Goal: Task Accomplishment & Management: Complete application form

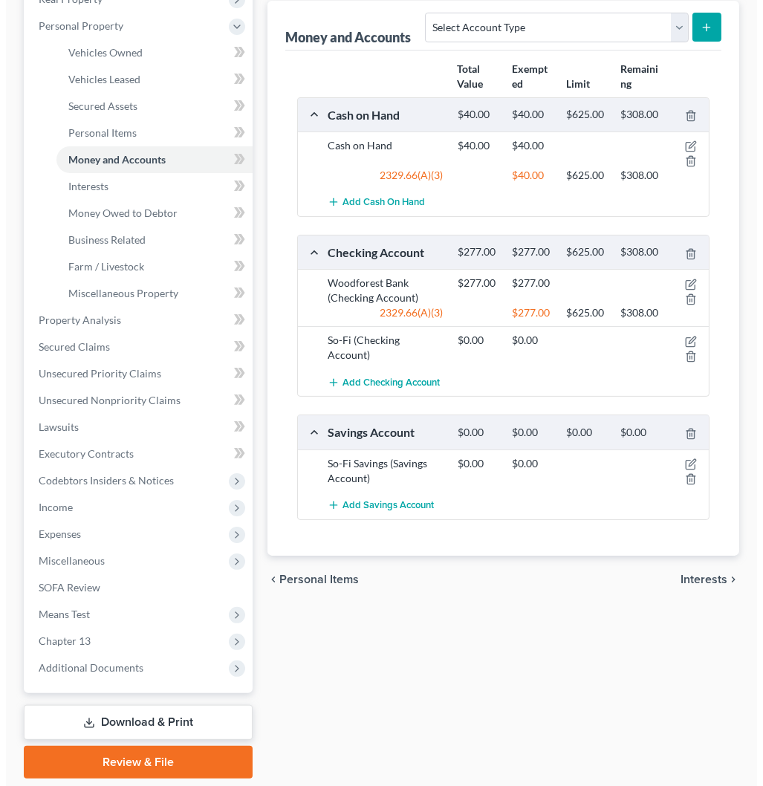
scroll to position [239, 0]
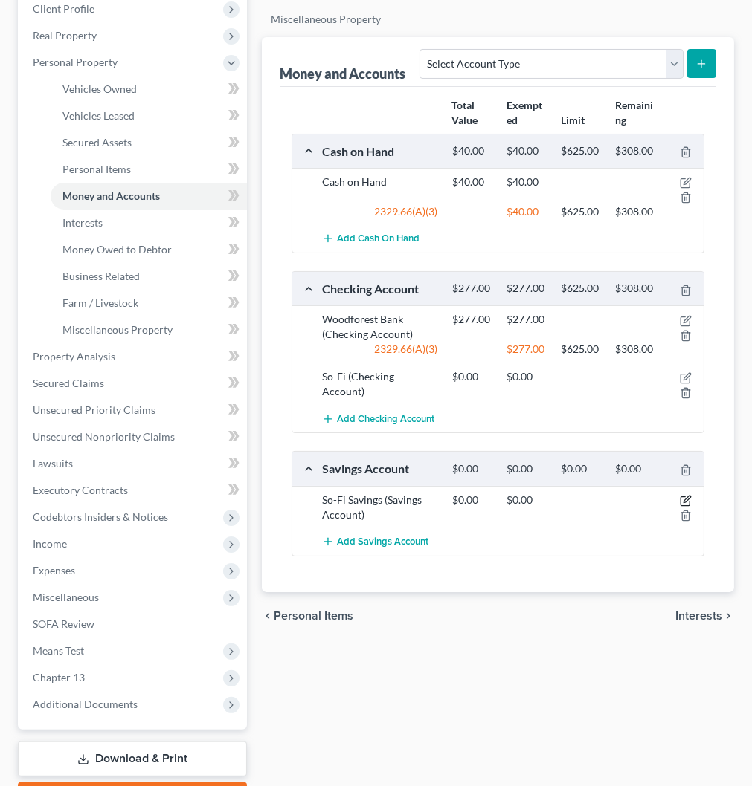
click at [684, 498] on icon "button" at bounding box center [685, 501] width 12 height 12
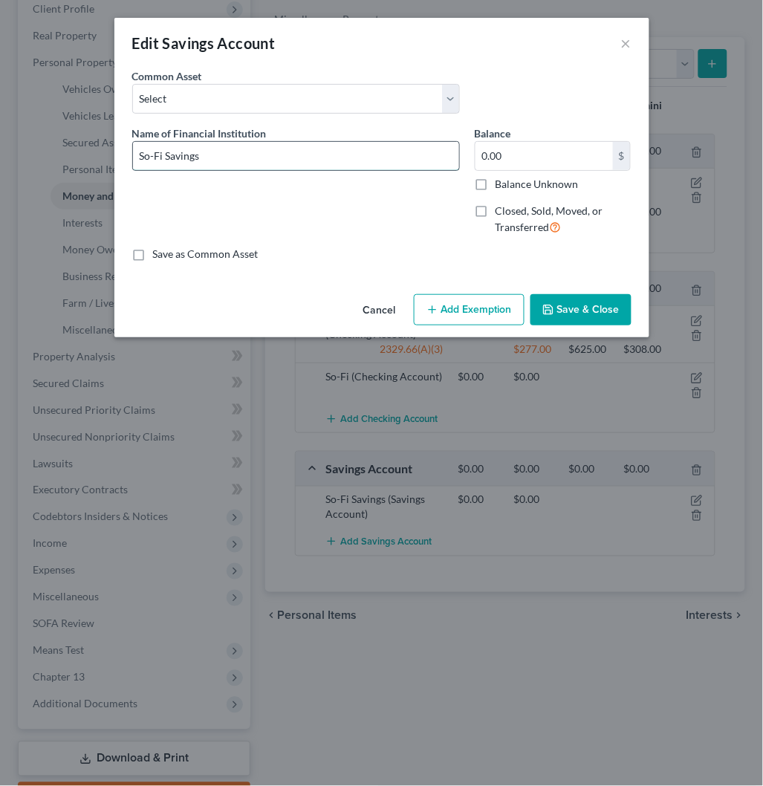
drag, startPoint x: 167, startPoint y: 155, endPoint x: 266, endPoint y: 149, distance: 99.7
click at [251, 158] on input "So-Fi Savings" at bounding box center [296, 156] width 326 height 28
click at [271, 156] on input "So-Fi" at bounding box center [296, 156] width 326 height 28
type input "So-Fi"
click at [584, 307] on button "Save & Close" at bounding box center [581, 309] width 101 height 31
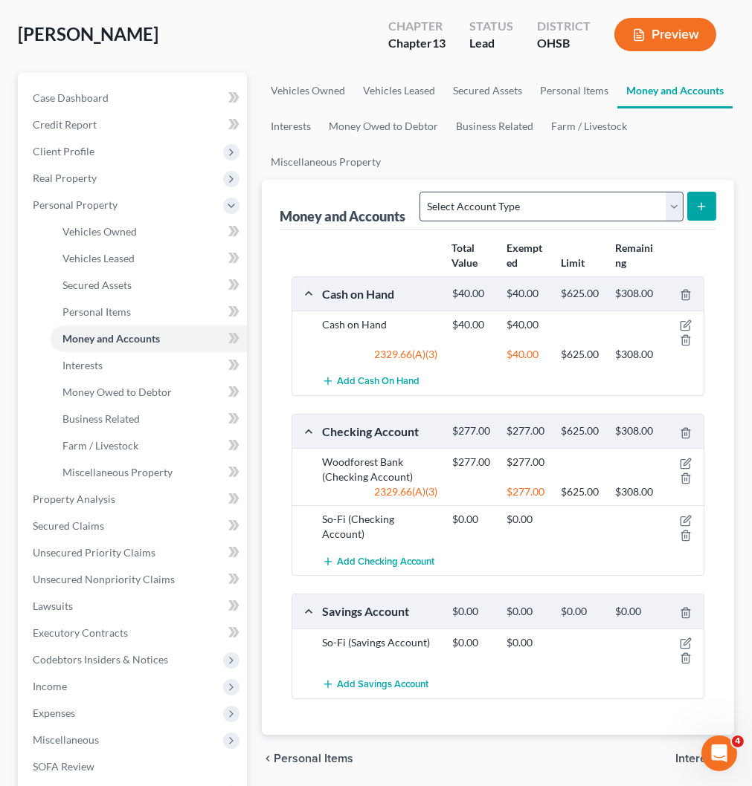
scroll to position [74, 0]
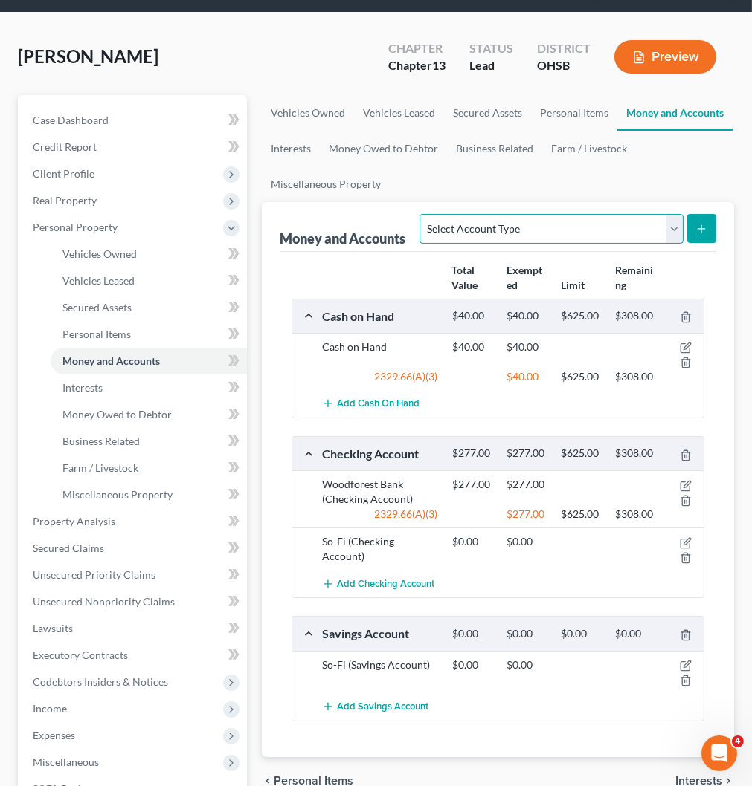
click at [555, 220] on select "Select Account Type Brokerage Cash on Hand Certificates of Deposit Checking Acc…" at bounding box center [550, 229] width 263 height 30
select select "checking"
click at [422, 214] on select "Select Account Type Brokerage Cash on Hand Certificates of Deposit Checking Acc…" at bounding box center [550, 229] width 263 height 30
click at [699, 228] on icon "submit" at bounding box center [701, 229] width 12 height 12
click at [702, 232] on icon "submit" at bounding box center [701, 229] width 12 height 12
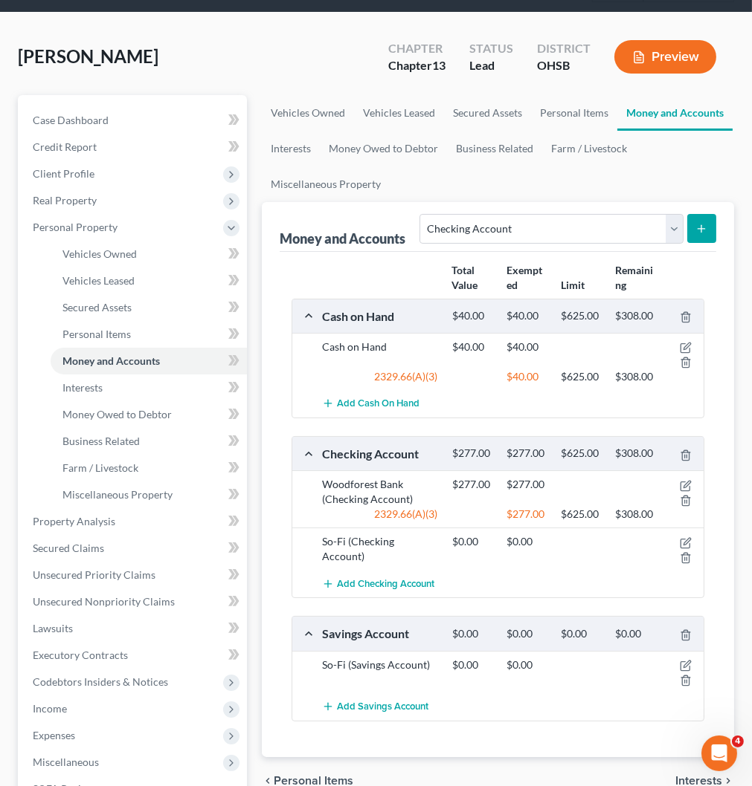
click at [695, 226] on button "submit" at bounding box center [701, 228] width 29 height 29
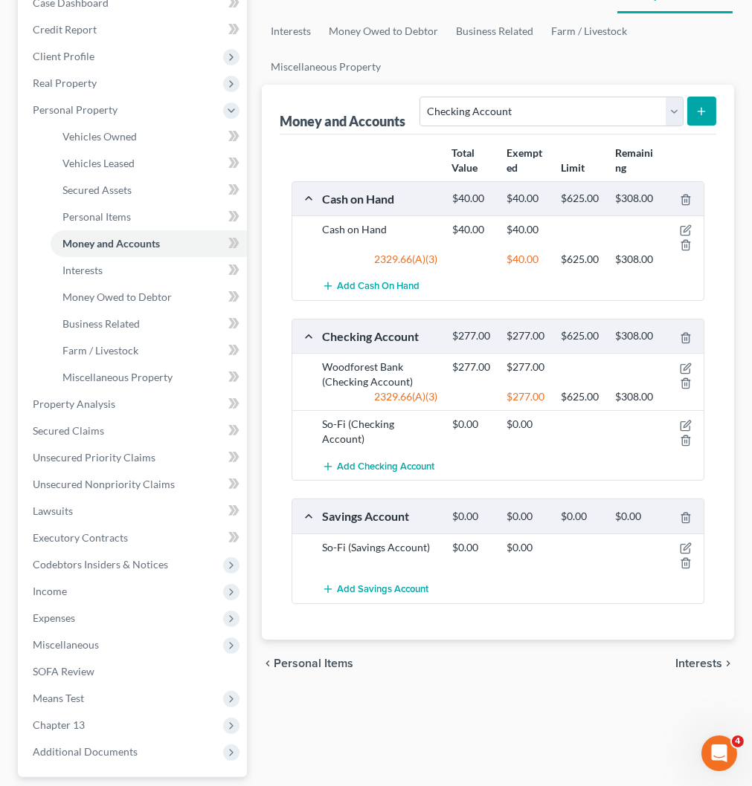
scroll to position [0, 0]
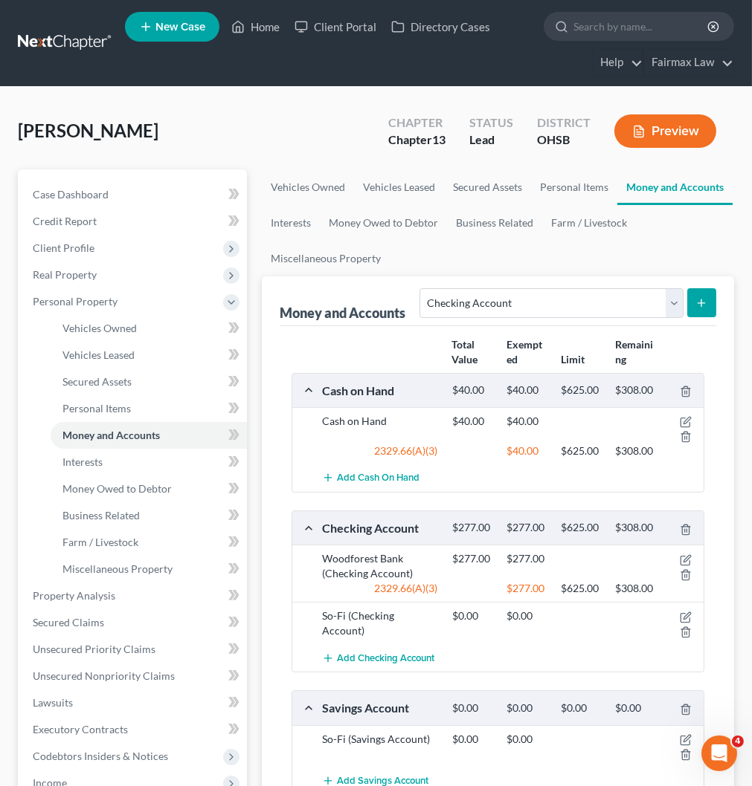
click at [696, 294] on button "submit" at bounding box center [701, 302] width 29 height 29
click at [545, 307] on select "Select Account Type Brokerage Cash on Hand Certificates of Deposit Checking Acc…" at bounding box center [550, 303] width 263 height 30
select select "checking"
click at [422, 288] on select "Select Account Type Brokerage Cash on Hand Certificates of Deposit Checking Acc…" at bounding box center [550, 303] width 263 height 30
click at [702, 312] on button "submit" at bounding box center [701, 302] width 29 height 29
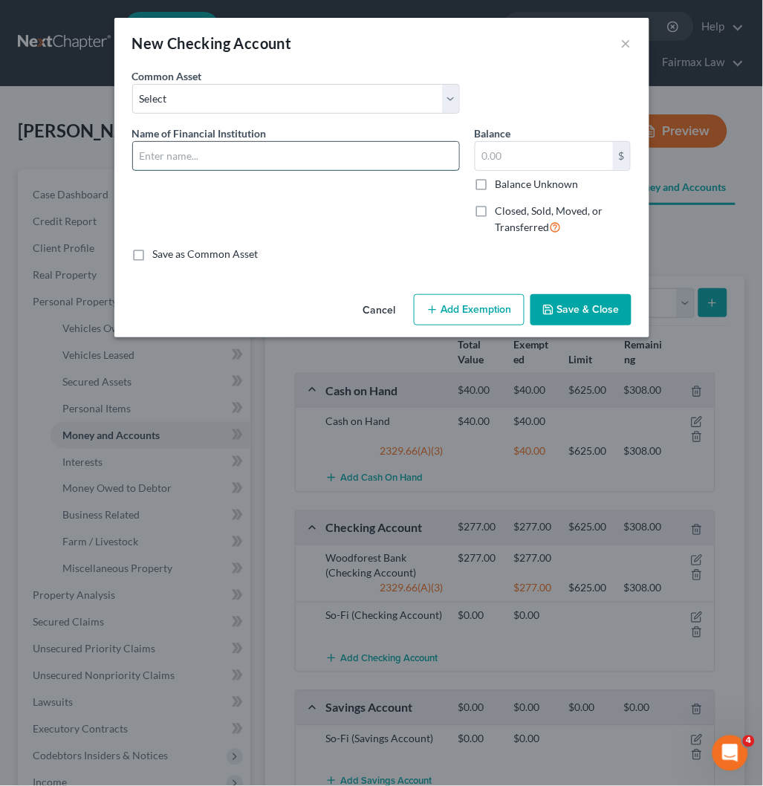
click at [201, 145] on input "text" at bounding box center [296, 156] width 326 height 28
type input "So-Fi"
click at [153, 253] on label "Save as Common Asset" at bounding box center [206, 254] width 106 height 15
click at [159, 253] on input "Save as Common Asset" at bounding box center [164, 252] width 10 height 10
checkbox input "true"
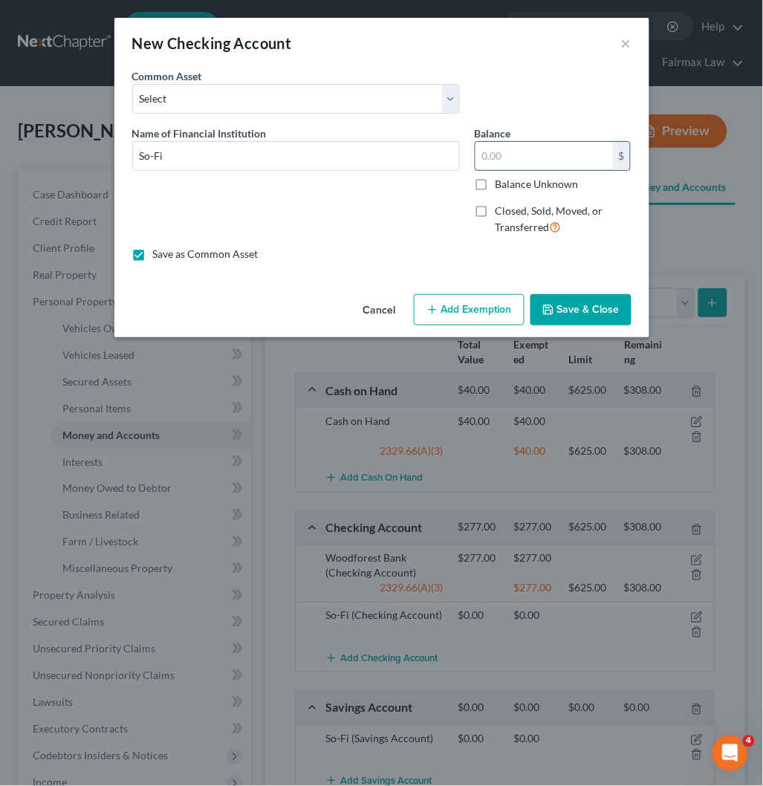
click at [515, 158] on input "text" at bounding box center [545, 156] width 138 height 28
type input "0"
click at [569, 306] on button "Save & Close" at bounding box center [581, 309] width 101 height 31
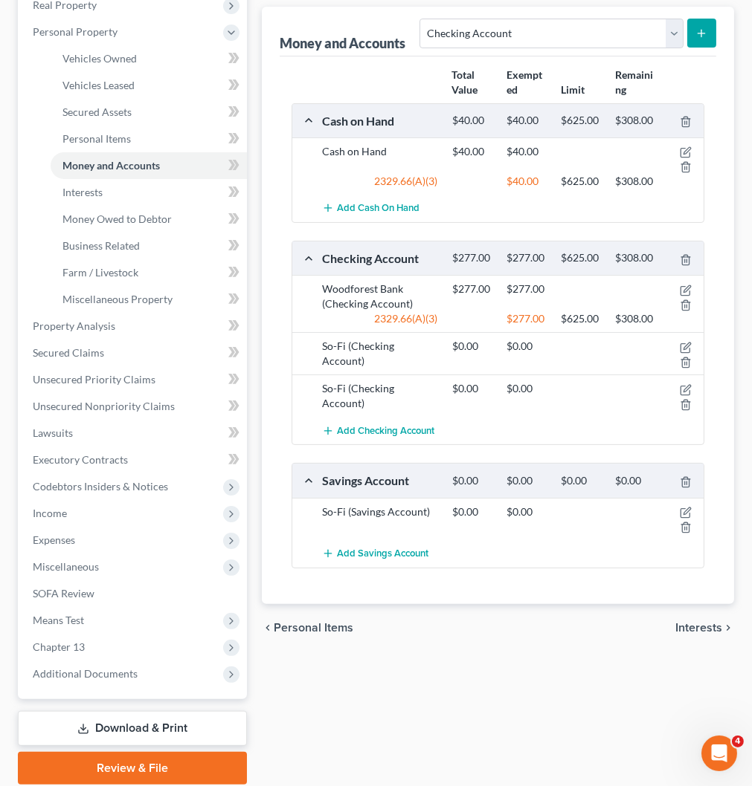
scroll to position [322, 0]
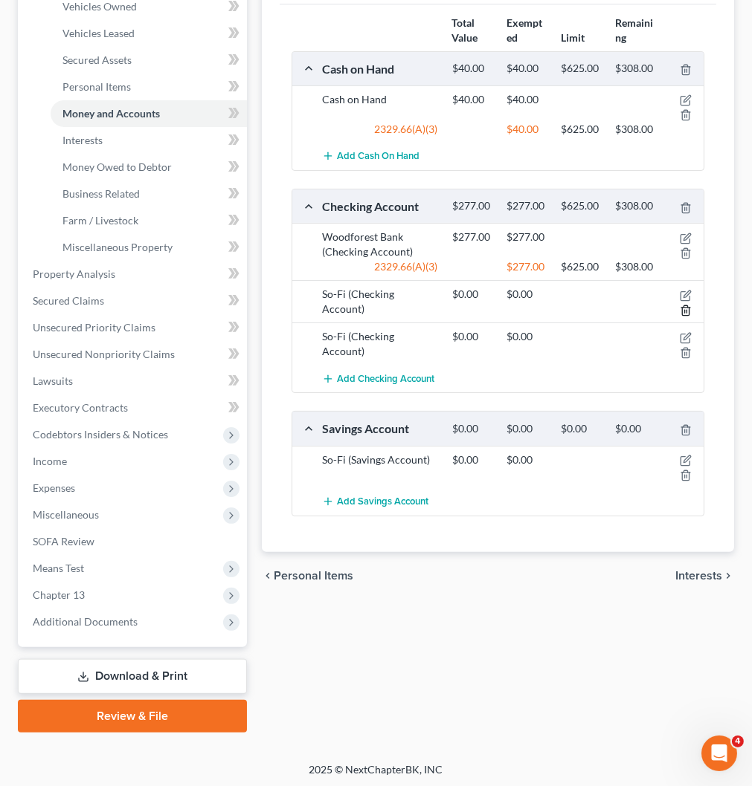
click at [685, 308] on icon "button" at bounding box center [685, 311] width 12 height 12
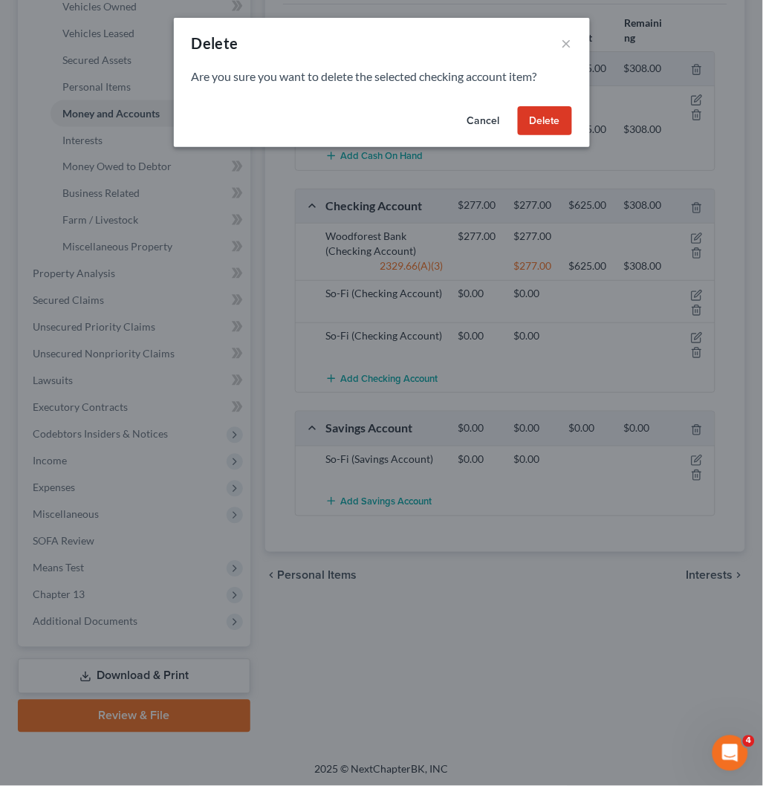
click at [549, 127] on button "Delete" at bounding box center [545, 121] width 54 height 30
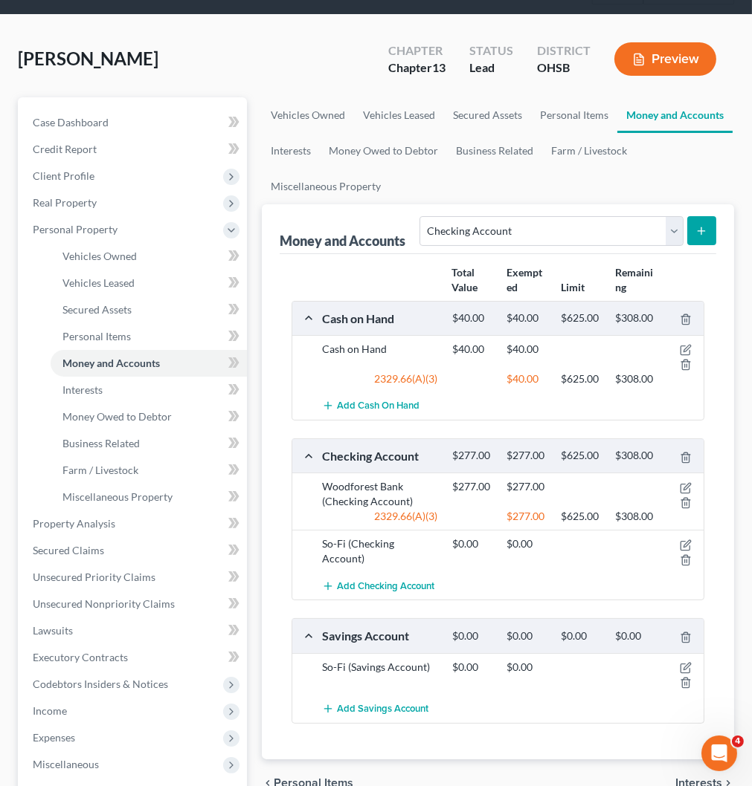
scroll to position [0, 0]
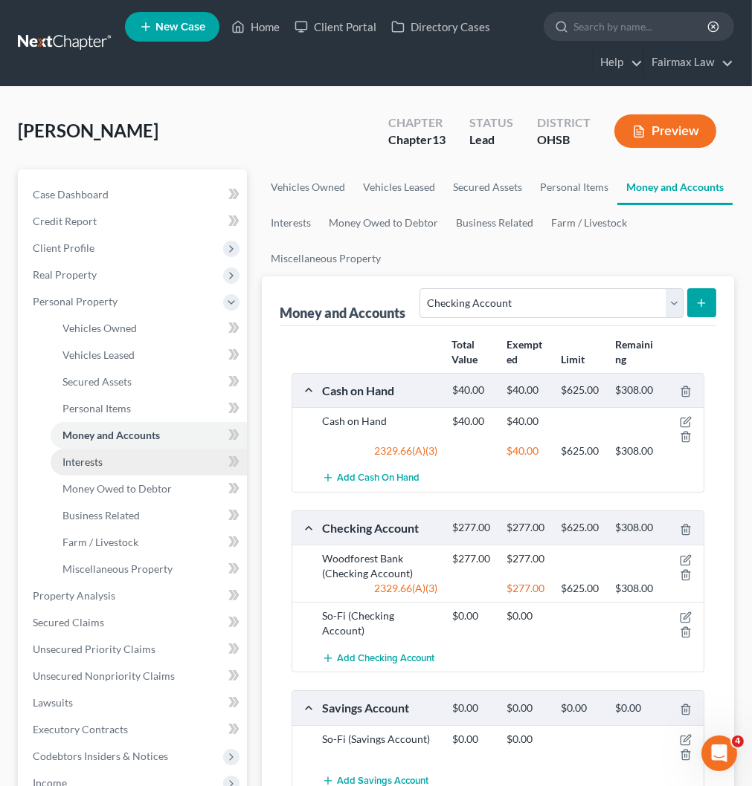
click at [117, 459] on link "Interests" at bounding box center [149, 462] width 196 height 27
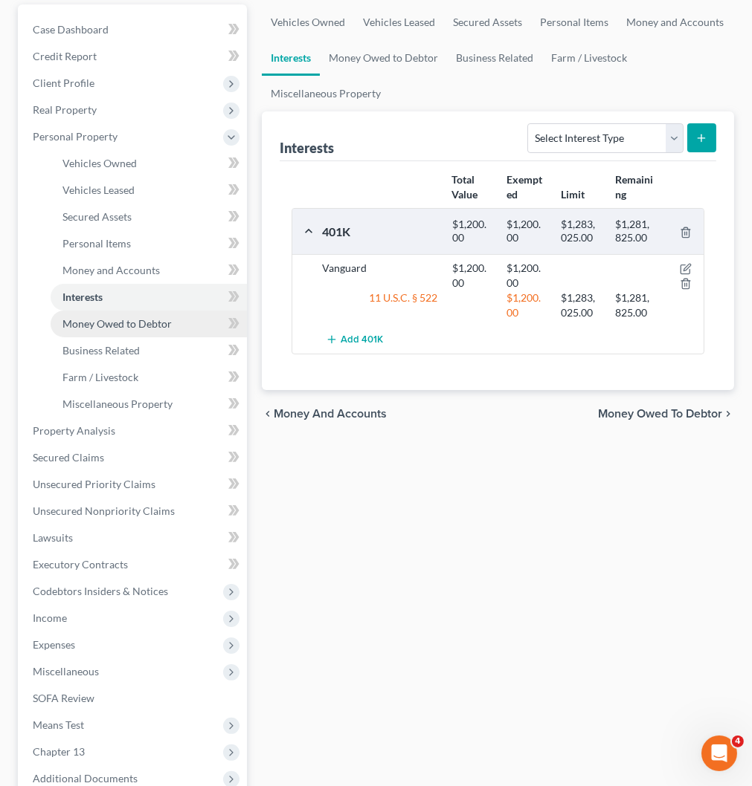
click at [135, 322] on span "Money Owed to Debtor" at bounding box center [116, 323] width 109 height 13
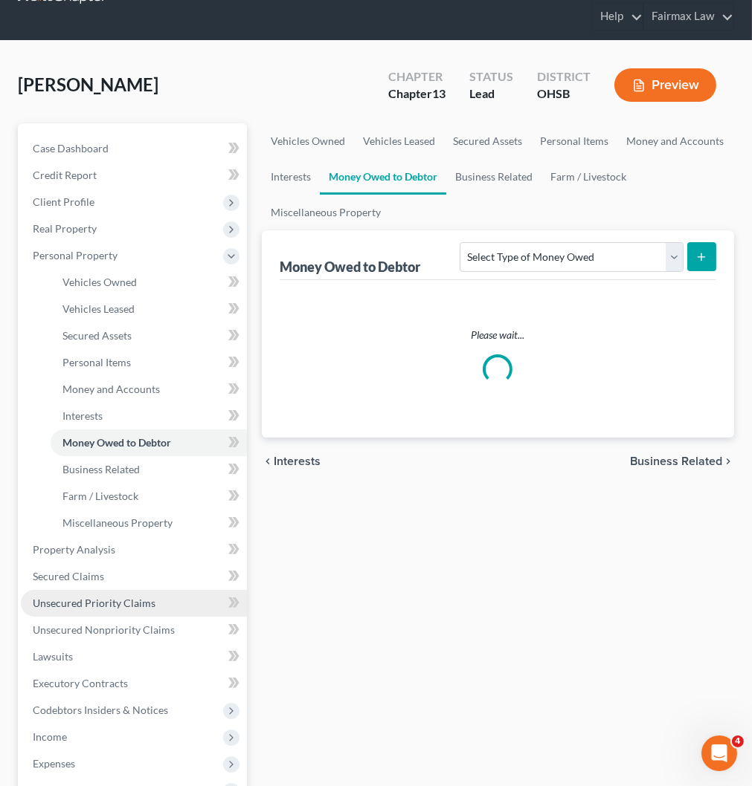
scroll to position [83, 0]
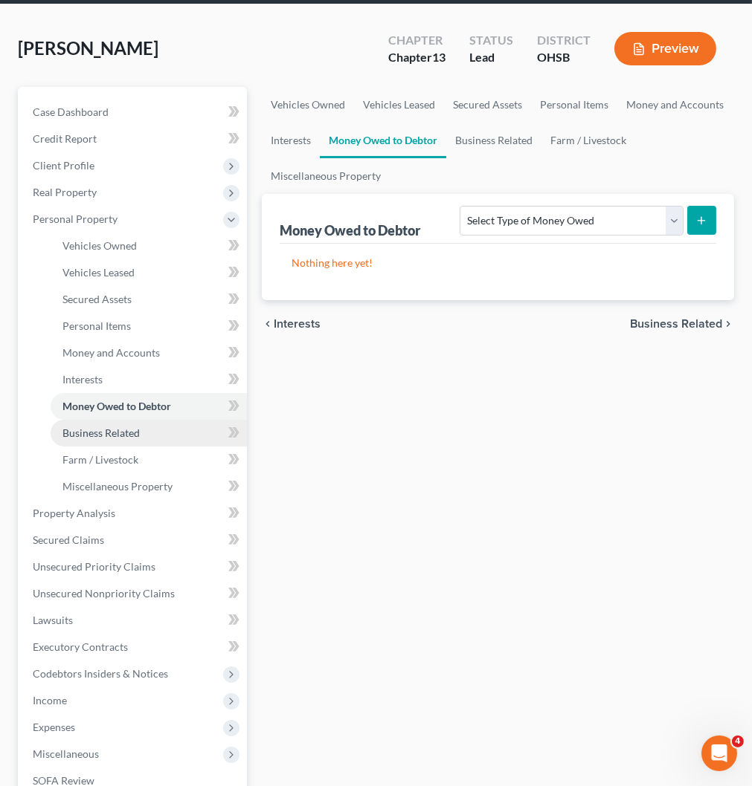
click at [120, 427] on span "Business Related" at bounding box center [100, 433] width 77 height 13
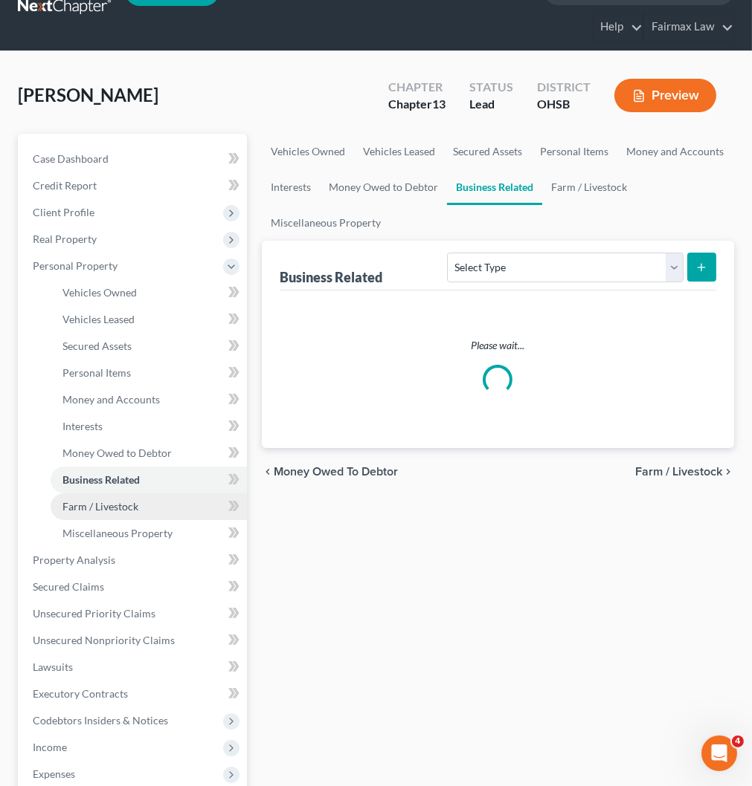
scroll to position [83, 0]
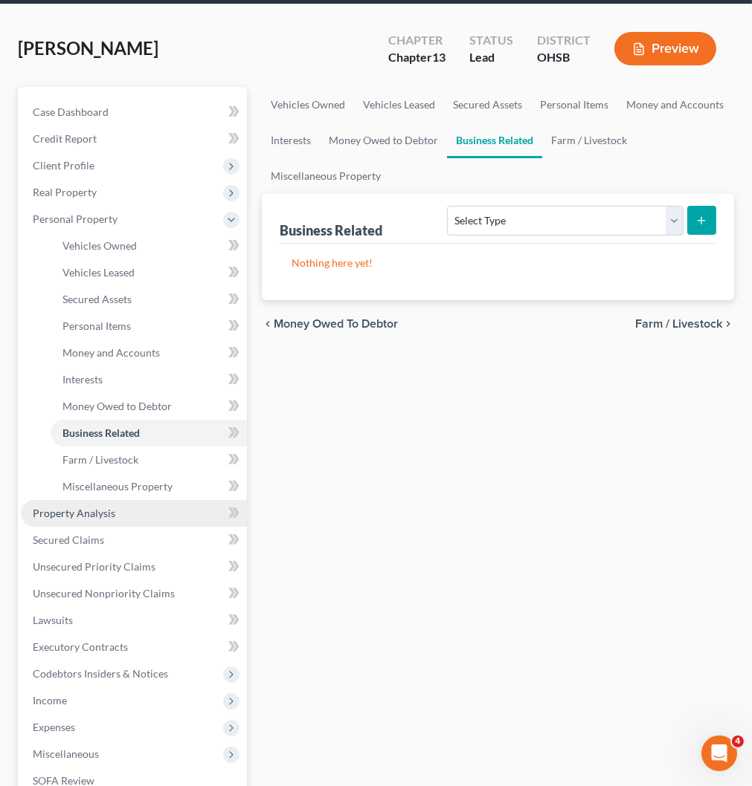
click at [100, 508] on span "Property Analysis" at bounding box center [74, 513] width 83 height 13
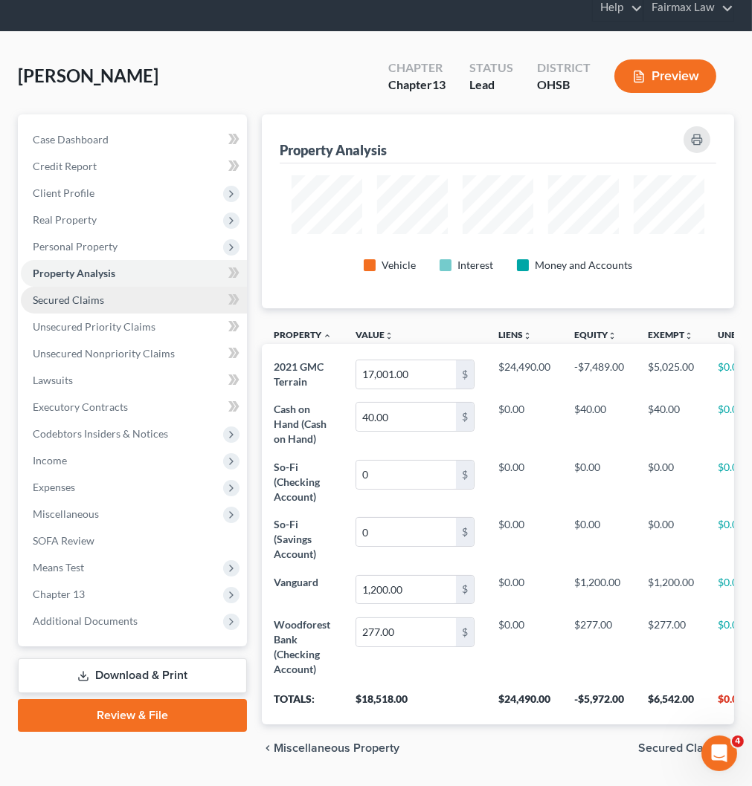
click at [72, 299] on span "Secured Claims" at bounding box center [68, 300] width 71 height 13
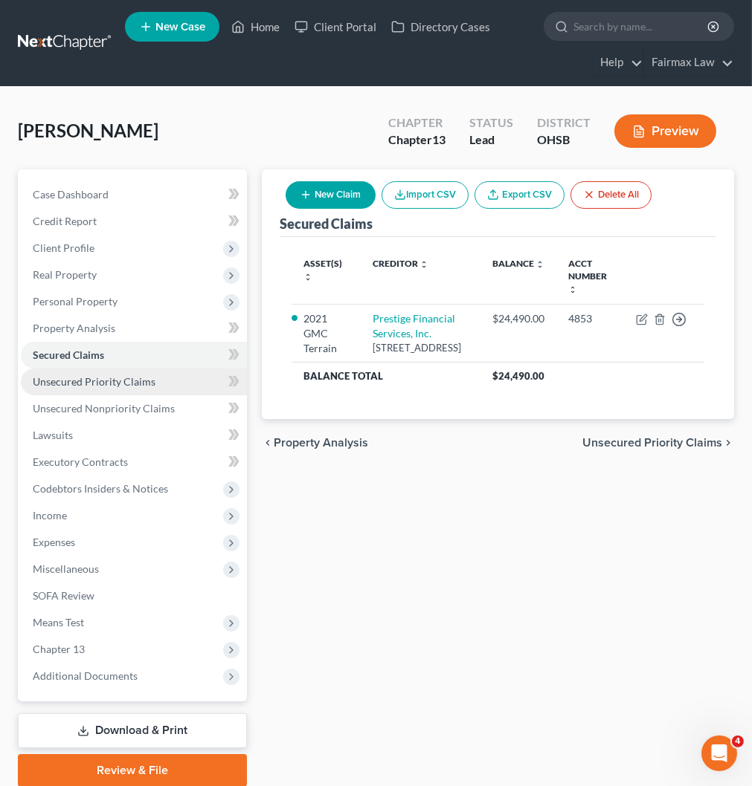
click at [119, 372] on link "Unsecured Priority Claims" at bounding box center [134, 382] width 226 height 27
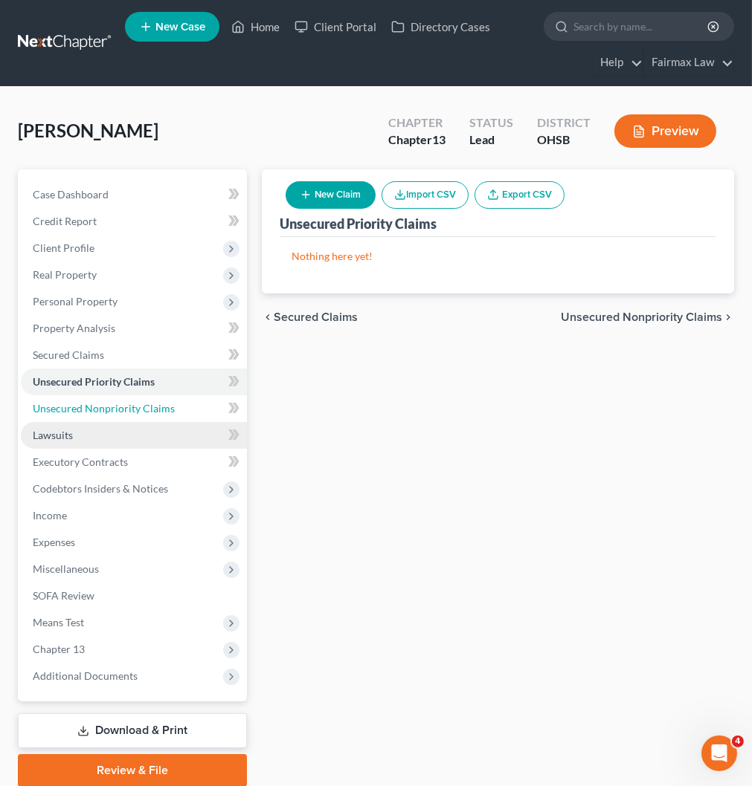
drag, startPoint x: 105, startPoint y: 406, endPoint x: 105, endPoint y: 424, distance: 17.8
click at [105, 405] on span "Unsecured Nonpriority Claims" at bounding box center [104, 408] width 142 height 13
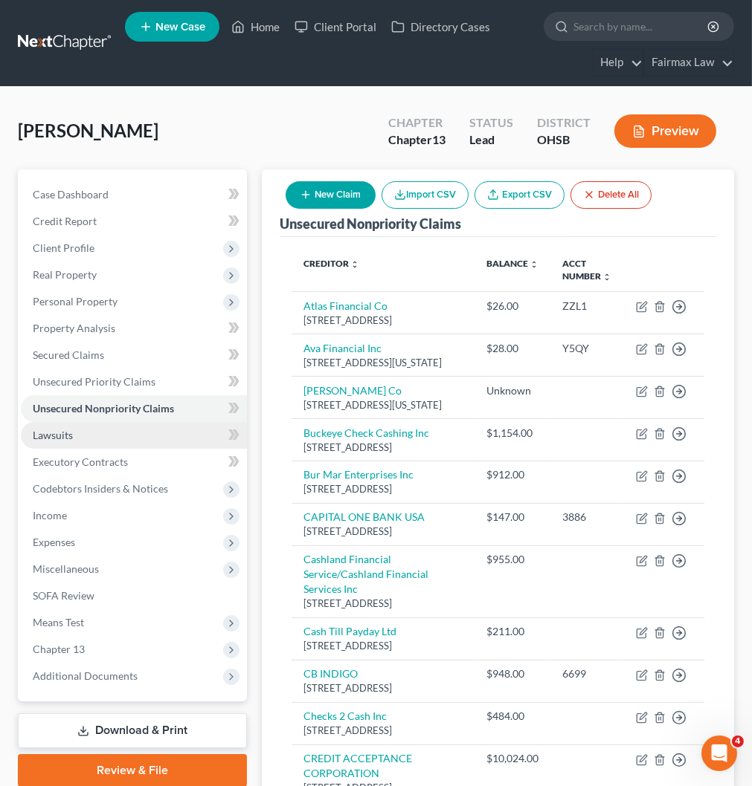
click at [51, 434] on span "Lawsuits" at bounding box center [53, 435] width 40 height 13
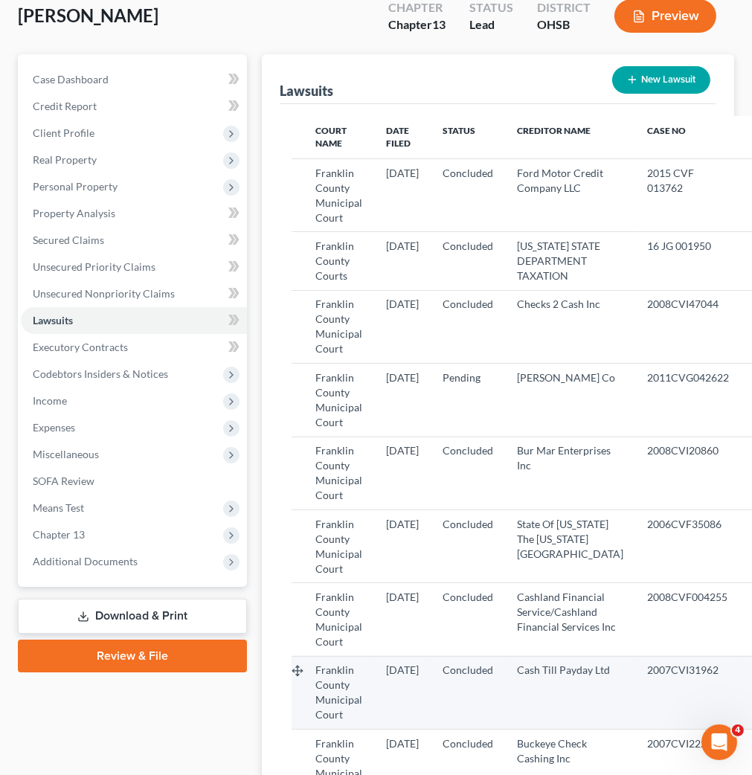
scroll to position [349, 0]
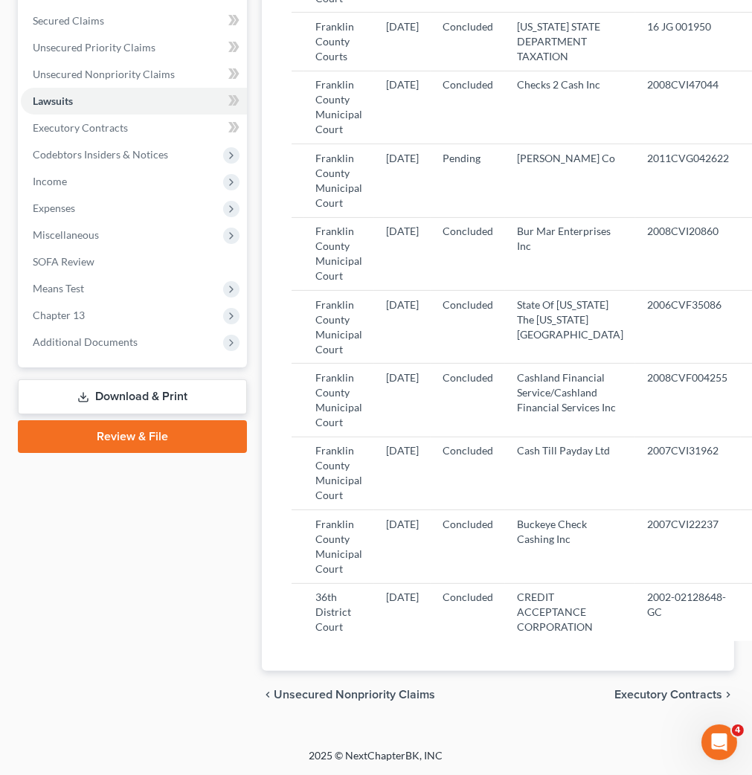
click at [216, 595] on div "Case Dashboard Payments Invoices Payments Payments Credit Report Client Profile" at bounding box center [132, 276] width 244 height 883
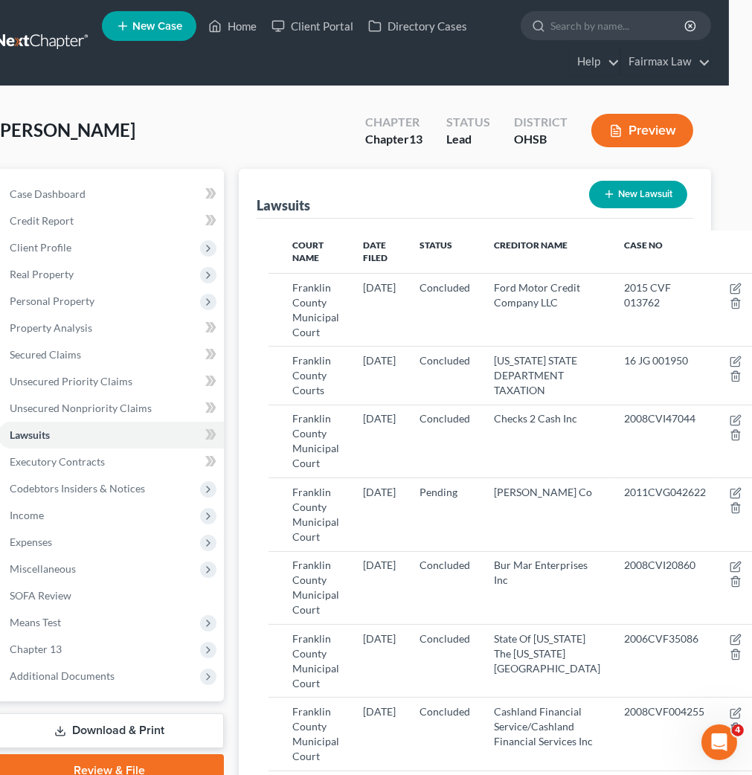
scroll to position [0, 23]
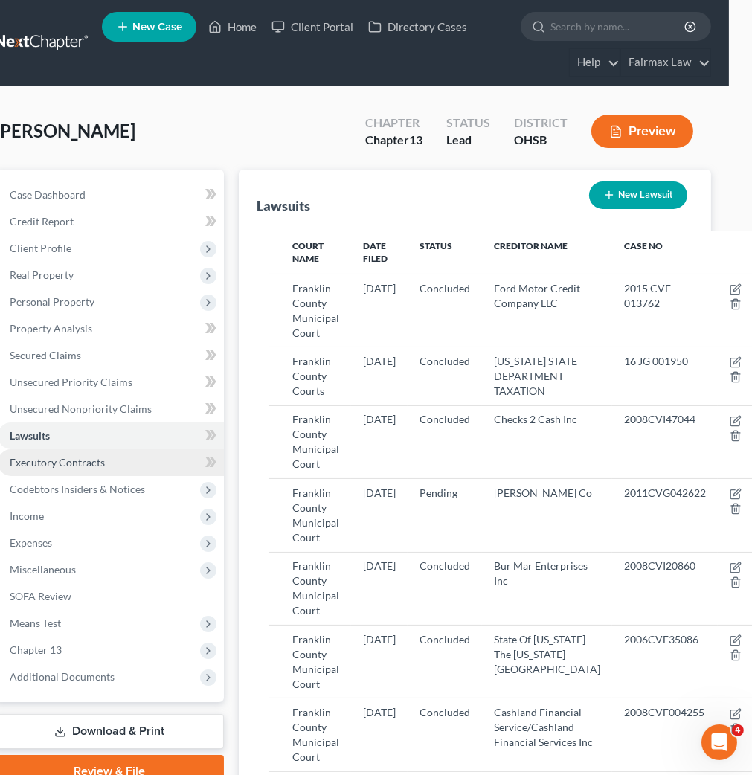
click at [73, 462] on span "Executory Contracts" at bounding box center [57, 462] width 95 height 13
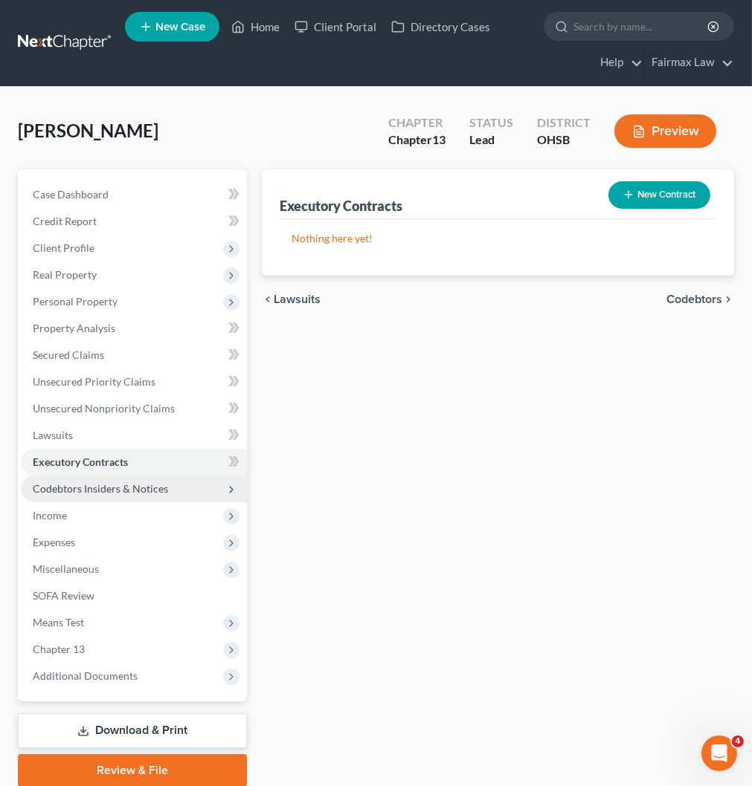
click at [129, 488] on span "Codebtors Insiders & Notices" at bounding box center [100, 488] width 135 height 13
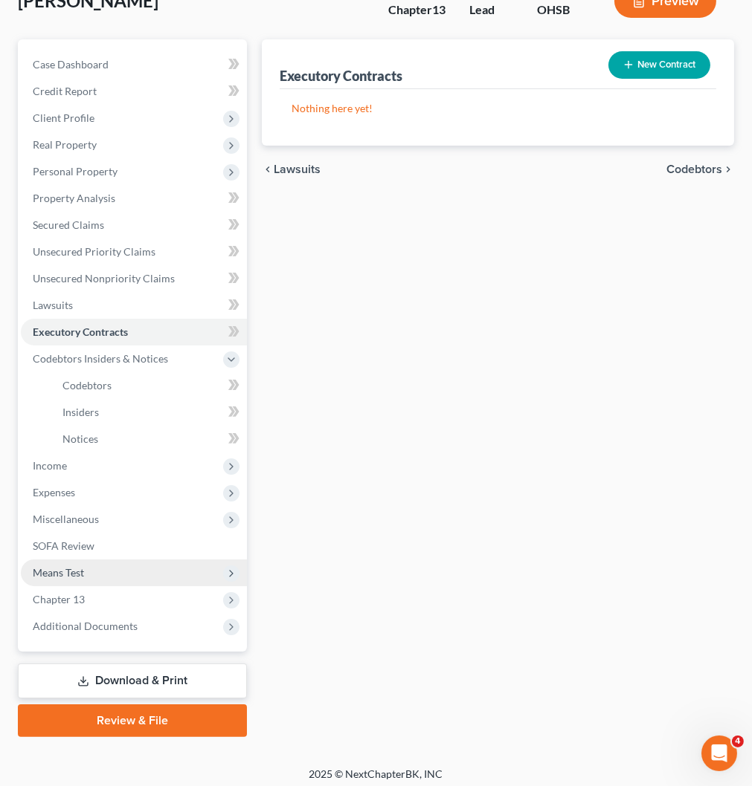
scroll to position [135, 0]
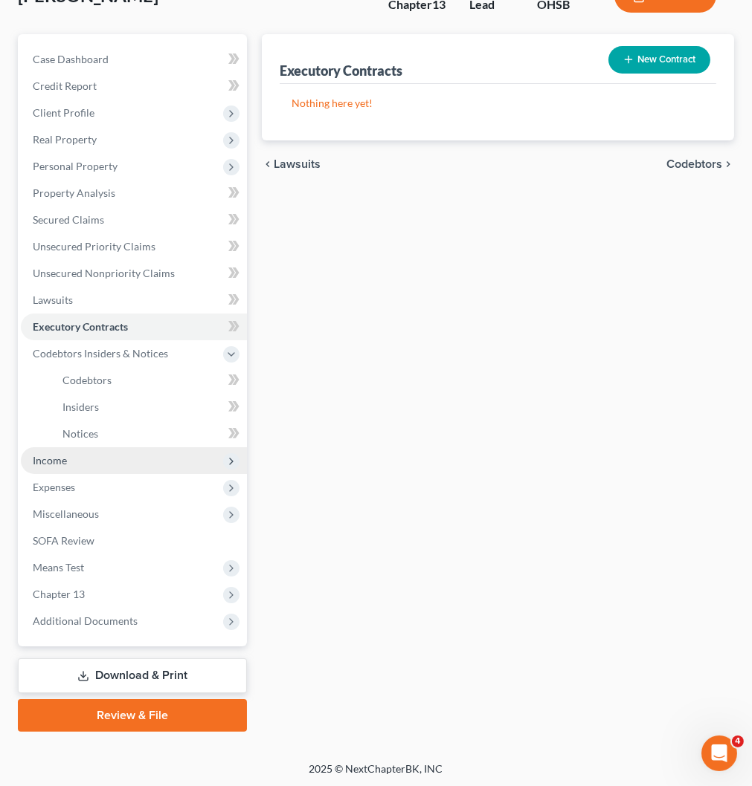
click at [68, 464] on span "Income" at bounding box center [134, 460] width 226 height 27
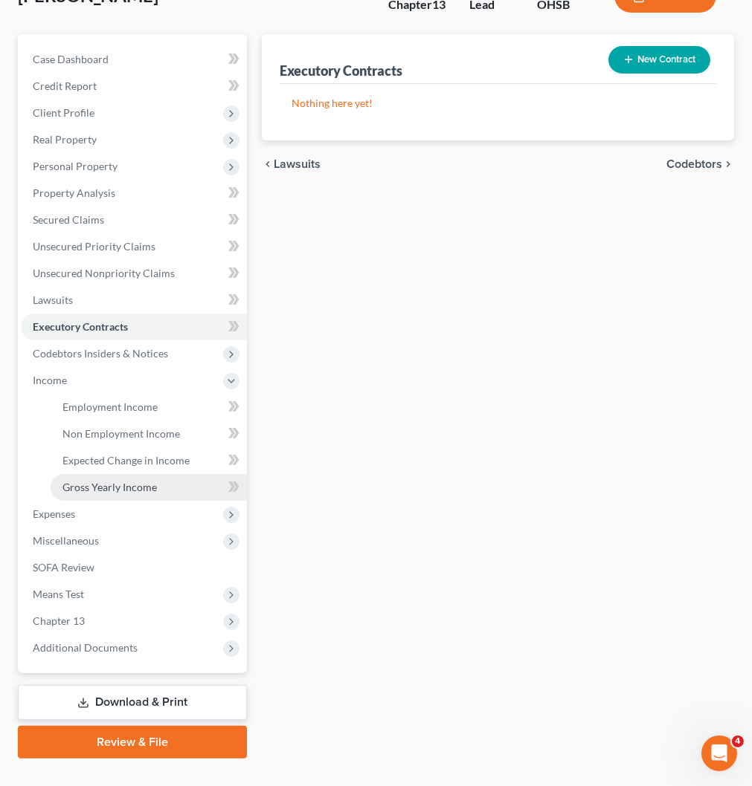
drag, startPoint x: 114, startPoint y: 485, endPoint x: 195, endPoint y: 476, distance: 81.5
click at [115, 485] on span "Gross Yearly Income" at bounding box center [109, 487] width 94 height 13
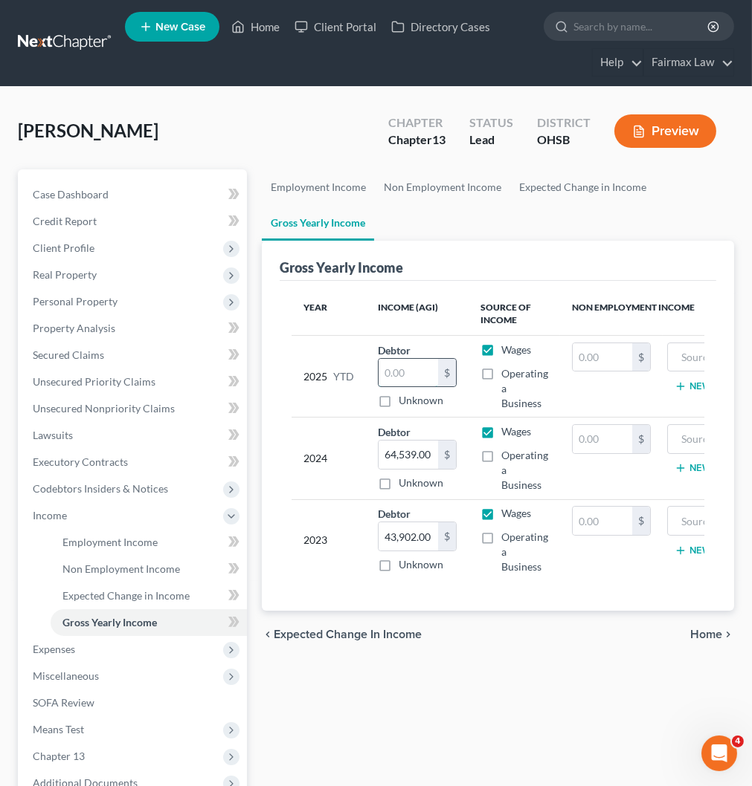
click at [394, 370] on input "text" at bounding box center [407, 373] width 59 height 28
paste input "36,586.91"
type input "36,586.91"
click at [523, 205] on ul "Employment Income Non Employment Income Expected Change in Income Gross Yearly …" at bounding box center [498, 204] width 472 height 71
click at [584, 187] on link "Expected Change in Income" at bounding box center [582, 187] width 145 height 36
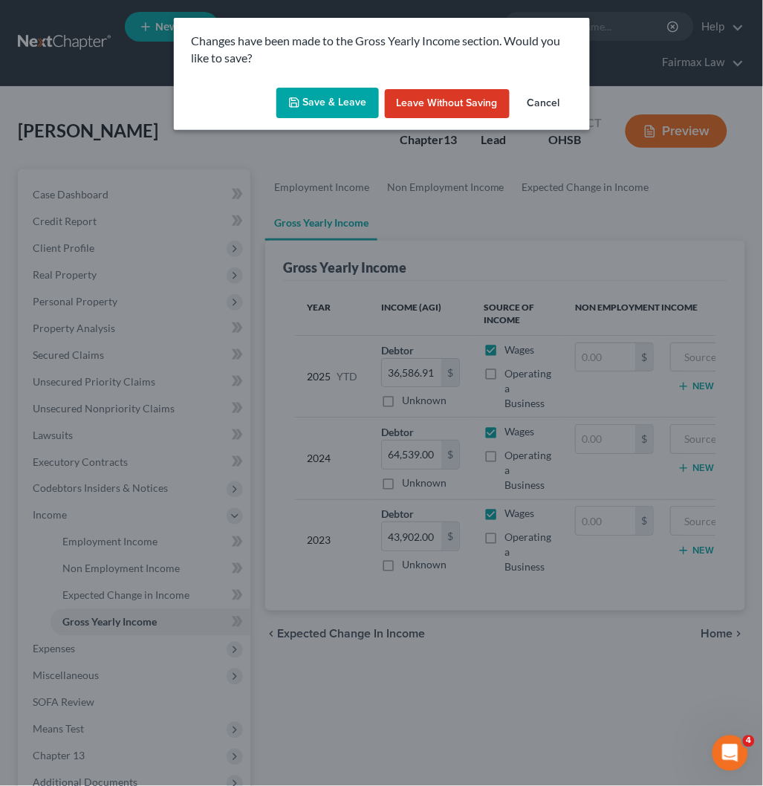
click at [326, 95] on button "Save & Leave" at bounding box center [328, 103] width 103 height 31
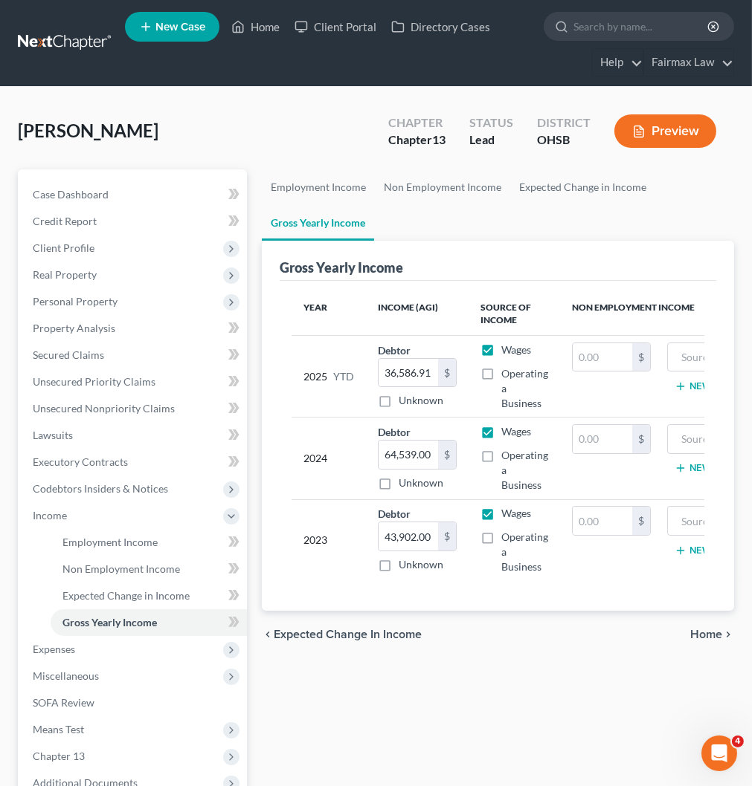
click at [321, 216] on link "Gross Yearly Income" at bounding box center [318, 223] width 112 height 36
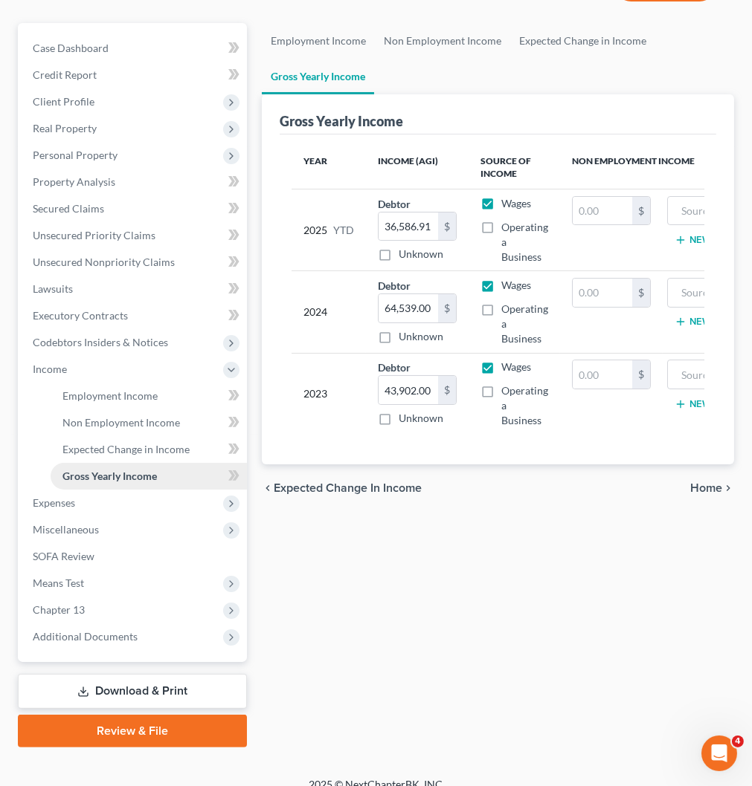
scroll to position [161, 0]
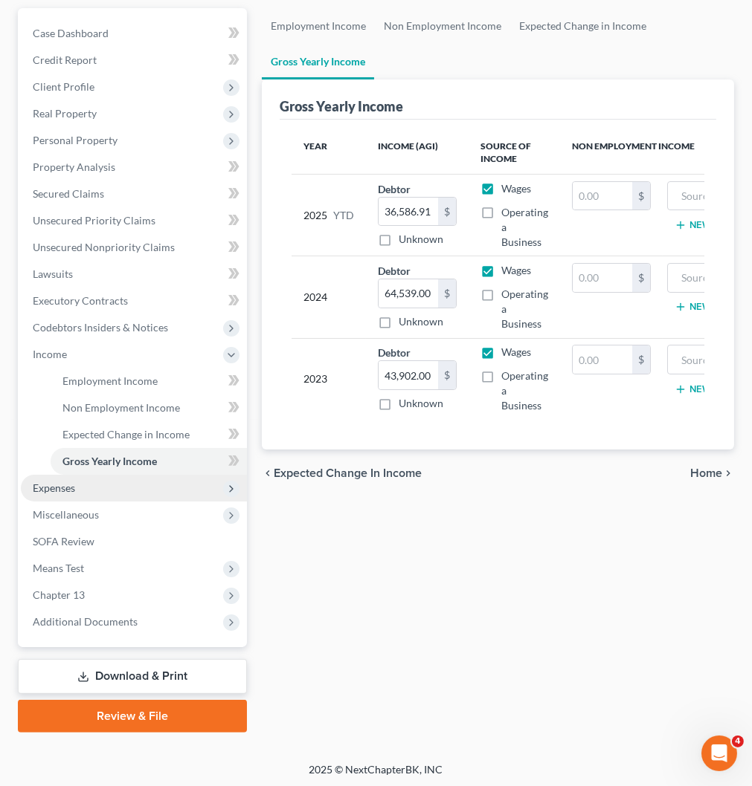
click at [91, 488] on span "Expenses" at bounding box center [134, 488] width 226 height 27
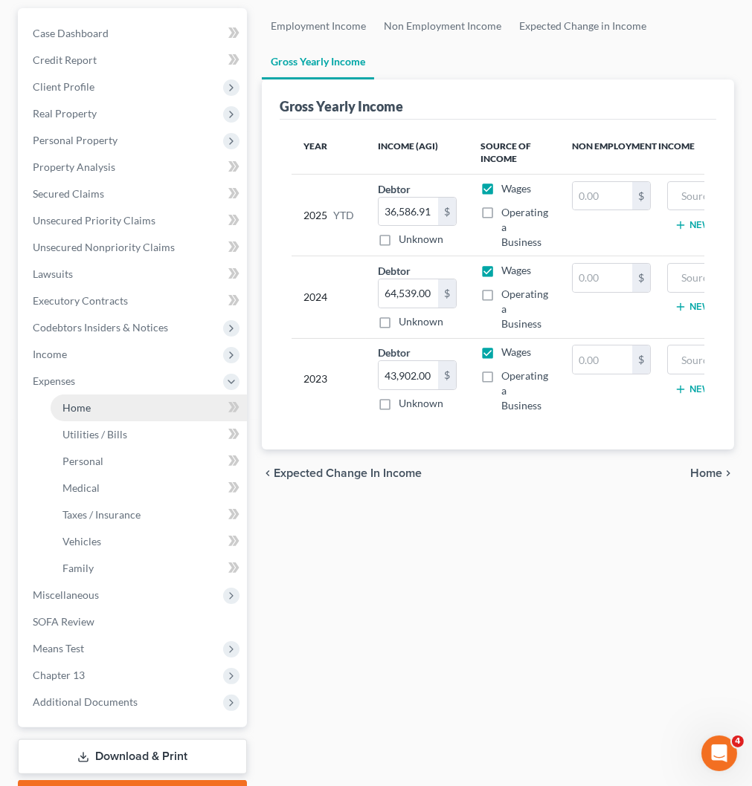
click at [94, 407] on link "Home" at bounding box center [149, 408] width 196 height 27
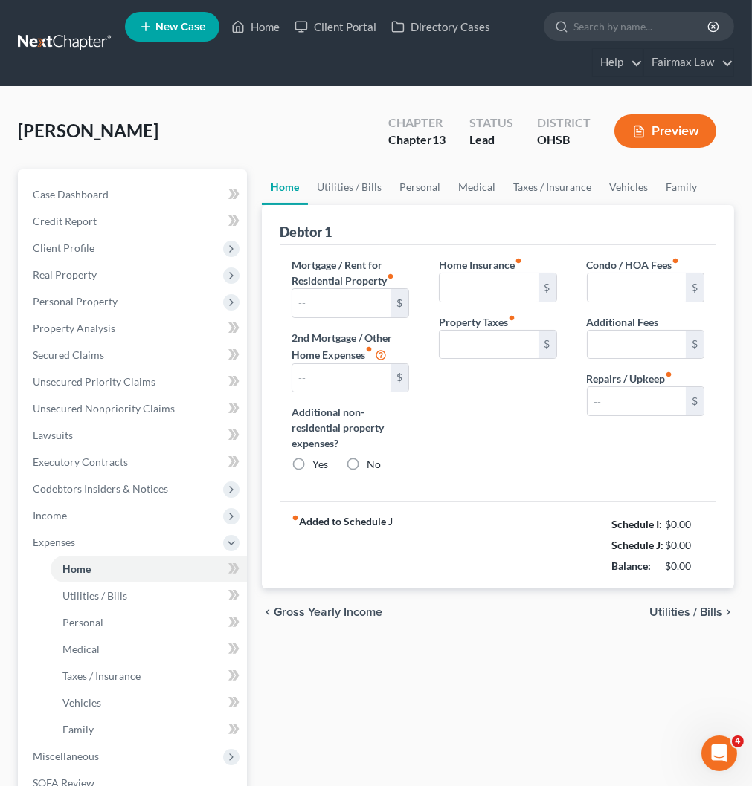
type input "1,250.00"
type input "0.00"
radio input "true"
type input "0.00"
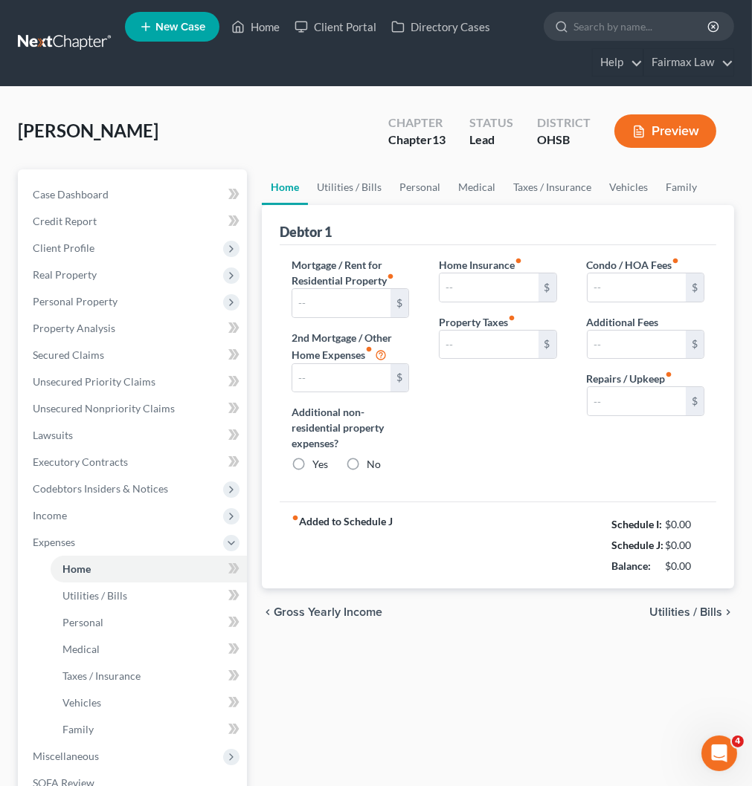
type input "0.00"
click at [361, 188] on link "Utilities / Bills" at bounding box center [349, 187] width 83 height 36
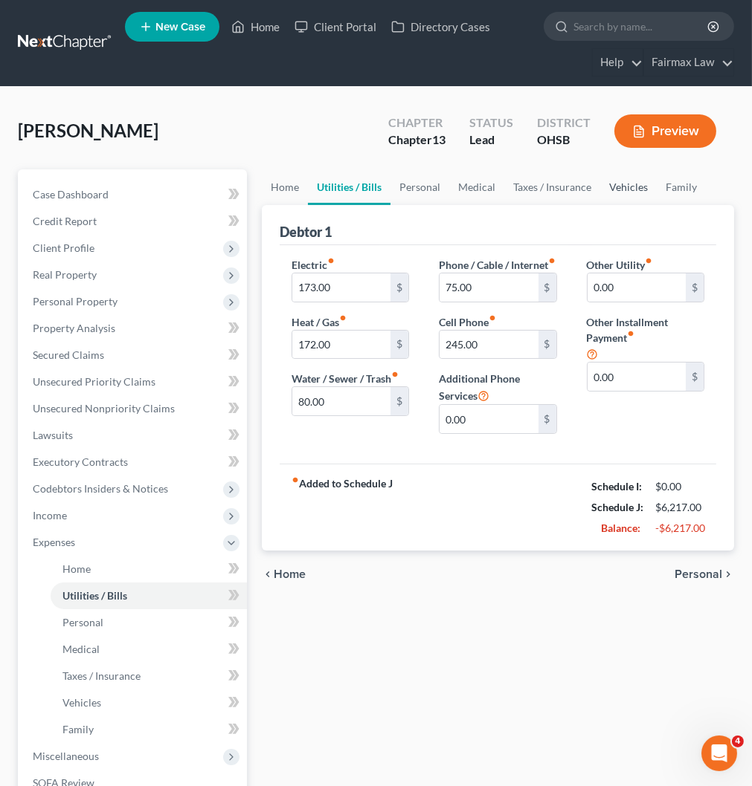
click at [614, 190] on link "Vehicles" at bounding box center [628, 187] width 56 height 36
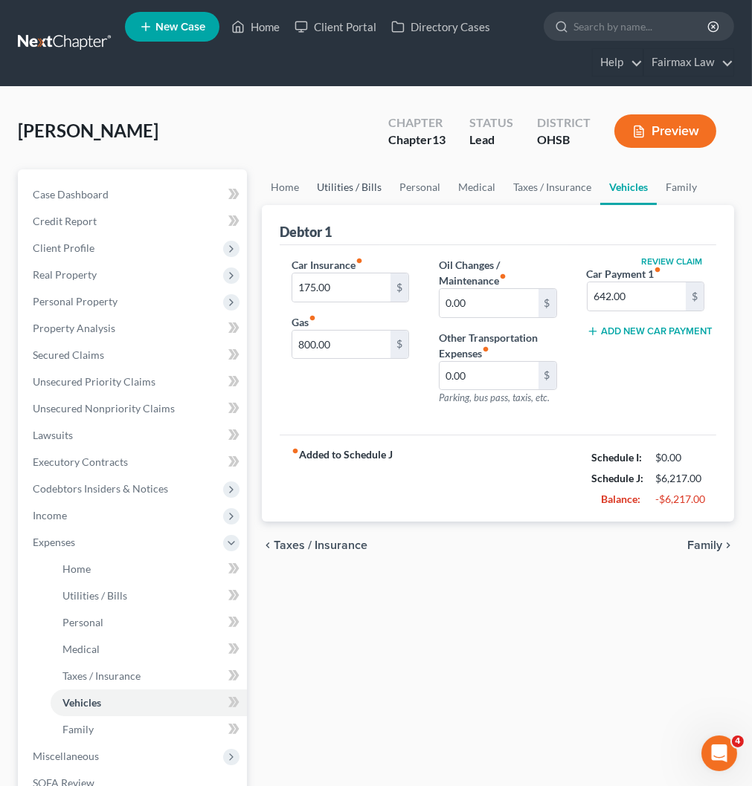
click at [353, 186] on link "Utilities / Bills" at bounding box center [349, 187] width 83 height 36
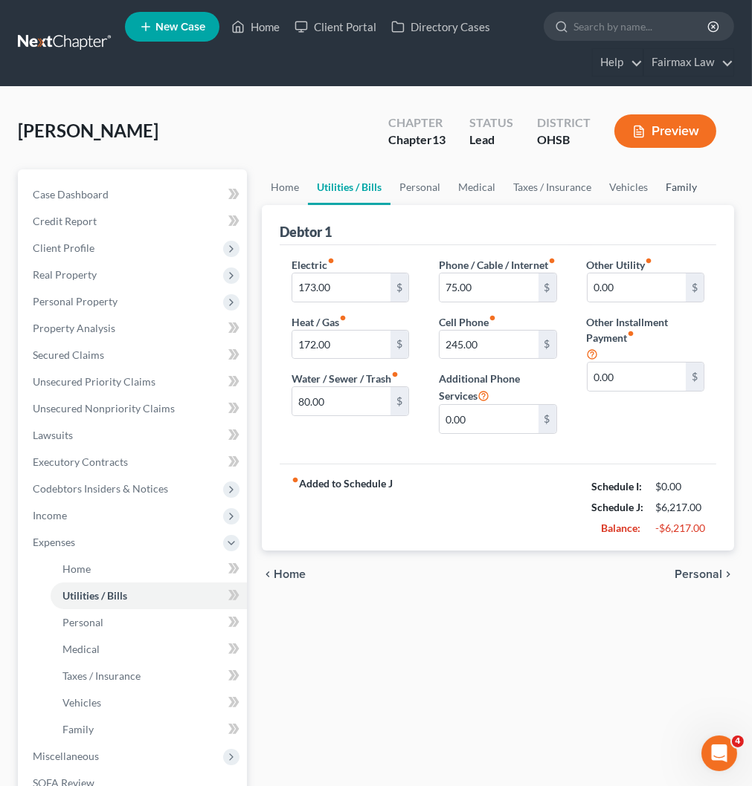
click at [671, 196] on link "Family" at bounding box center [680, 187] width 49 height 36
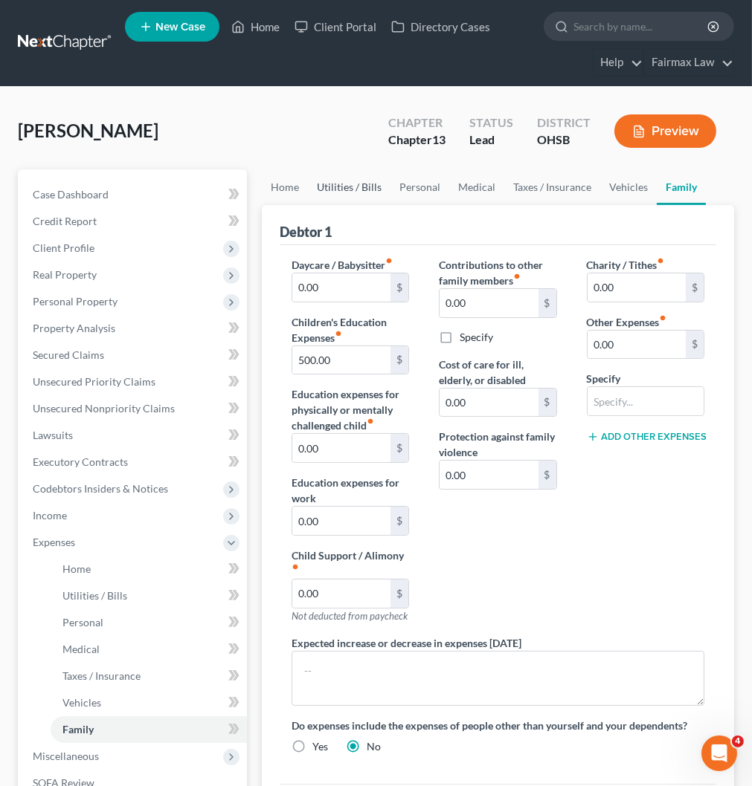
click at [323, 187] on link "Utilities / Bills" at bounding box center [349, 187] width 83 height 36
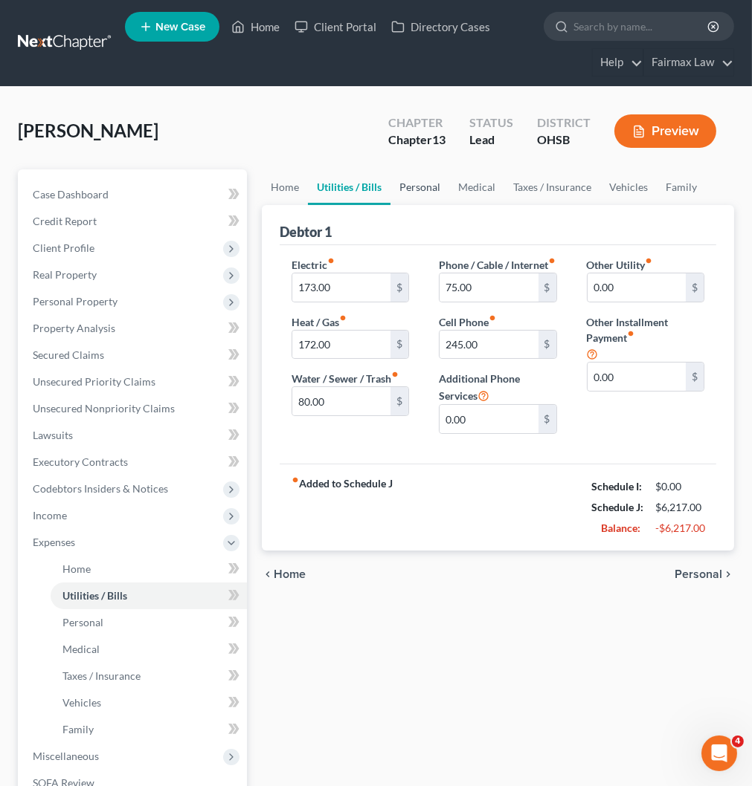
click at [420, 194] on link "Personal" at bounding box center [419, 187] width 59 height 36
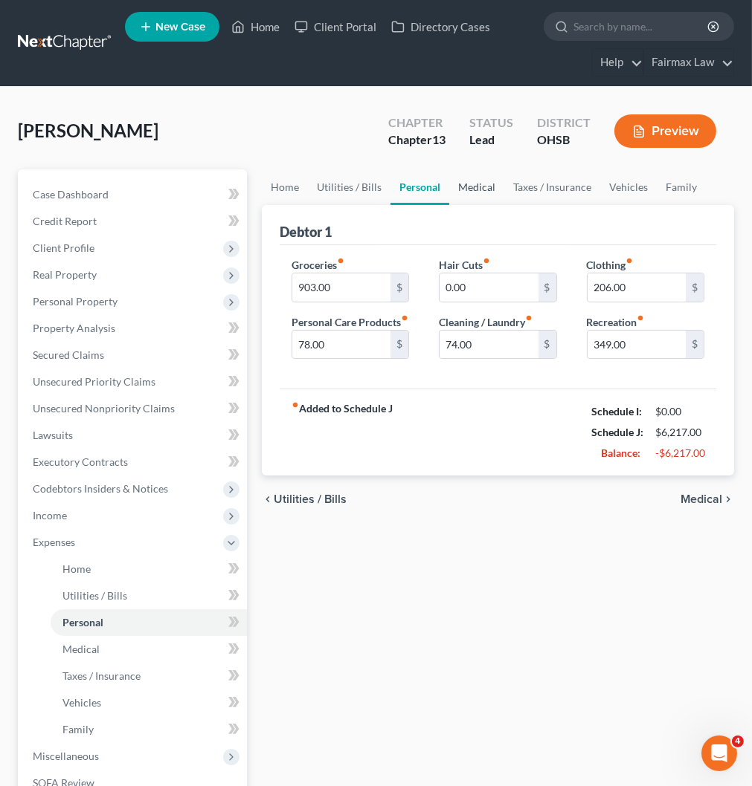
click at [484, 192] on link "Medical" at bounding box center [476, 187] width 55 height 36
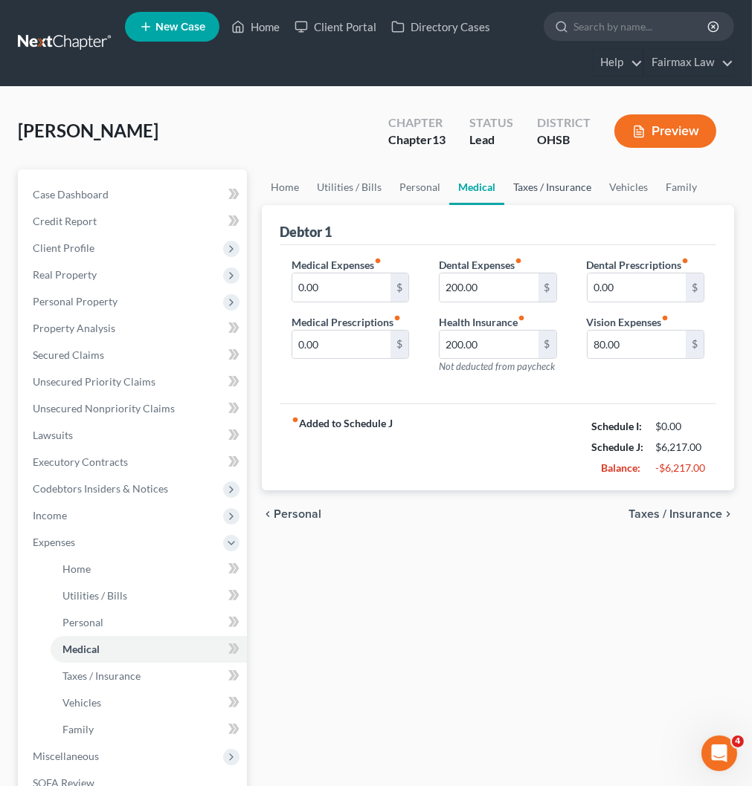
click at [534, 184] on link "Taxes / Insurance" at bounding box center [552, 187] width 96 height 36
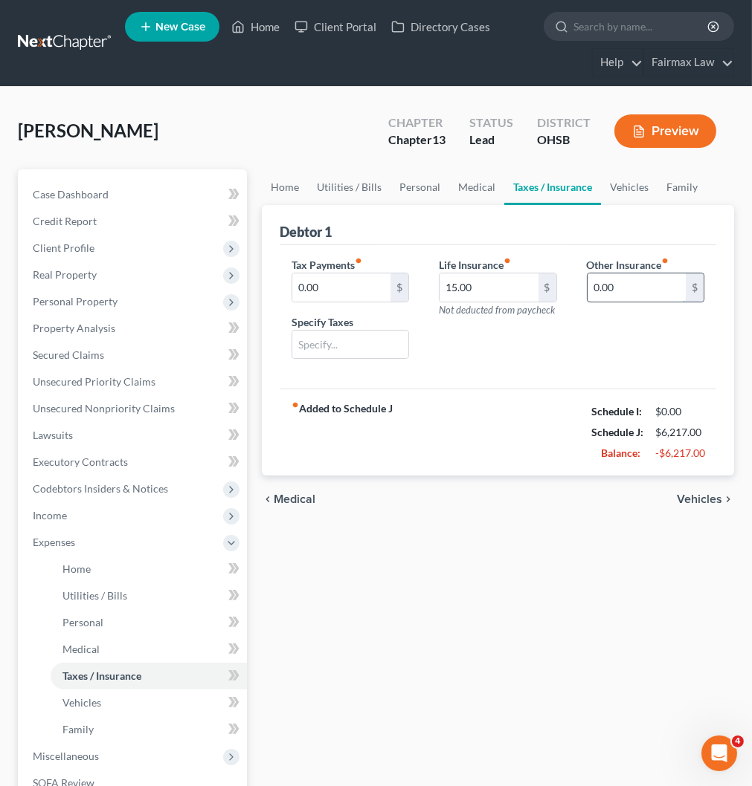
click at [615, 294] on input "0.00" at bounding box center [636, 288] width 98 height 28
drag, startPoint x: 544, startPoint y: 404, endPoint x: 507, endPoint y: 347, distance: 68.2
click at [546, 397] on div "fiber_manual_record Added to Schedule J Schedule I: $0.00 Schedule J: $6,217.00…" at bounding box center [497, 432] width 436 height 87
click at [464, 189] on link "Medical" at bounding box center [476, 187] width 55 height 36
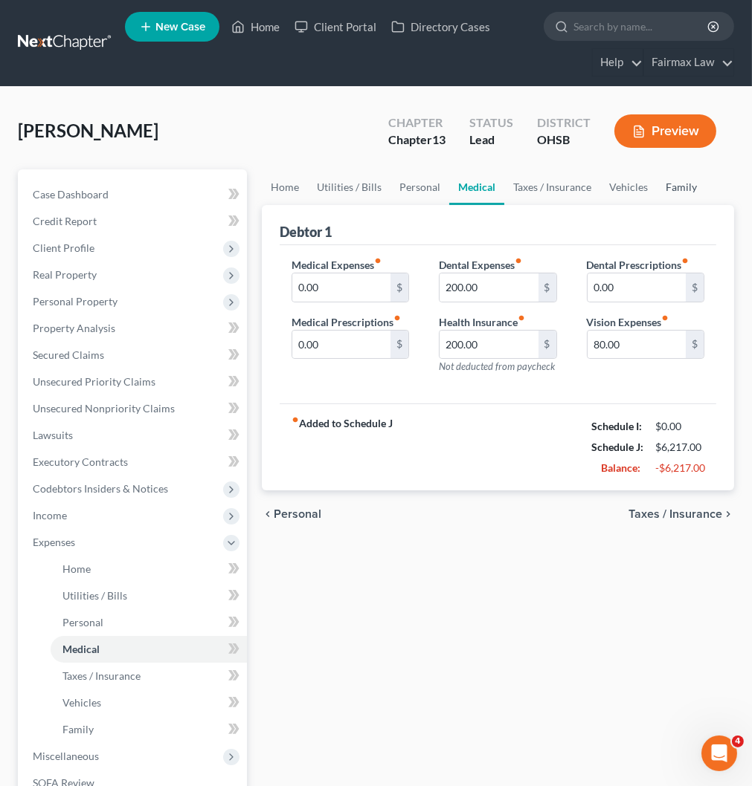
click at [671, 190] on link "Family" at bounding box center [680, 187] width 49 height 36
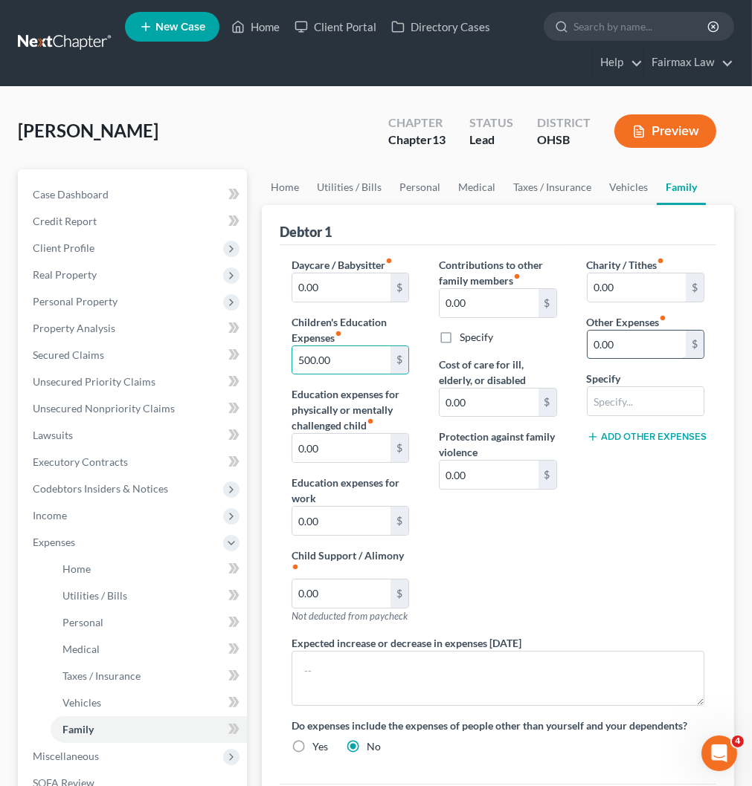
click at [647, 343] on input "0.00" at bounding box center [636, 345] width 98 height 28
type input "180"
click at [630, 406] on input "text" at bounding box center [645, 401] width 116 height 28
type input "Attorney Fees for Bankruptcy"
click at [502, 552] on div "Contributions to other family members fiber_manual_record 0.00 $ Specify Cost o…" at bounding box center [497, 446] width 147 height 378
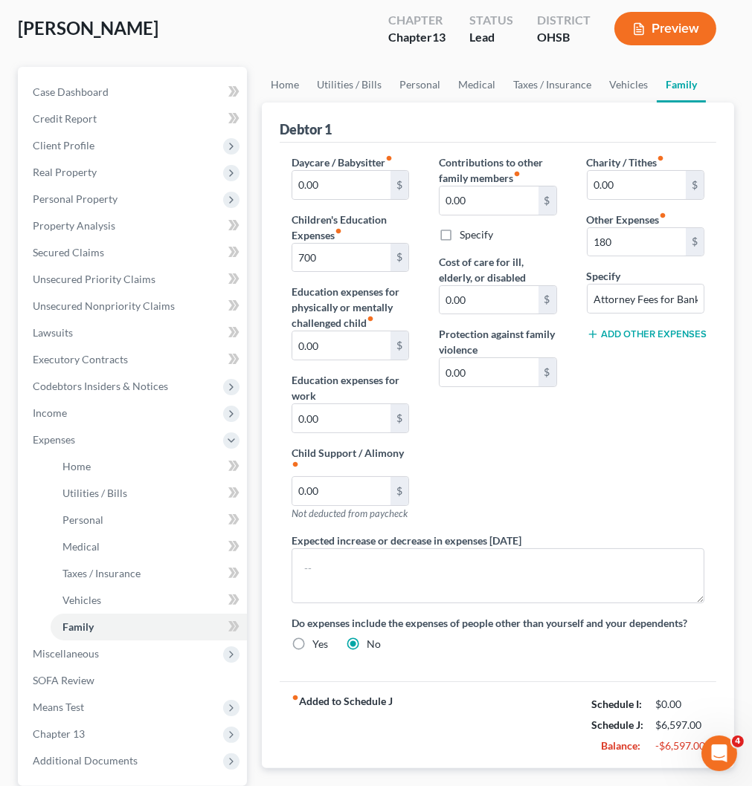
scroll to position [242, 0]
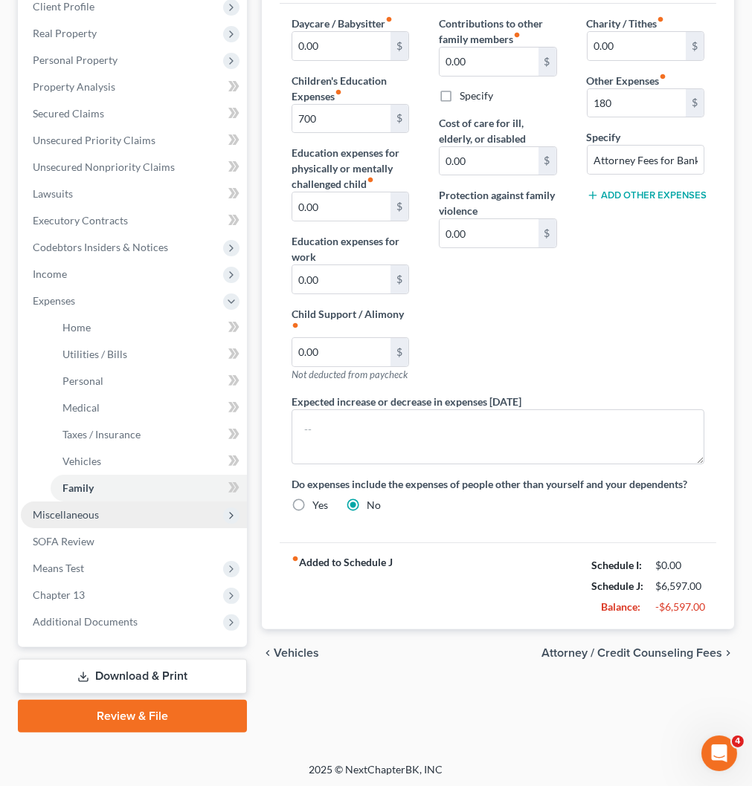
click at [71, 513] on span "Miscellaneous" at bounding box center [66, 514] width 66 height 13
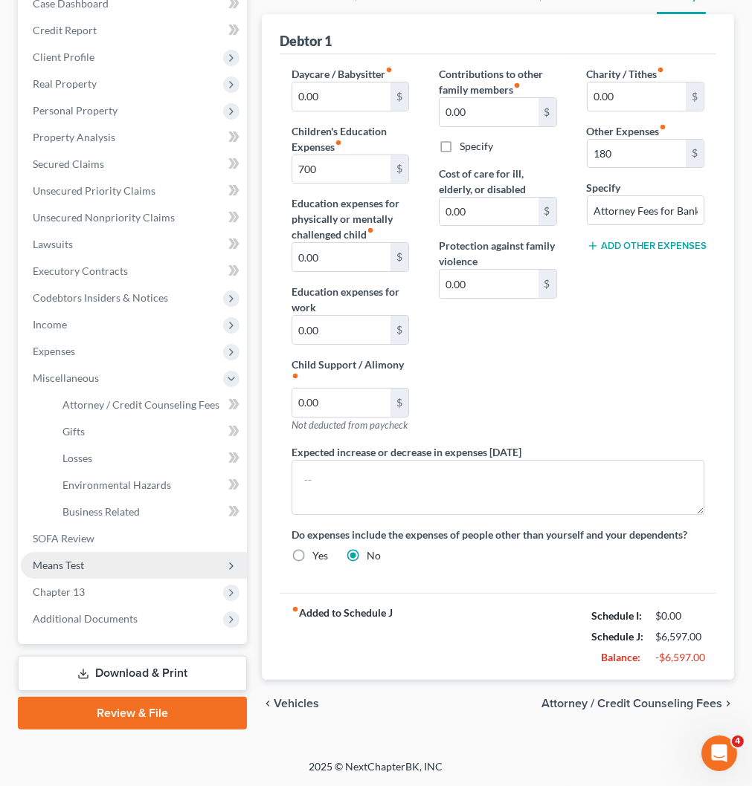
scroll to position [189, 0]
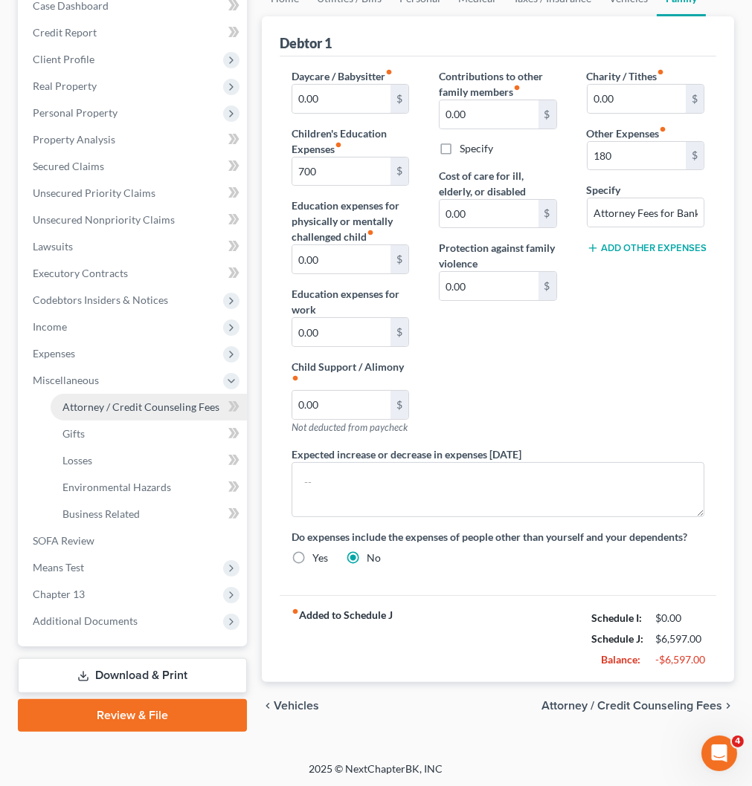
click at [116, 405] on span "Attorney / Credit Counseling Fees" at bounding box center [140, 407] width 157 height 13
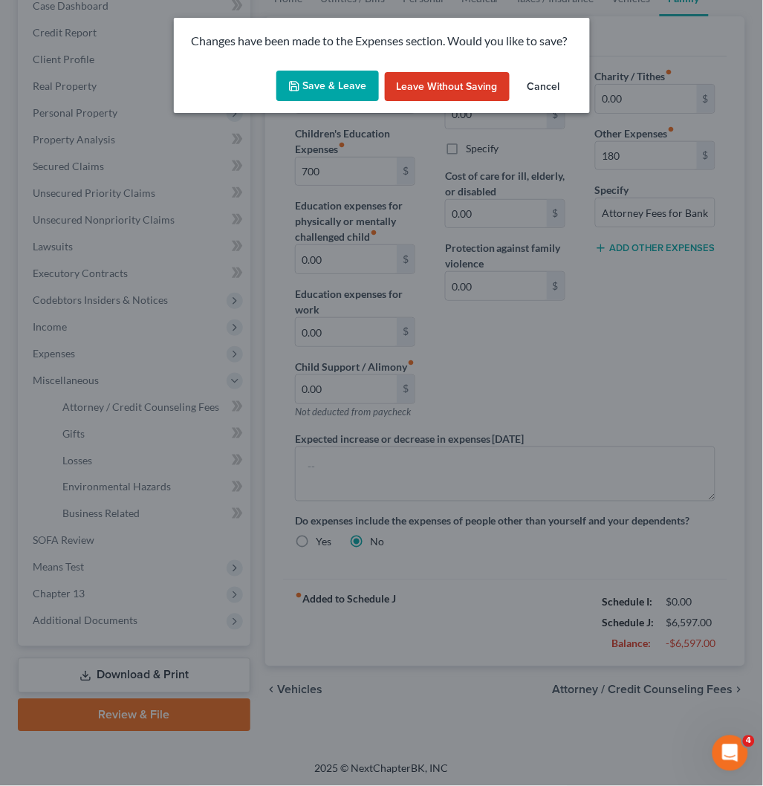
click at [346, 80] on button "Save & Leave" at bounding box center [328, 86] width 103 height 31
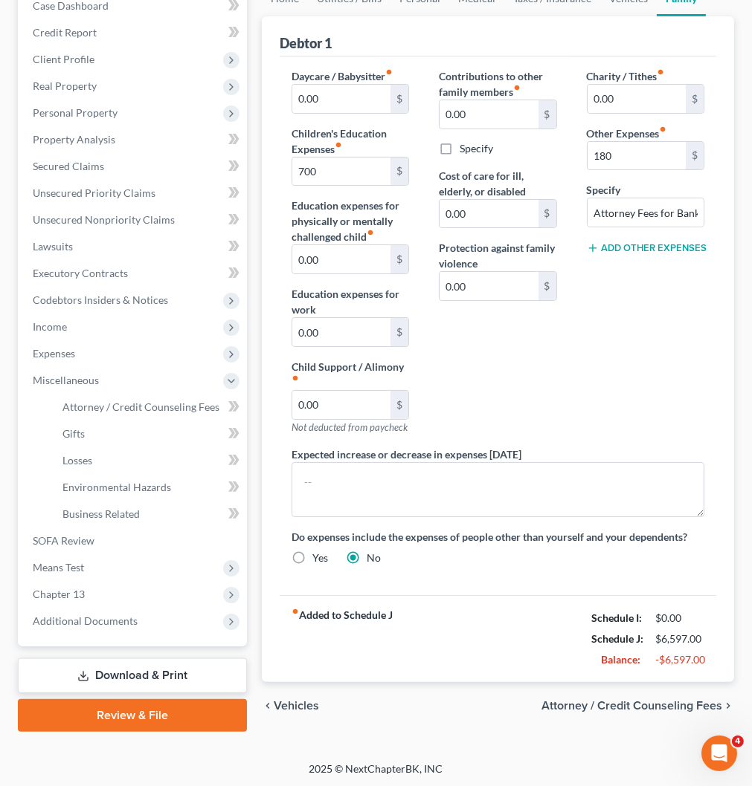
type input "700.00"
type input "180.00"
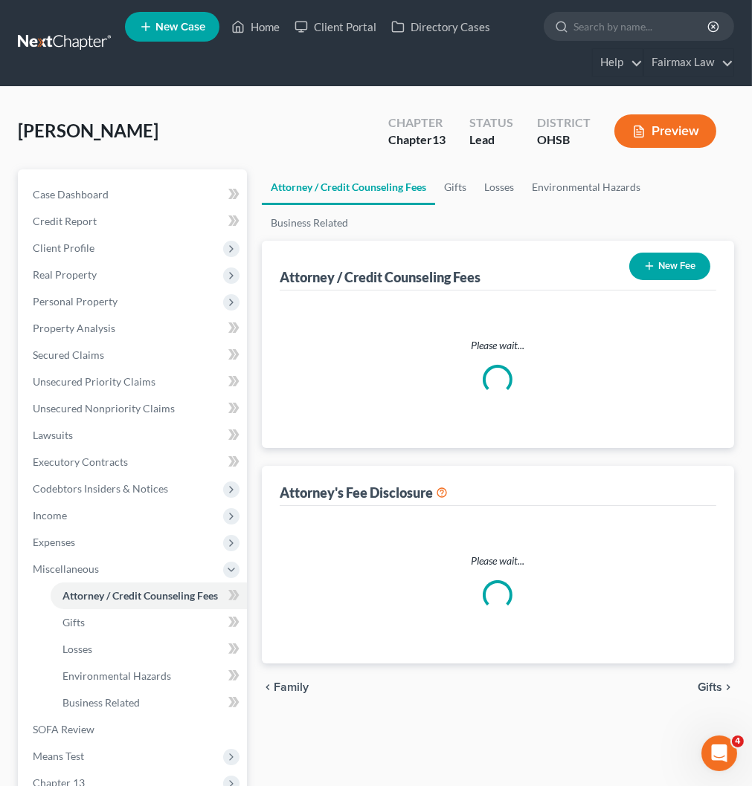
select select "4"
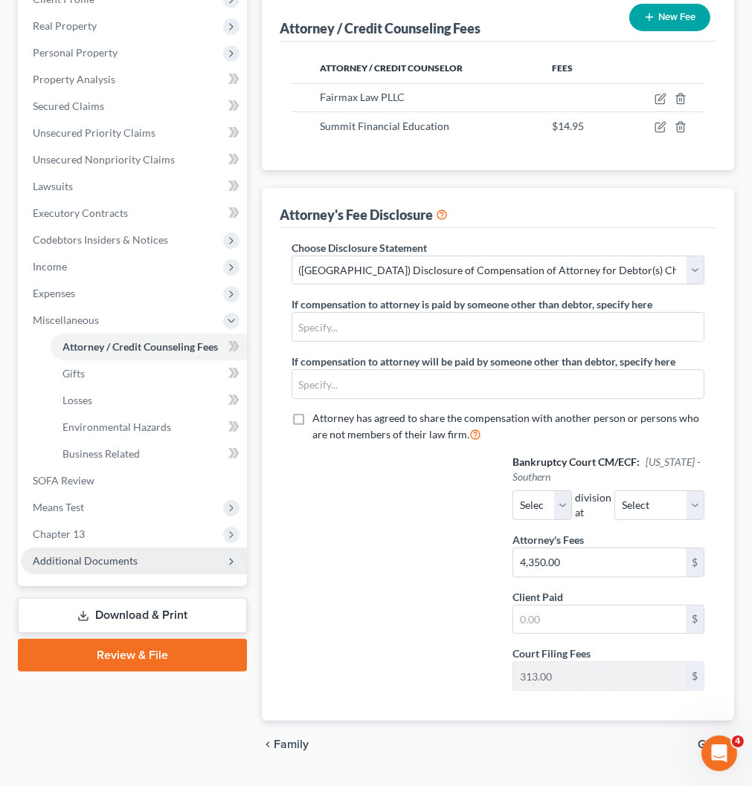
scroll to position [287, 0]
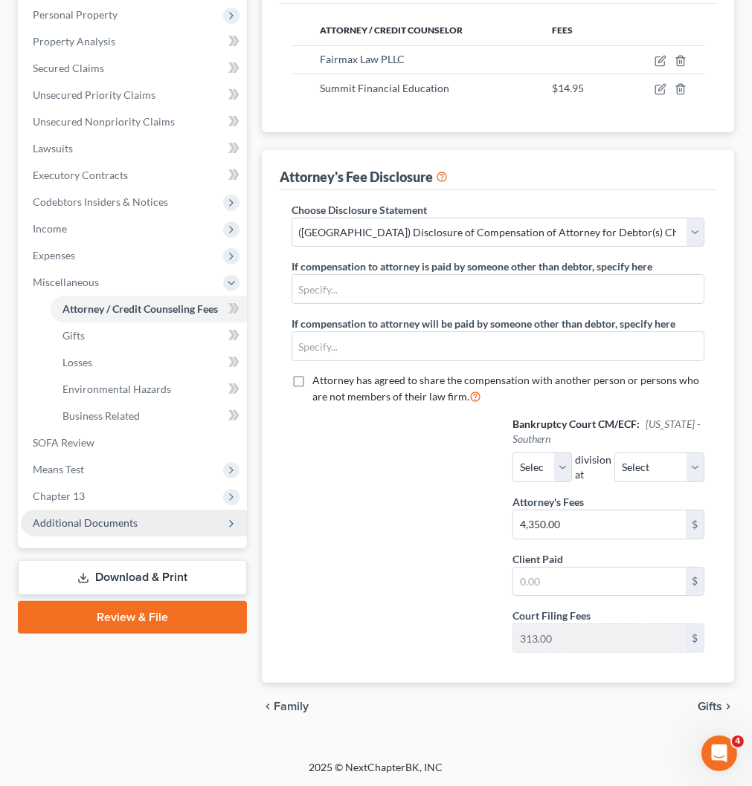
click at [91, 517] on span "Additional Documents" at bounding box center [85, 523] width 105 height 13
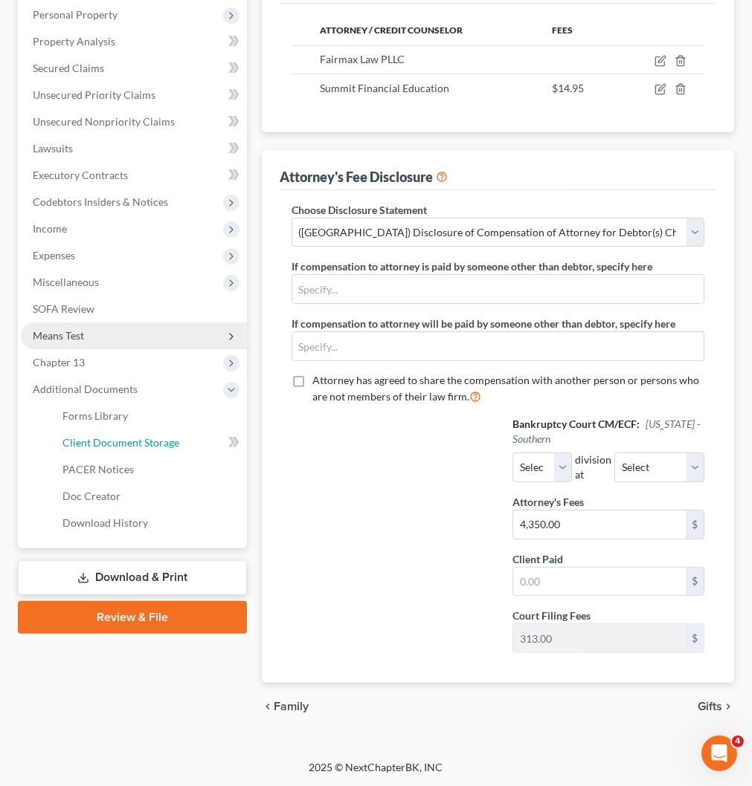
drag, startPoint x: 107, startPoint y: 436, endPoint x: 232, endPoint y: 428, distance: 125.1
click at [108, 436] on span "Client Document Storage" at bounding box center [120, 442] width 117 height 13
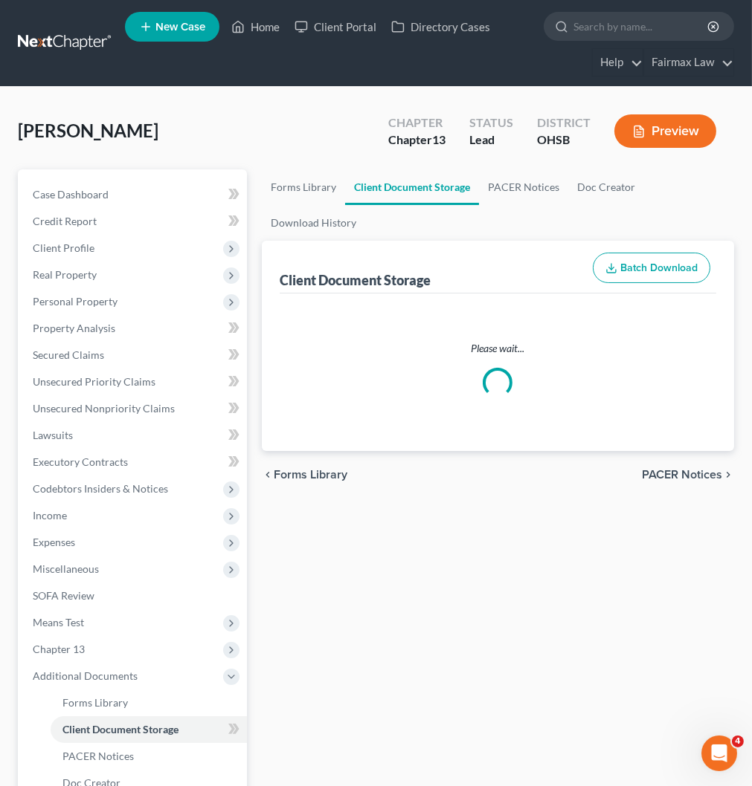
select select "7"
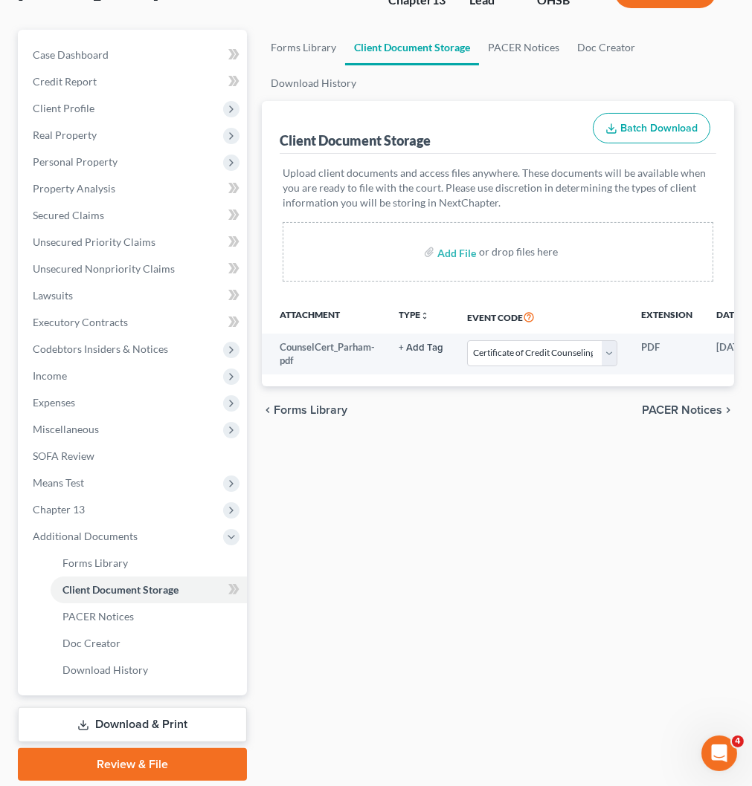
scroll to position [189, 0]
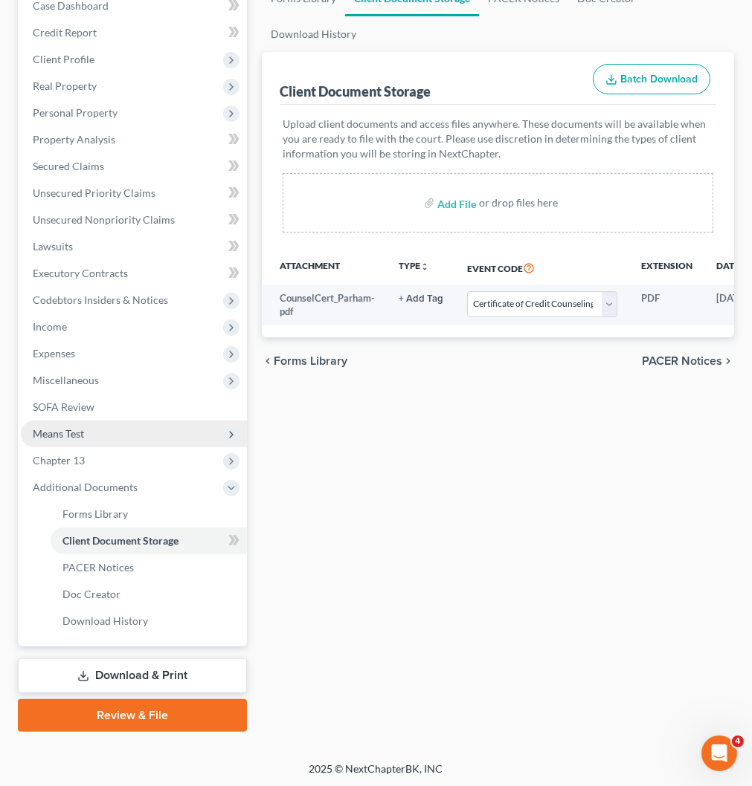
drag, startPoint x: 68, startPoint y: 433, endPoint x: 91, endPoint y: 442, distance: 25.4
click at [68, 433] on span "Means Test" at bounding box center [58, 433] width 51 height 13
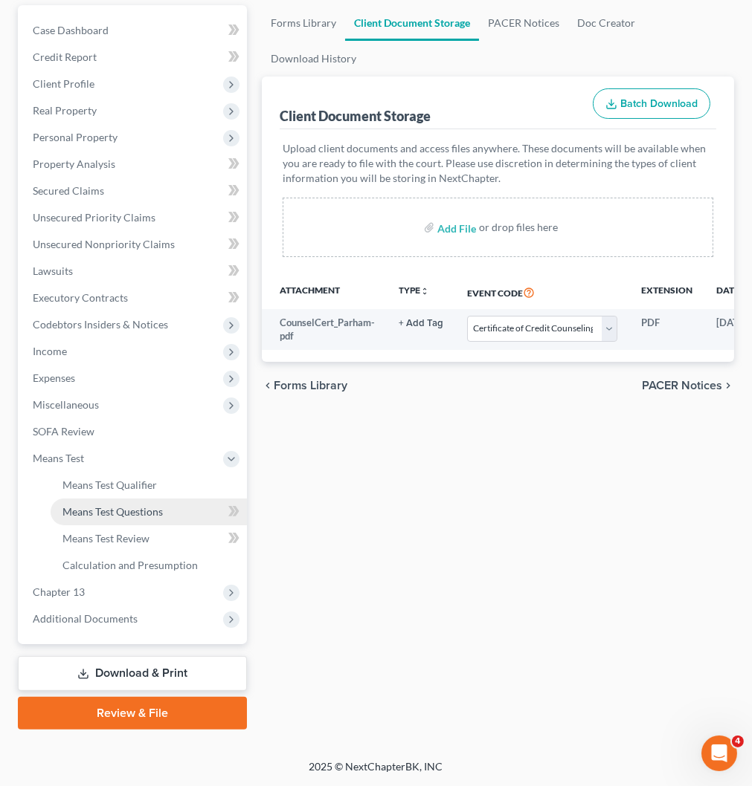
scroll to position [161, 0]
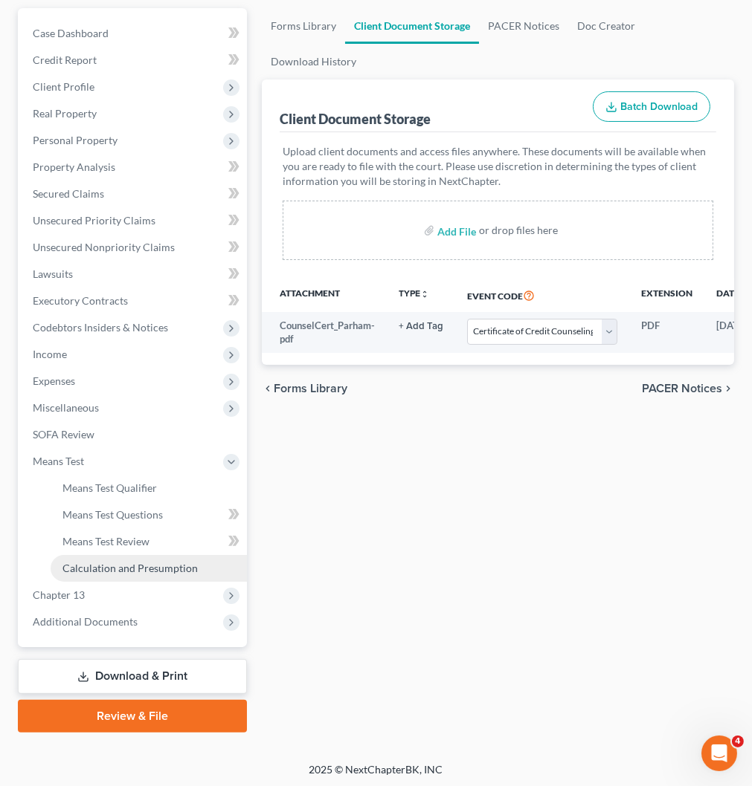
click at [135, 562] on span "Calculation and Presumption" at bounding box center [129, 568] width 135 height 13
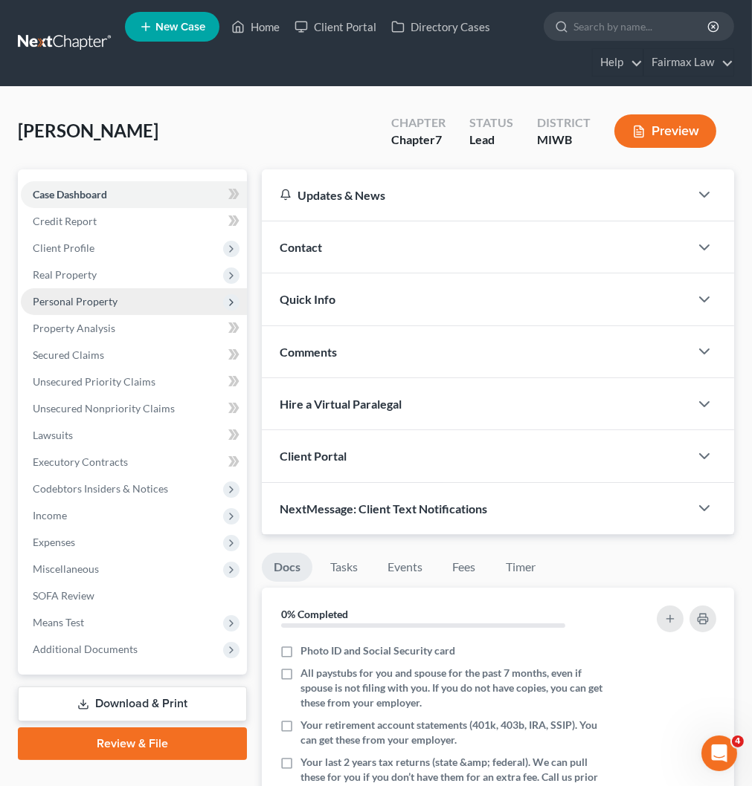
click at [72, 298] on span "Personal Property" at bounding box center [75, 301] width 85 height 13
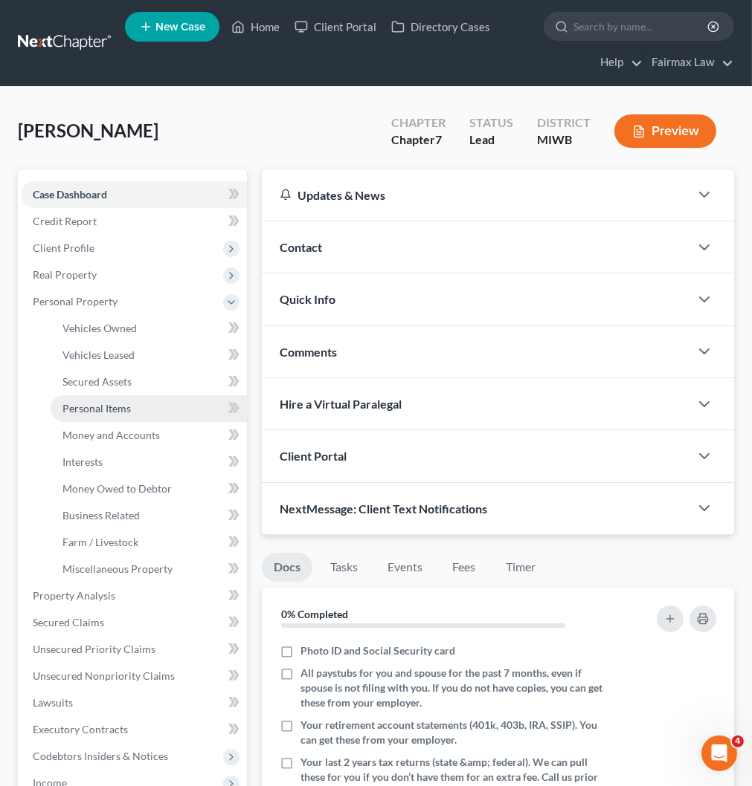
click at [107, 409] on span "Personal Items" at bounding box center [96, 408] width 68 height 13
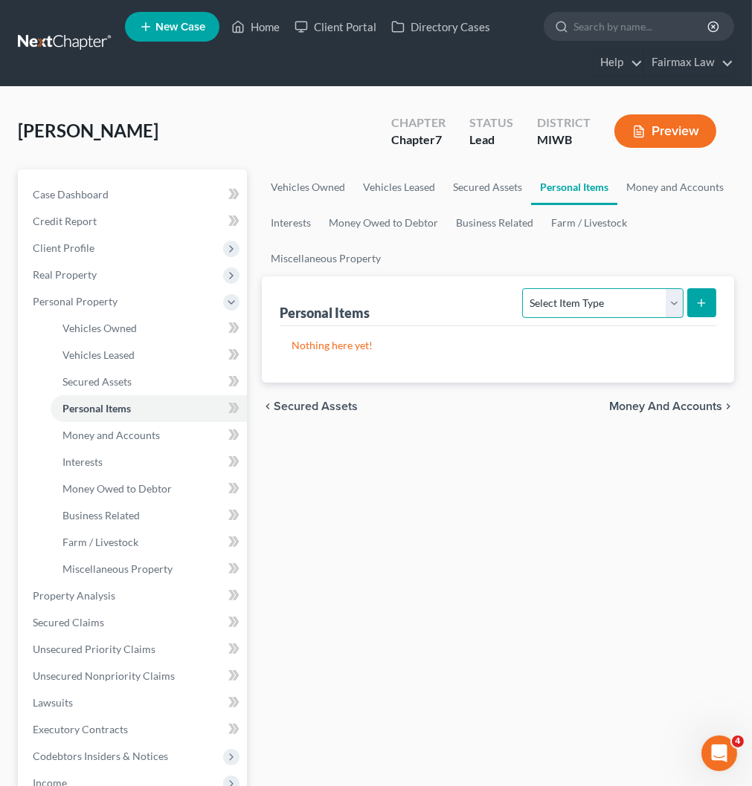
click at [602, 301] on select "Select Item Type Clothing Collectibles Of Value Electronics Firearms Household …" at bounding box center [602, 303] width 161 height 30
select select "clothing"
click at [523, 288] on select "Select Item Type Clothing Collectibles Of Value Electronics Firearms Household …" at bounding box center [602, 303] width 161 height 30
click at [694, 302] on button "submit" at bounding box center [701, 302] width 29 height 29
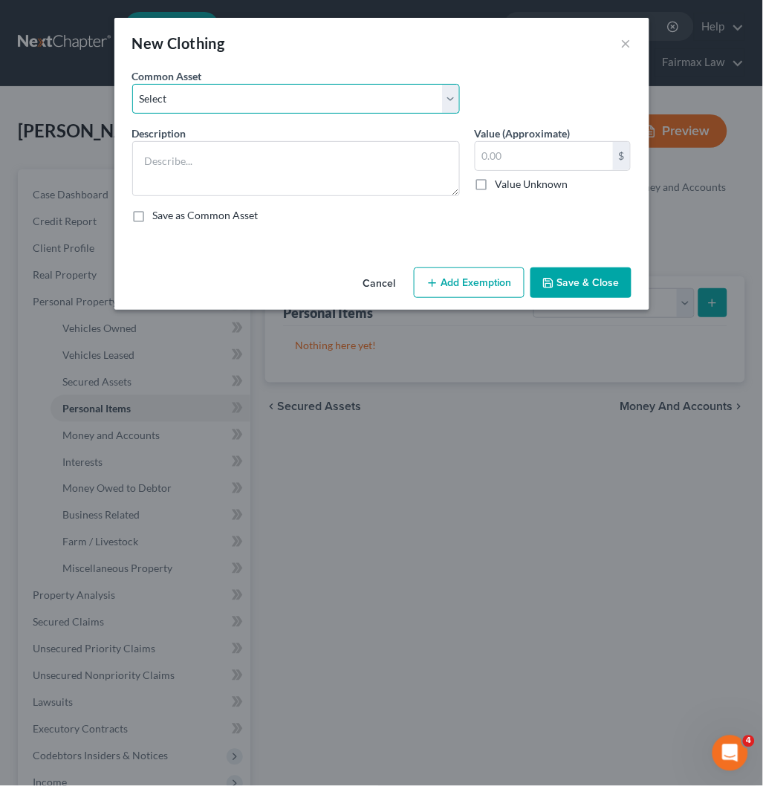
drag, startPoint x: 281, startPoint y: 97, endPoint x: 277, endPoint y: 112, distance: 15.5
click at [281, 97] on select "Select Everyday clothing Professional Men's wear. Everyday wearing apparel Comm…" at bounding box center [296, 99] width 328 height 30
select select "5"
click at [132, 84] on select "Select Everyday clothing Professional Men's wear. Everyday wearing apparel Comm…" at bounding box center [296, 99] width 328 height 30
type textarea "Everyday wearing apparel"
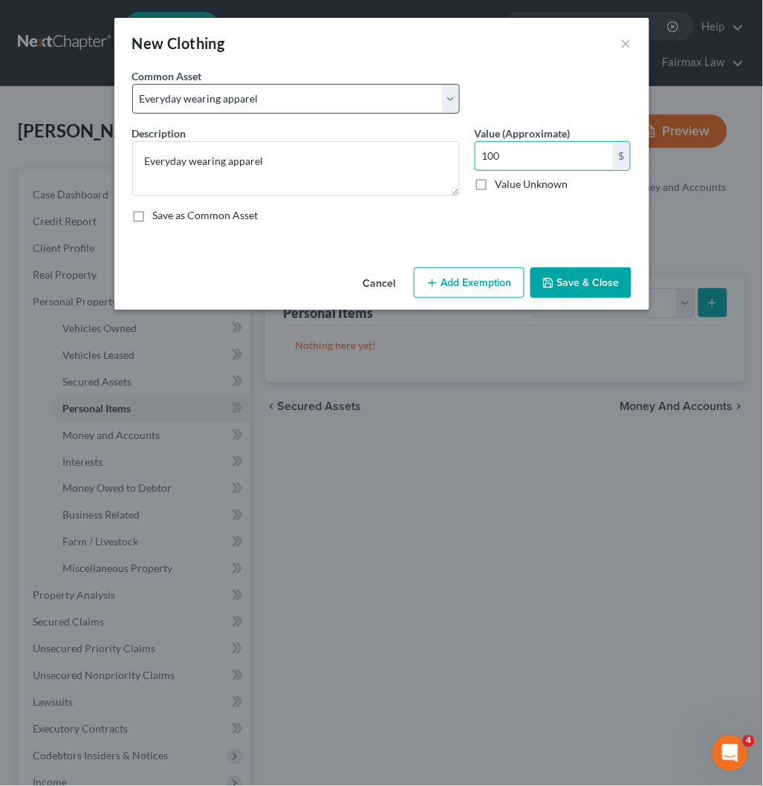
type input "100"
click at [347, 100] on select "Select Everyday clothing Professional Men's wear. Everyday wearing apparel Comm…" at bounding box center [296, 99] width 328 height 30
select select "3"
click at [132, 84] on select "Select Everyday clothing Professional Men's wear. Everyday wearing apparel Comm…" at bounding box center [296, 99] width 328 height 30
type textarea "Common clothing"
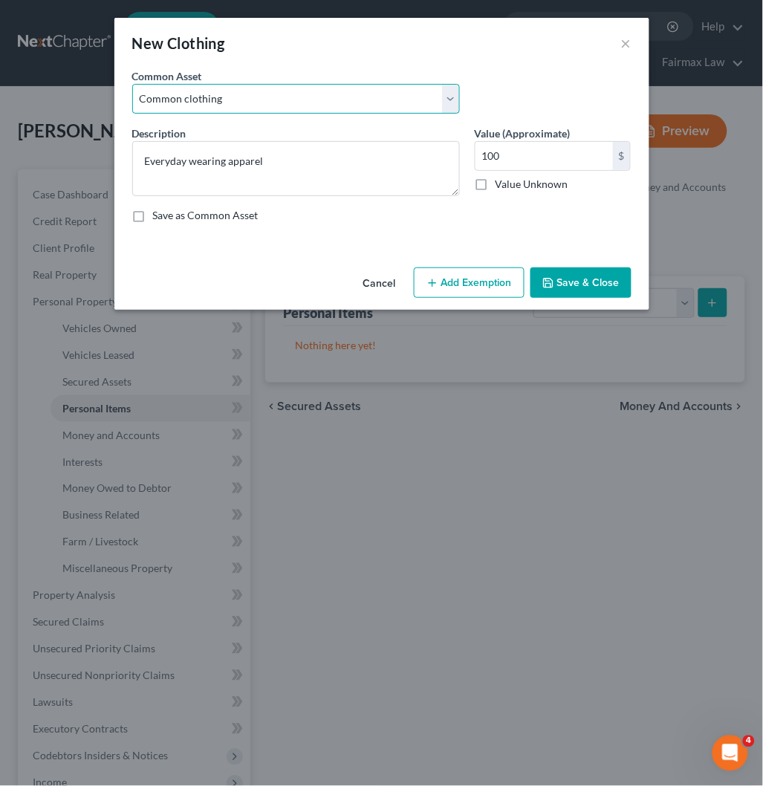
type input "2,000.00"
click at [566, 286] on button "Save & Close" at bounding box center [581, 283] width 101 height 31
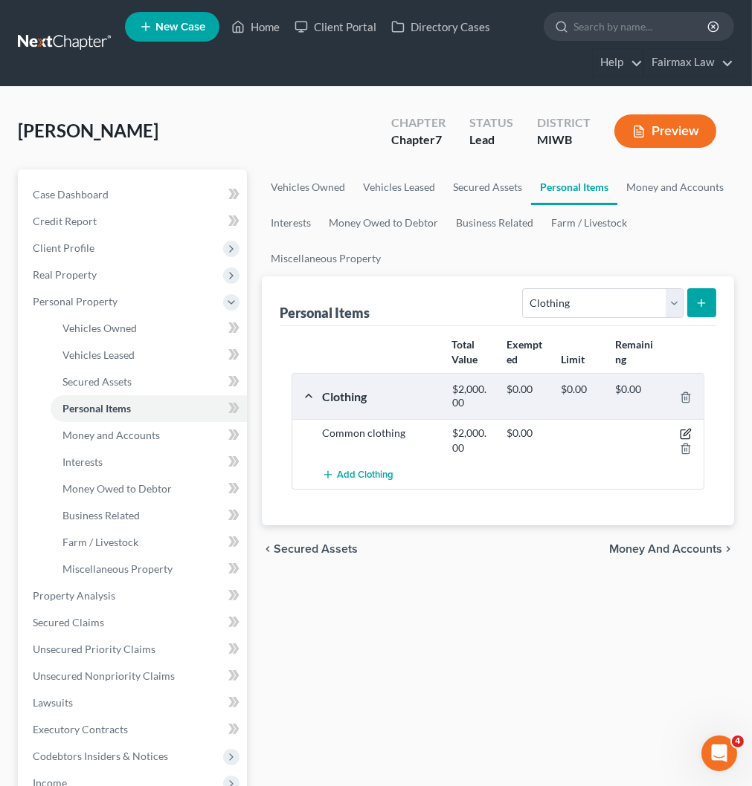
click at [686, 434] on icon "button" at bounding box center [686, 433] width 7 height 7
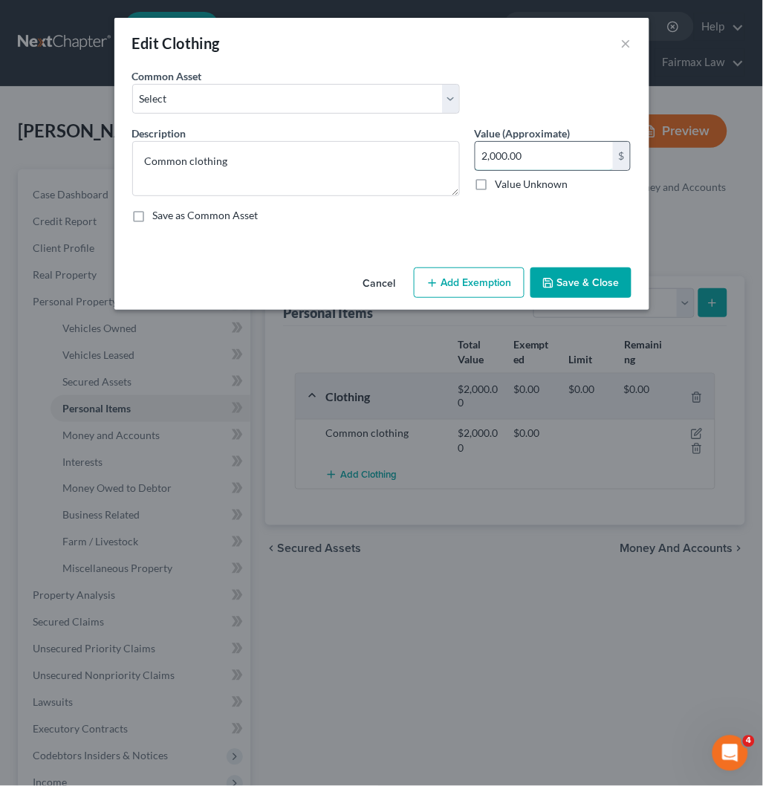
click at [528, 162] on input "2,000.00" at bounding box center [545, 156] width 138 height 28
type input "100"
click at [585, 280] on button "Save & Close" at bounding box center [581, 283] width 101 height 31
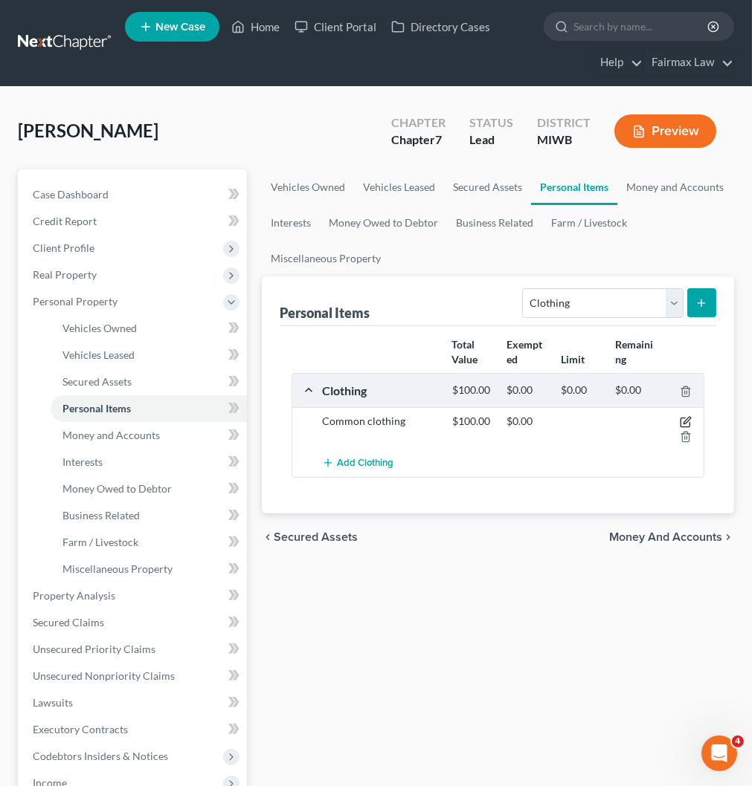
click at [685, 421] on icon "button" at bounding box center [685, 422] width 12 height 12
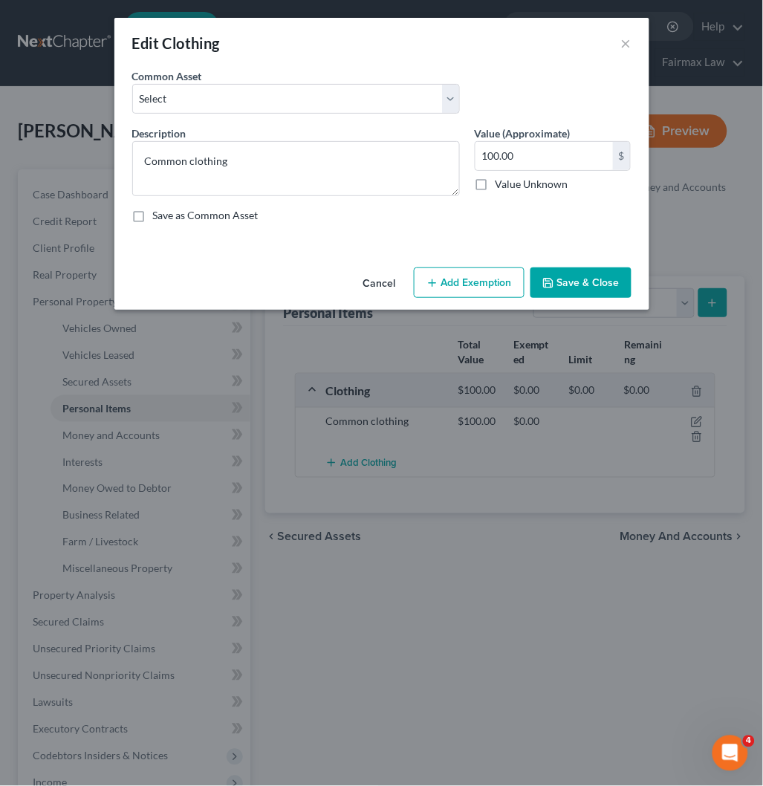
click at [444, 280] on button "Add Exemption" at bounding box center [469, 283] width 111 height 31
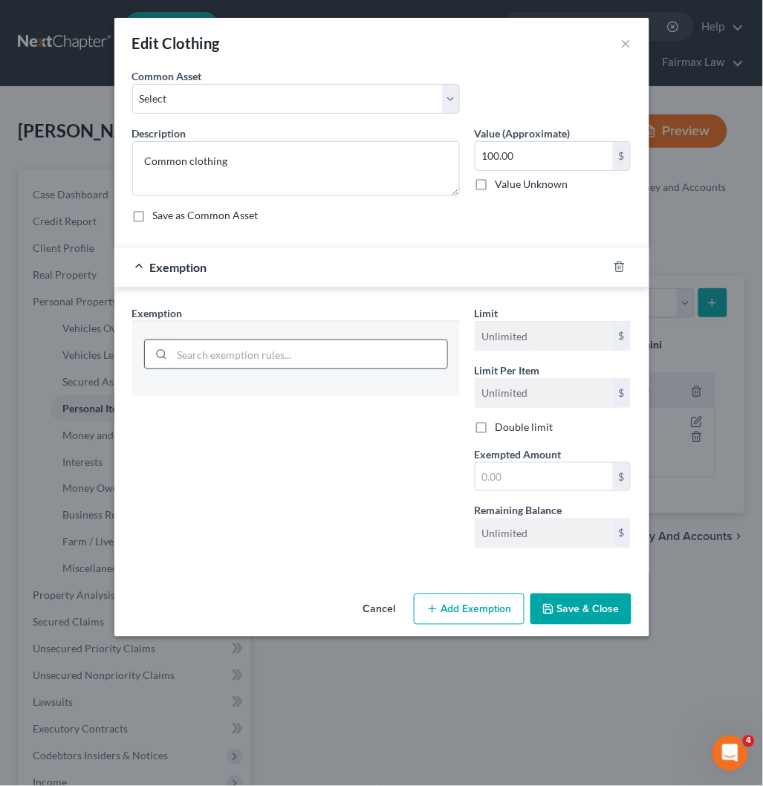
click at [247, 352] on input "search" at bounding box center [309, 354] width 275 height 28
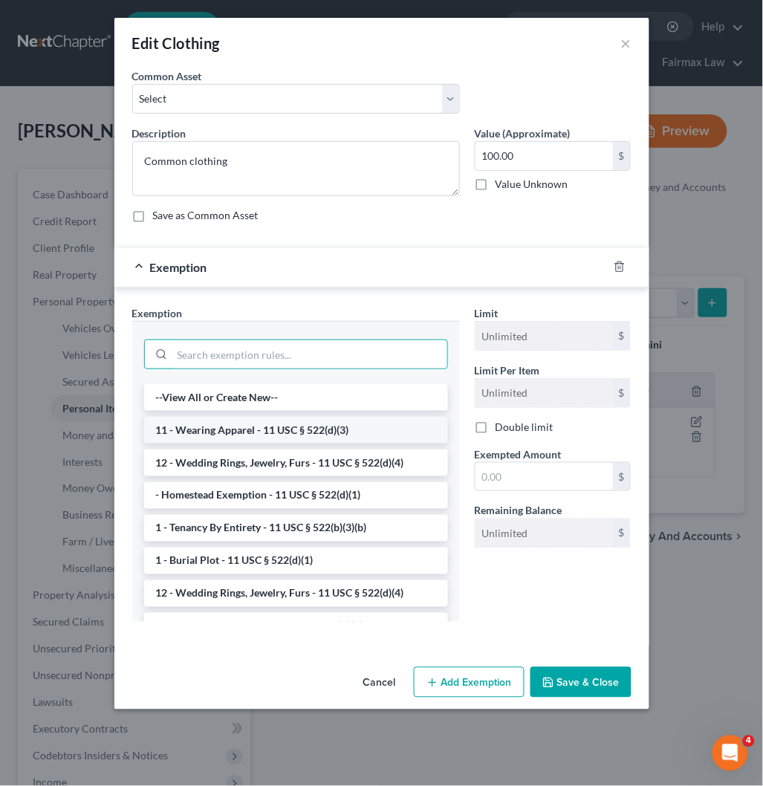
click at [248, 429] on li "11 - Wearing Apparel - 11 USC § 522(d)(3)" at bounding box center [296, 430] width 304 height 27
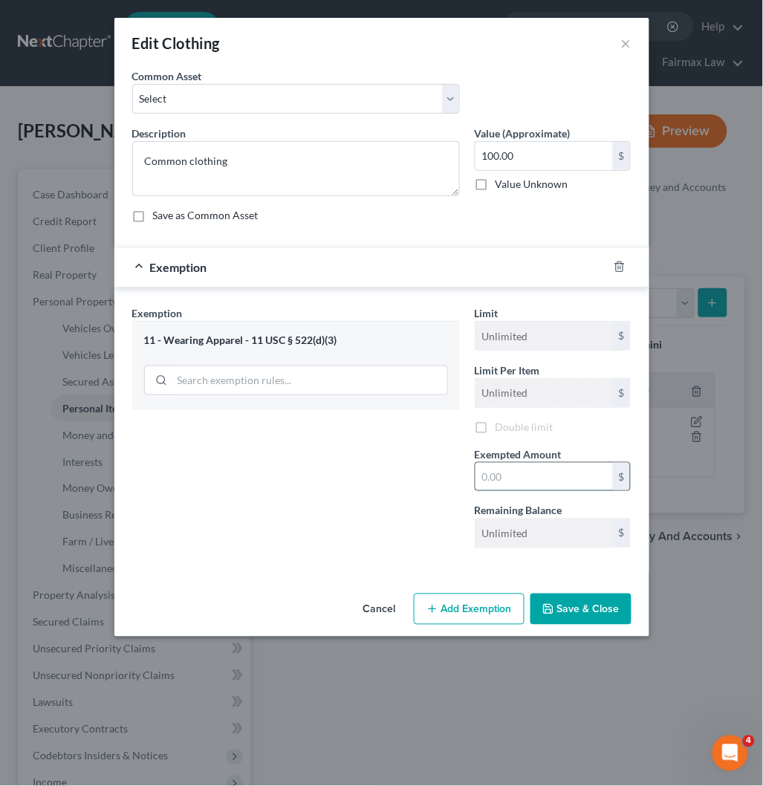
click at [529, 471] on input "text" at bounding box center [545, 477] width 138 height 28
type input "100"
click at [418, 492] on div "Exemption Set must be selected for CA. Exemption * 11 - Wearing Apparel - 11 US…" at bounding box center [296, 433] width 343 height 255
click at [584, 605] on button "Save & Close" at bounding box center [581, 609] width 101 height 31
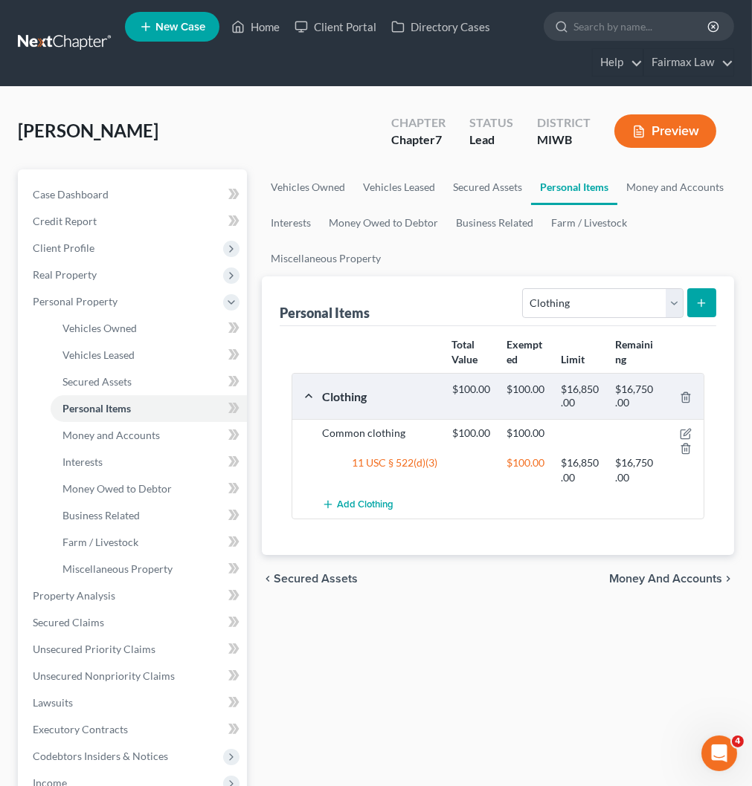
click at [529, 650] on div "Vehicles Owned Vehicles Leased Secured Assets Personal Items Money and Accounts…" at bounding box center [497, 598] width 487 height 859
click at [592, 650] on div "Vehicles Owned Vehicles Leased Secured Assets Personal Items Money and Accounts…" at bounding box center [497, 598] width 487 height 859
click at [65, 244] on span "Client Profile" at bounding box center [64, 248] width 62 height 13
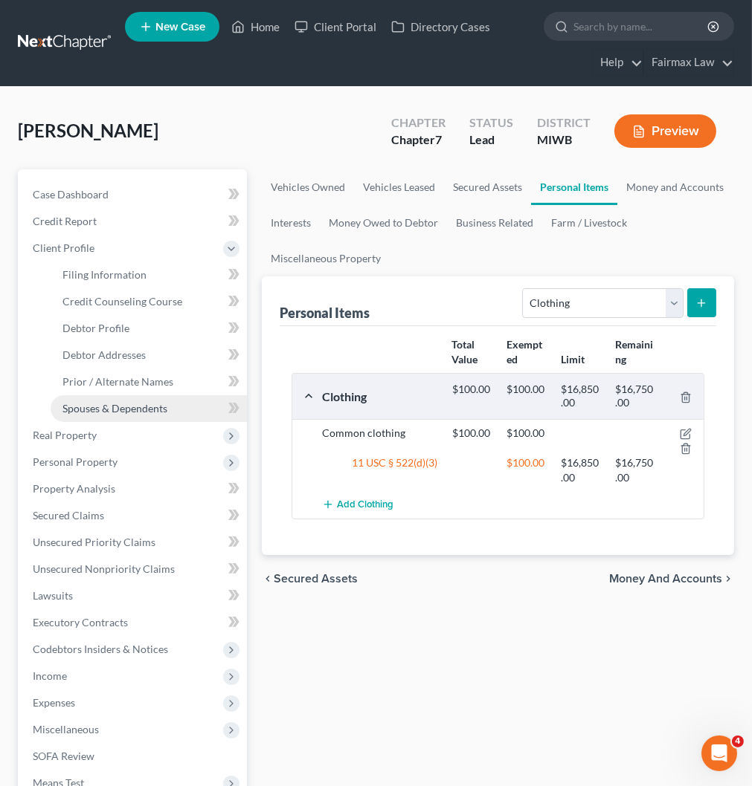
click at [108, 405] on span "Spouses & Dependents" at bounding box center [114, 408] width 105 height 13
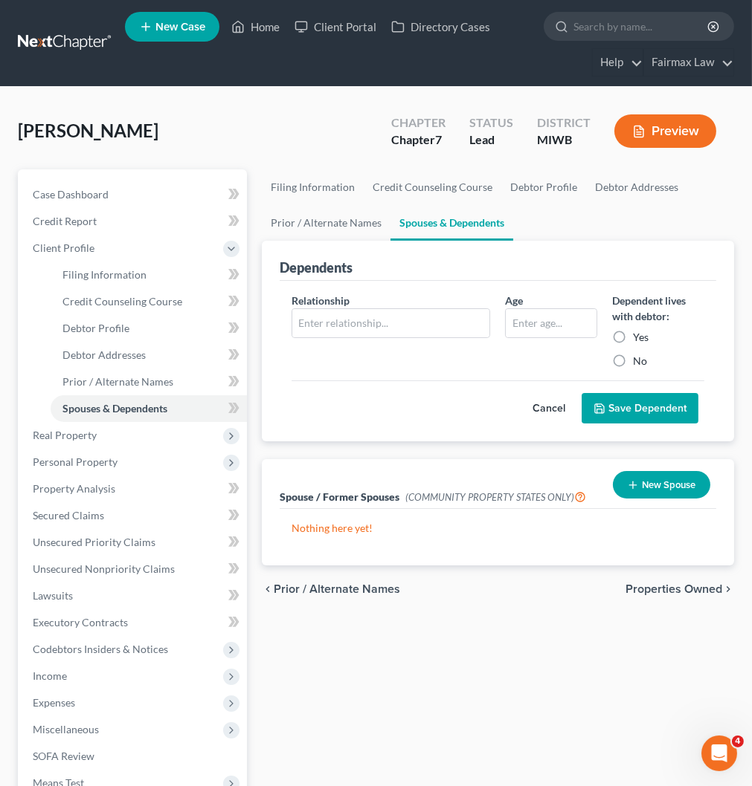
click at [271, 143] on div "Smith-Bomer, Crystal Upgraded Chapter Chapter 7 Status Lead District MIWB Previ…" at bounding box center [376, 137] width 716 height 65
click at [555, 653] on div "Filing Information Credit Counseling Course Debtor Profile Debtor Addresses Pri…" at bounding box center [497, 545] width 487 height 752
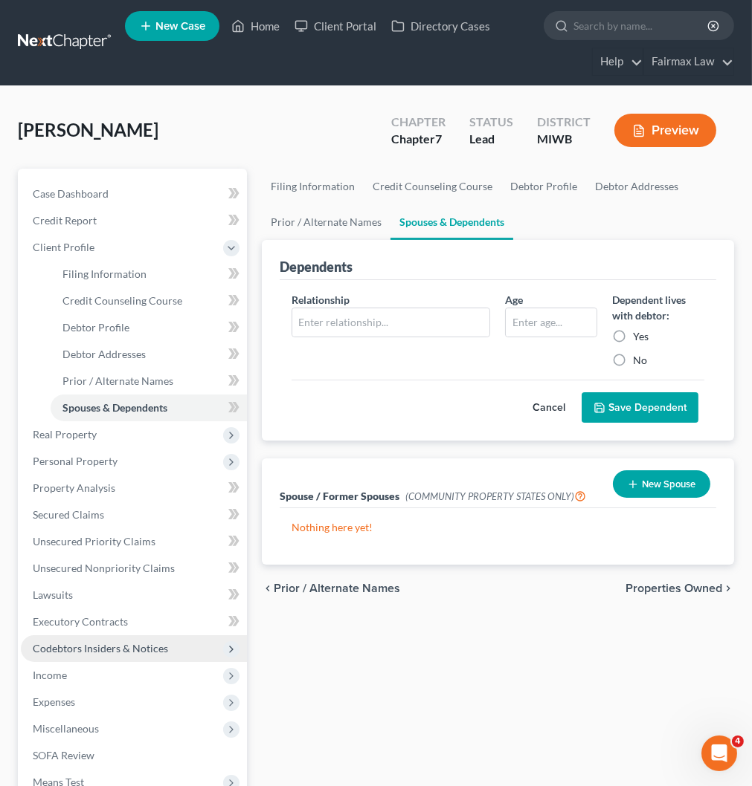
scroll to position [83, 0]
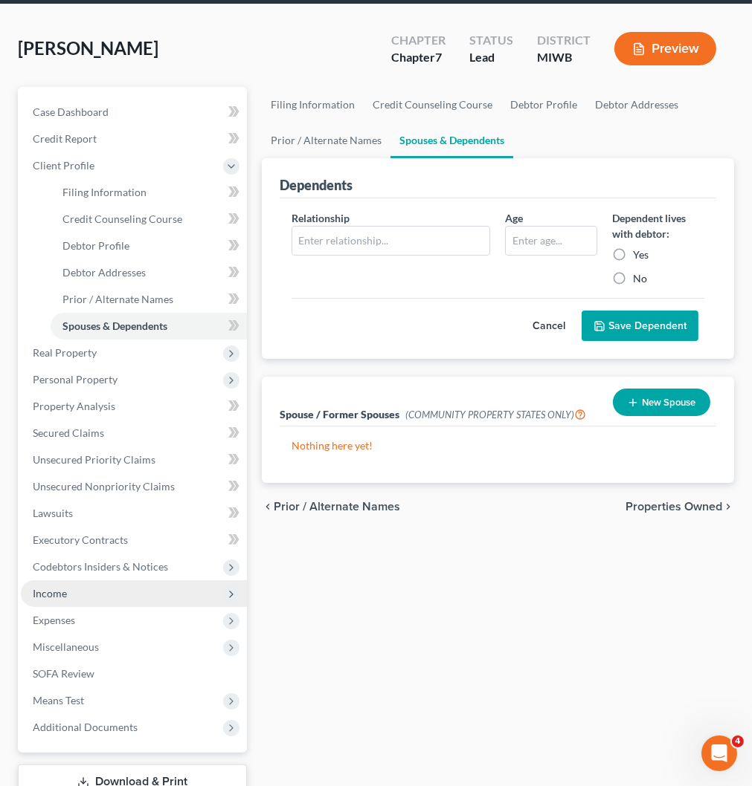
click at [87, 599] on span "Income" at bounding box center [134, 594] width 226 height 27
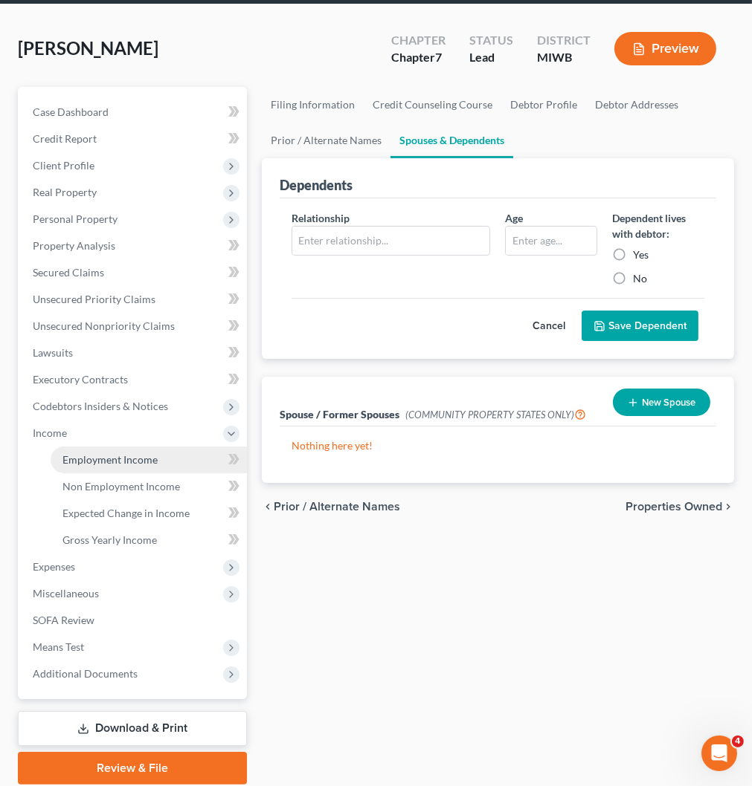
click at [100, 450] on link "Employment Income" at bounding box center [149, 460] width 196 height 27
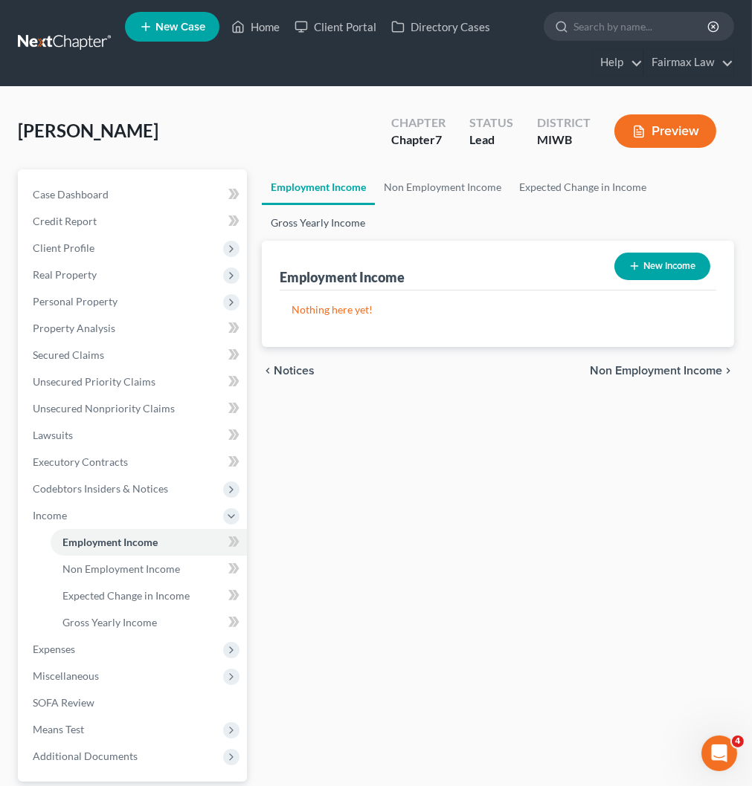
click at [316, 217] on link "Gross Yearly Income" at bounding box center [318, 223] width 112 height 36
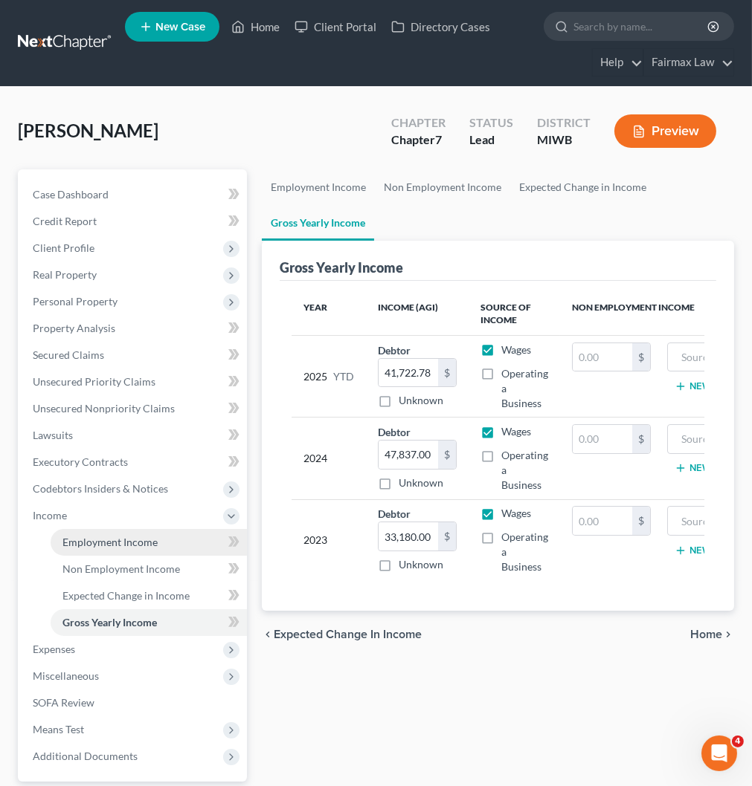
click at [75, 538] on span "Employment Income" at bounding box center [109, 542] width 95 height 13
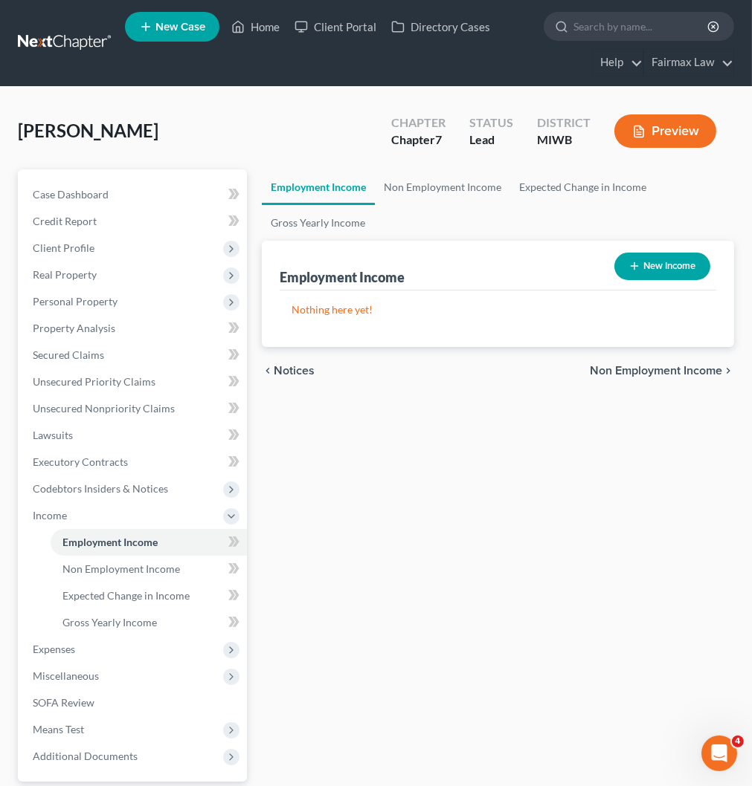
click at [651, 271] on button "New Income" at bounding box center [662, 267] width 96 height 28
select select "0"
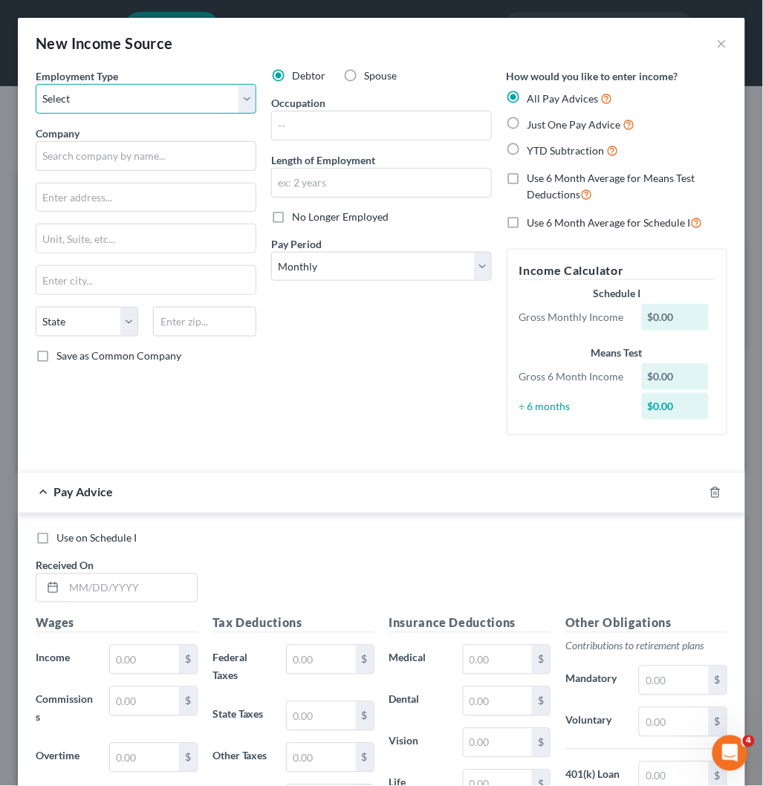
click at [161, 100] on select "Select Full or Part Time Employment Self Employment" at bounding box center [146, 99] width 221 height 30
select select "0"
click at [36, 84] on select "Select Full or Part Time Employment Self Employment" at bounding box center [146, 99] width 221 height 30
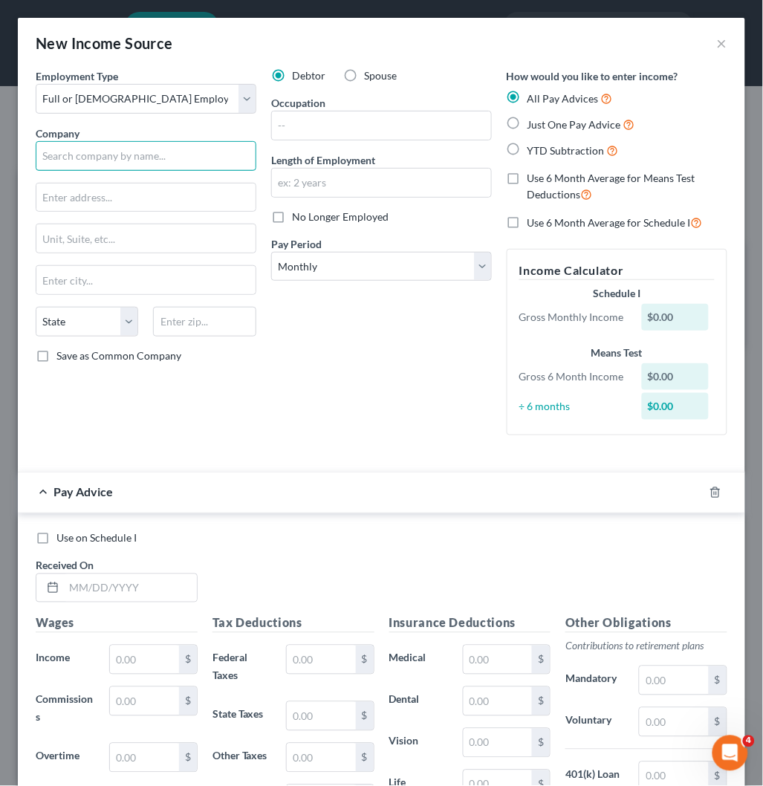
click at [138, 152] on input "text" at bounding box center [146, 156] width 221 height 30
paste input "United HealthCare Services Inc"
type input "United HealthCare Services Inc"
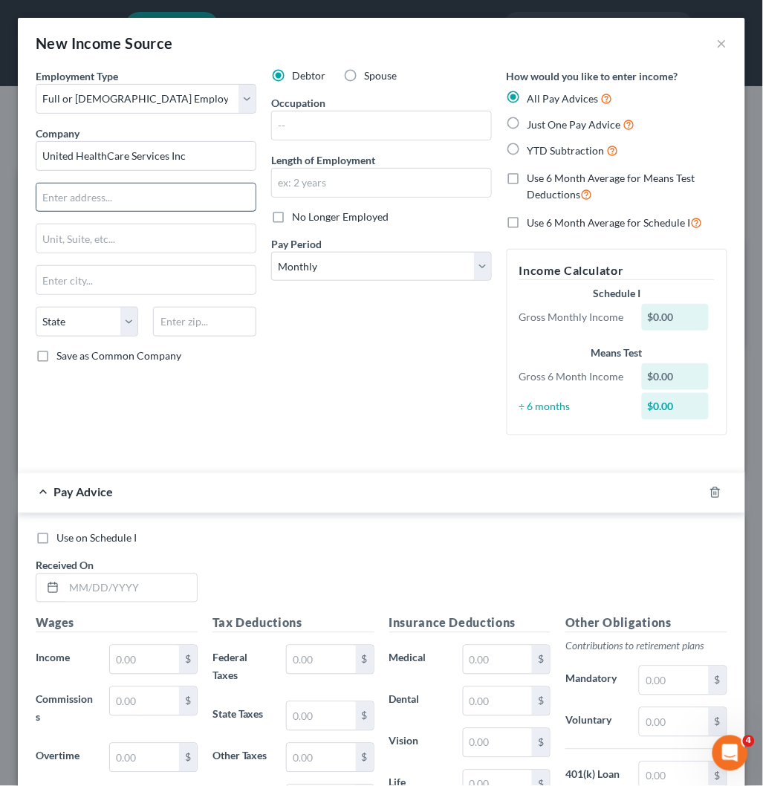
click at [99, 190] on input "text" at bounding box center [145, 198] width 219 height 28
paste input "ATTN--OPERATIONS, MN103-0300"
type input "ATTN--OPERATIONS, MN103-0300"
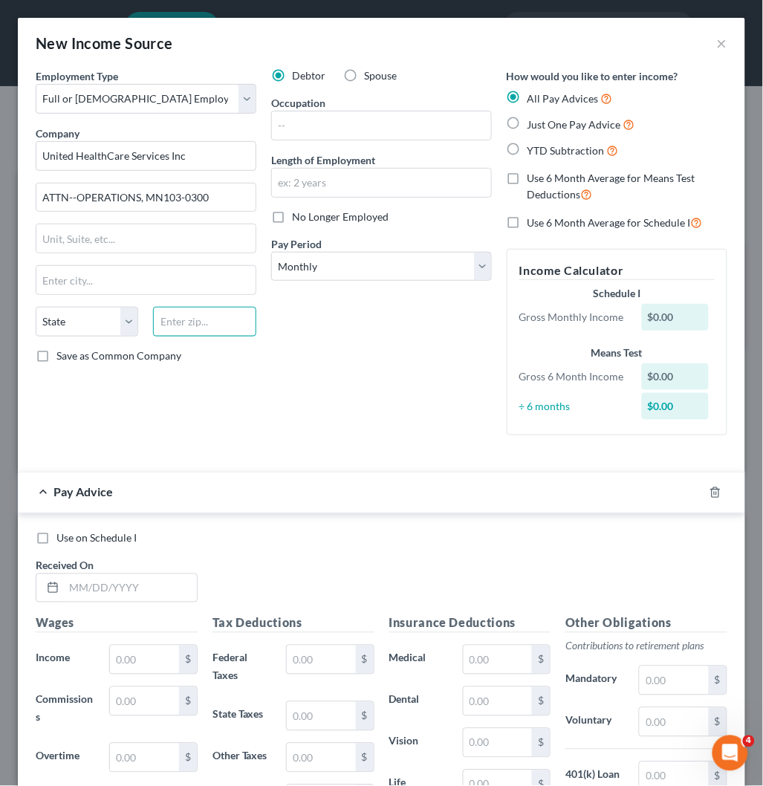
click at [195, 320] on input "text" at bounding box center [204, 322] width 103 height 30
paste input "55344"
type input "55344"
type input "Eden Prairie"
select select "24"
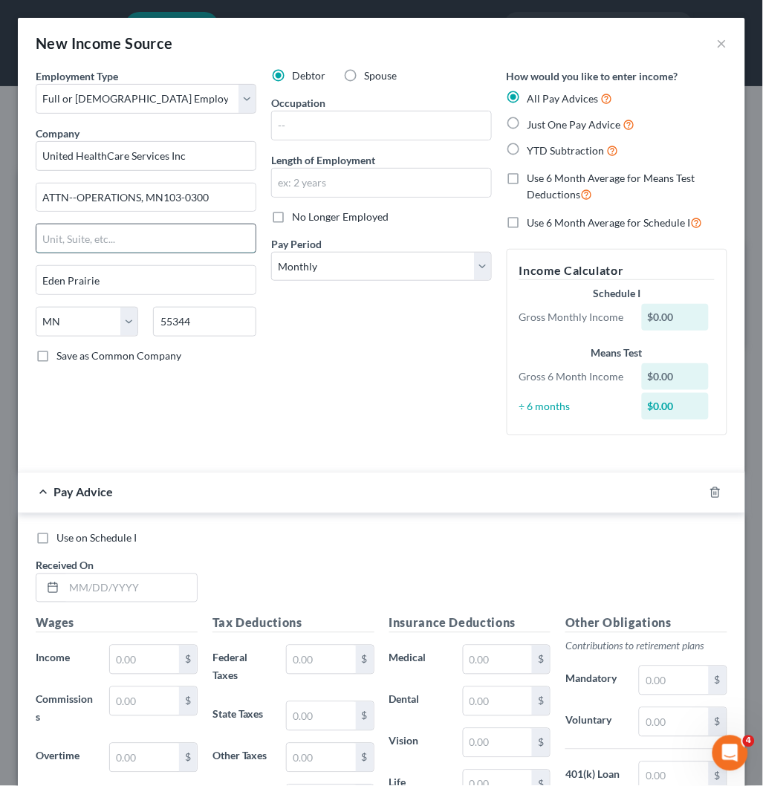
click at [156, 239] on input "text" at bounding box center [145, 238] width 219 height 28
paste input "1 HEALTH DRIVE"
type input "1 HEALTH DRIVE"
click at [361, 368] on div "Debtor Spouse Occupation Length of Employment No Longer Employed Pay Period * S…" at bounding box center [382, 257] width 236 height 379
click at [353, 115] on input "text" at bounding box center [381, 125] width 219 height 28
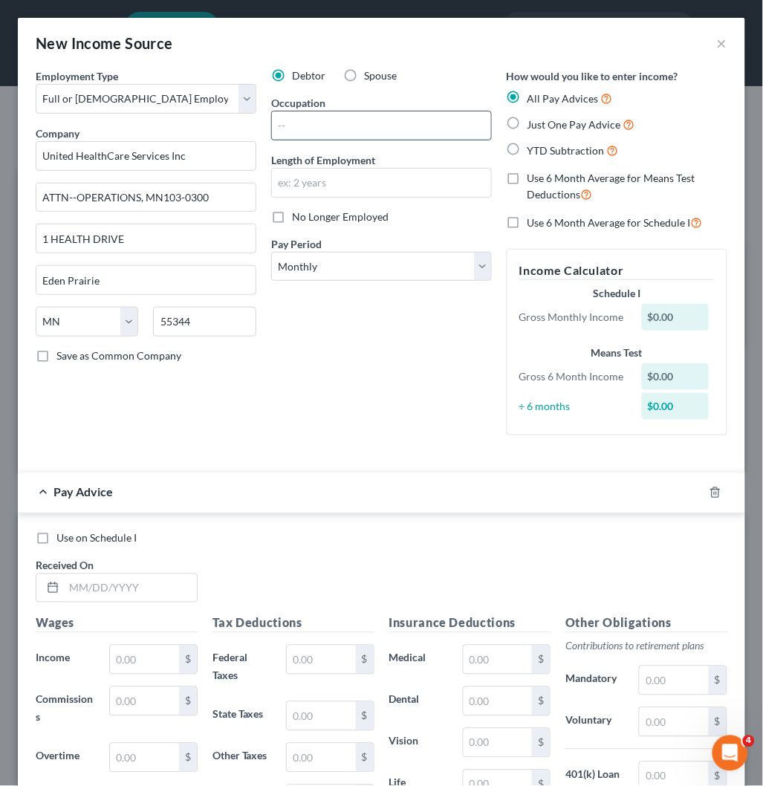
paste input "Cust Service Rep Lead"
type input "Cust Service Rep Lead"
click at [355, 269] on select "Select Monthly Twice Monthly Every Other Week Weekly" at bounding box center [381, 267] width 221 height 30
select select "2"
click at [271, 252] on select "Select Monthly Twice Monthly Every Other Week Weekly" at bounding box center [381, 267] width 221 height 30
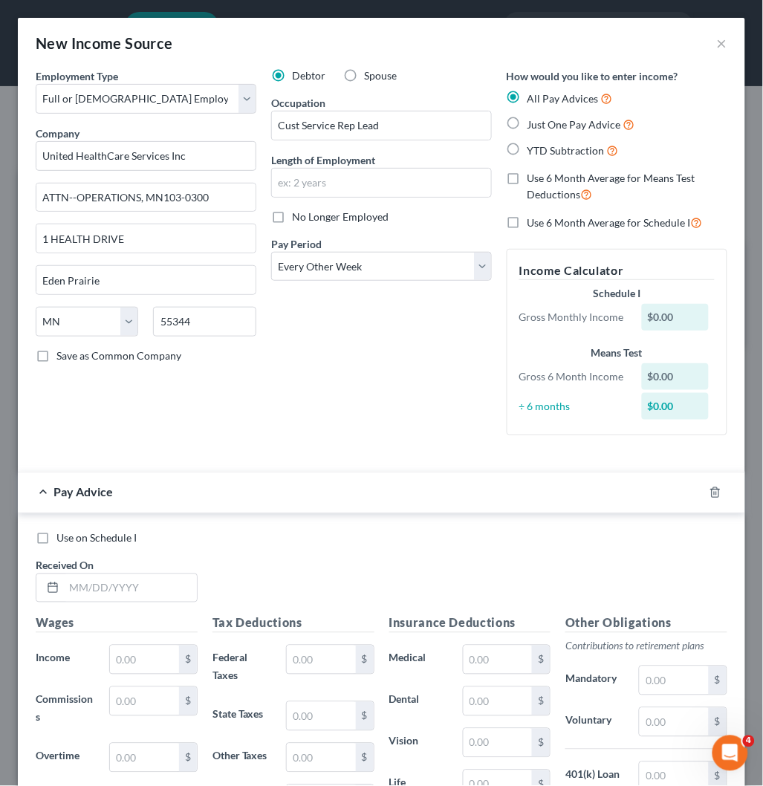
click at [528, 149] on label "YTD Subtraction" at bounding box center [573, 150] width 91 height 17
click at [534, 149] on input "YTD Subtraction" at bounding box center [539, 147] width 10 height 10
radio input "true"
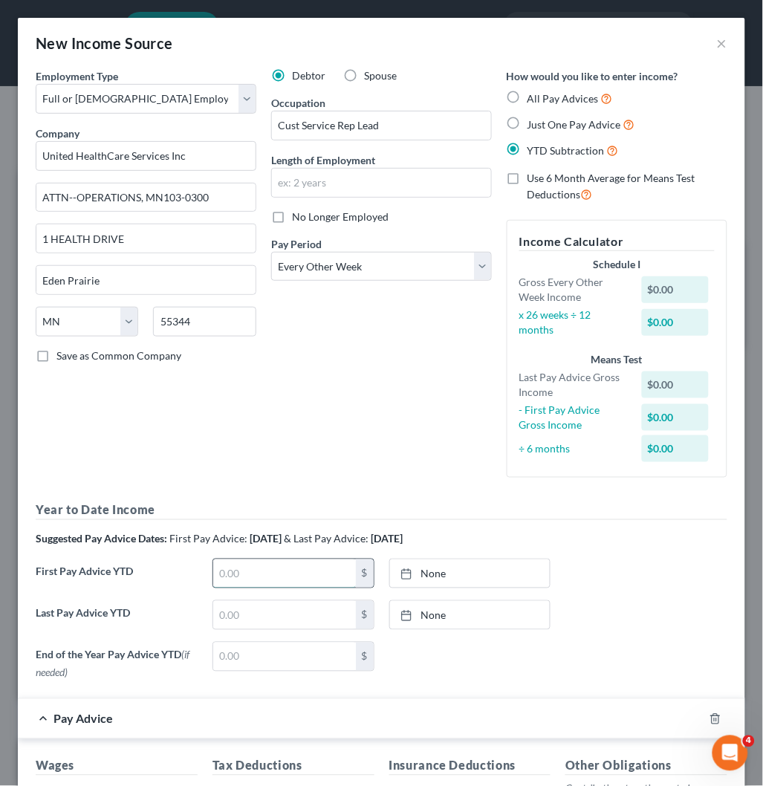
click at [282, 573] on input "text" at bounding box center [284, 574] width 143 height 28
paste input "10,855.79"
type input "10,855.79"
click at [425, 576] on link "None" at bounding box center [470, 574] width 161 height 28
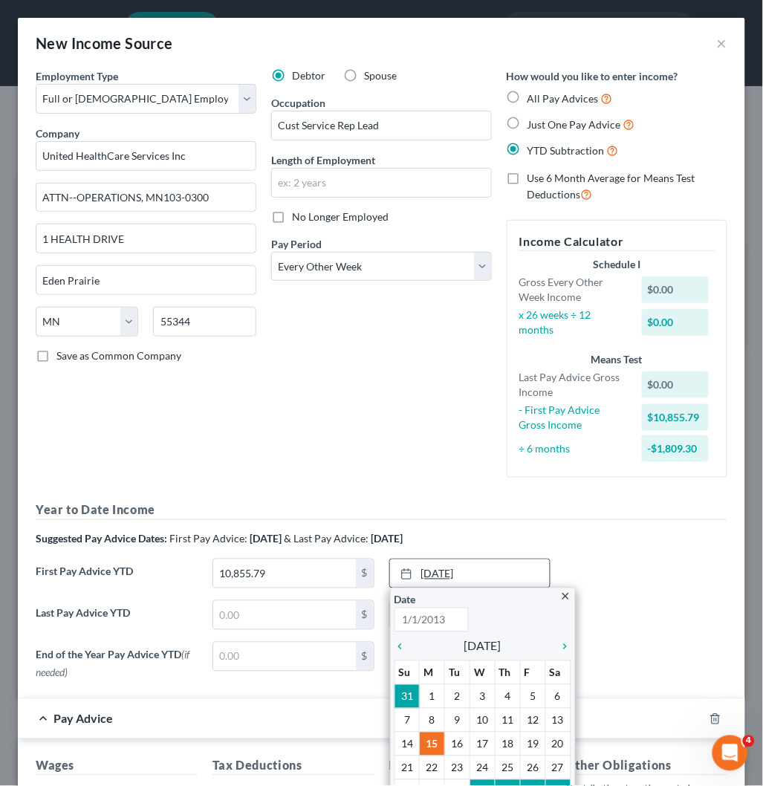
type input "9/15/2025"
click at [395, 647] on icon "chevron_left" at bounding box center [404, 647] width 19 height 12
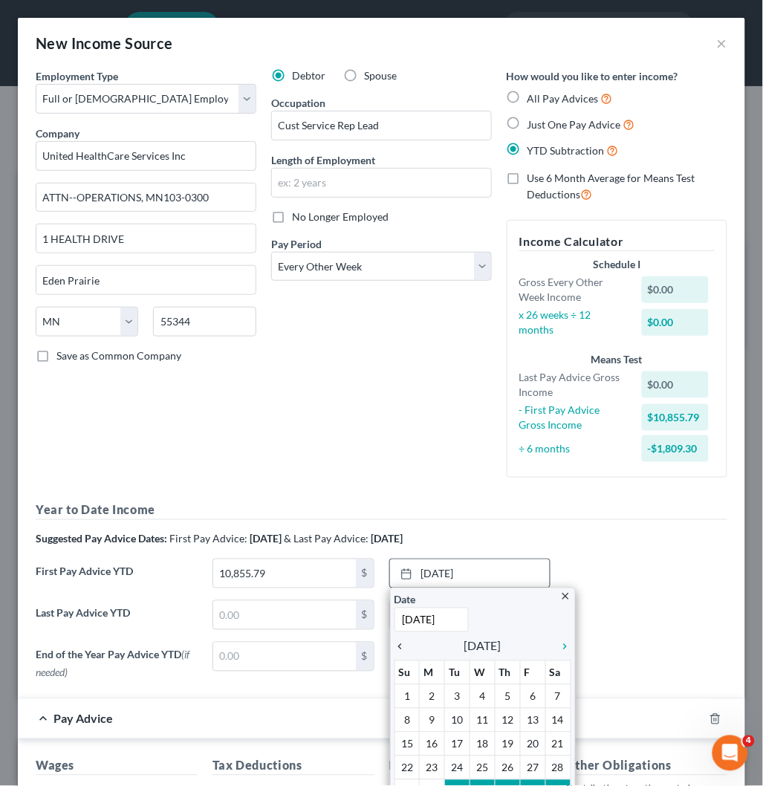
click at [395, 647] on icon "chevron_left" at bounding box center [404, 647] width 19 height 12
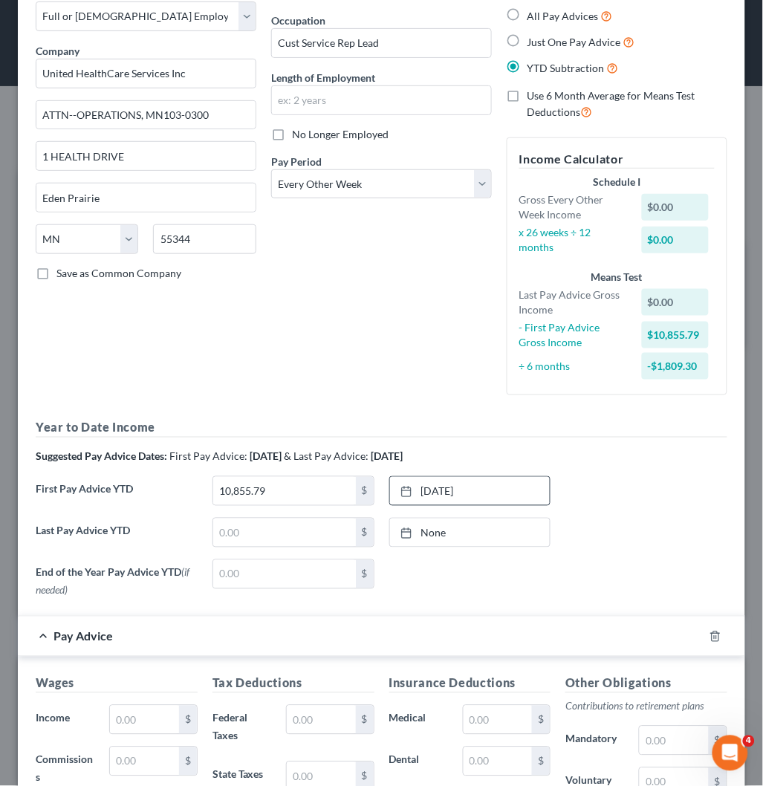
drag, startPoint x: 528, startPoint y: 708, endPoint x: 533, endPoint y: 686, distance: 22.2
click at [421, 488] on link "2/28/2025" at bounding box center [470, 491] width 161 height 28
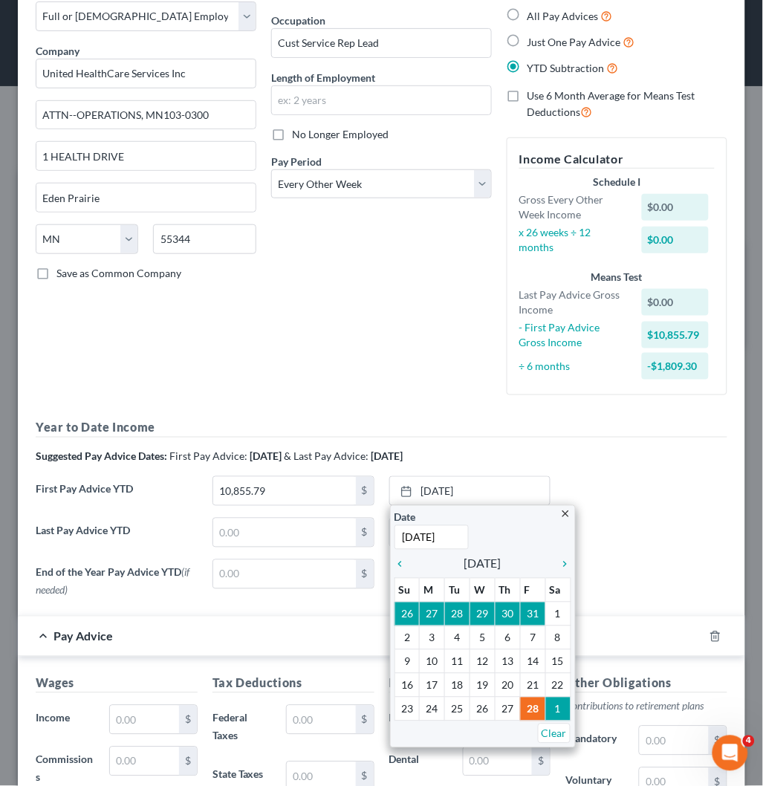
click at [630, 468] on div "Year to Date Income Suggested Pay Advice Dates: First Pay Advice: March 2025 & …" at bounding box center [382, 511] width 692 height 185
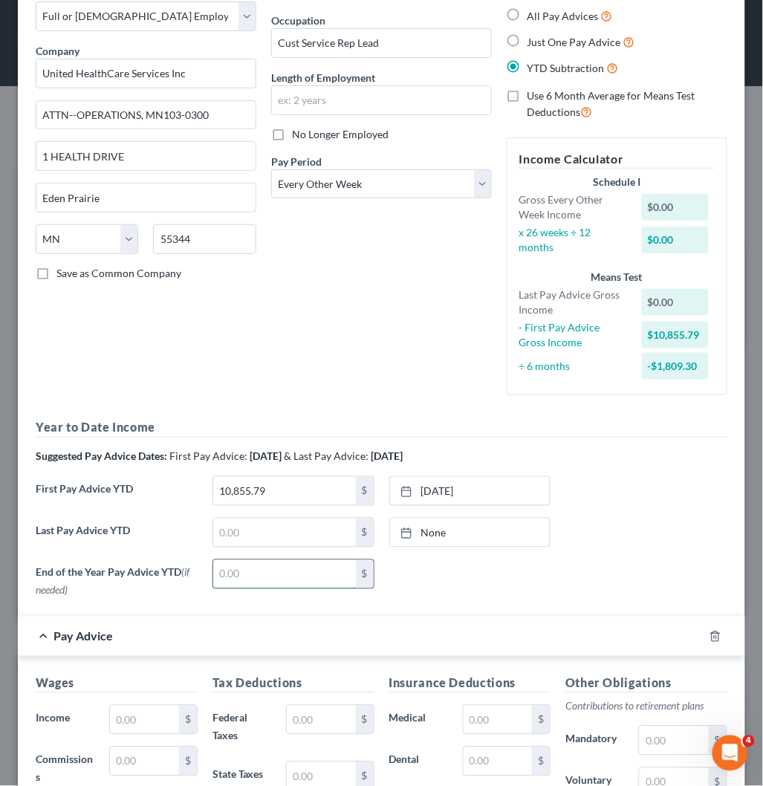
click at [257, 580] on input "text" at bounding box center [284, 574] width 143 height 28
click at [268, 533] on input "text" at bounding box center [284, 533] width 143 height 28
paste input "41,722.78"
type input "41,722.78"
click at [514, 575] on div "None close Date Time chevron_left September 2025 chevron_right Su M Tu W Th F S…" at bounding box center [470, 576] width 177 height 33
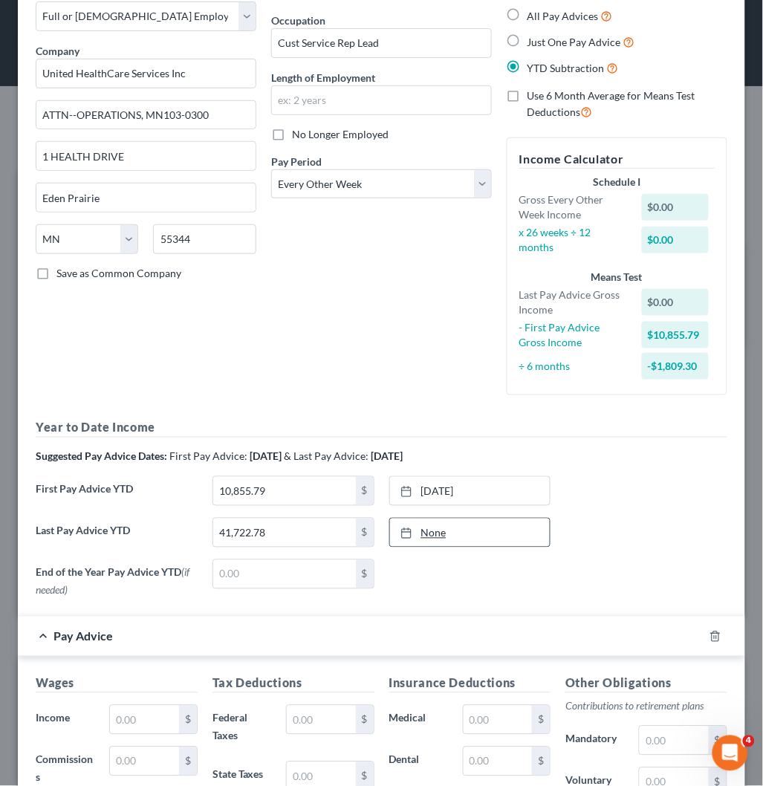
click at [422, 531] on link "None" at bounding box center [470, 533] width 161 height 28
type input "9/15/2025"
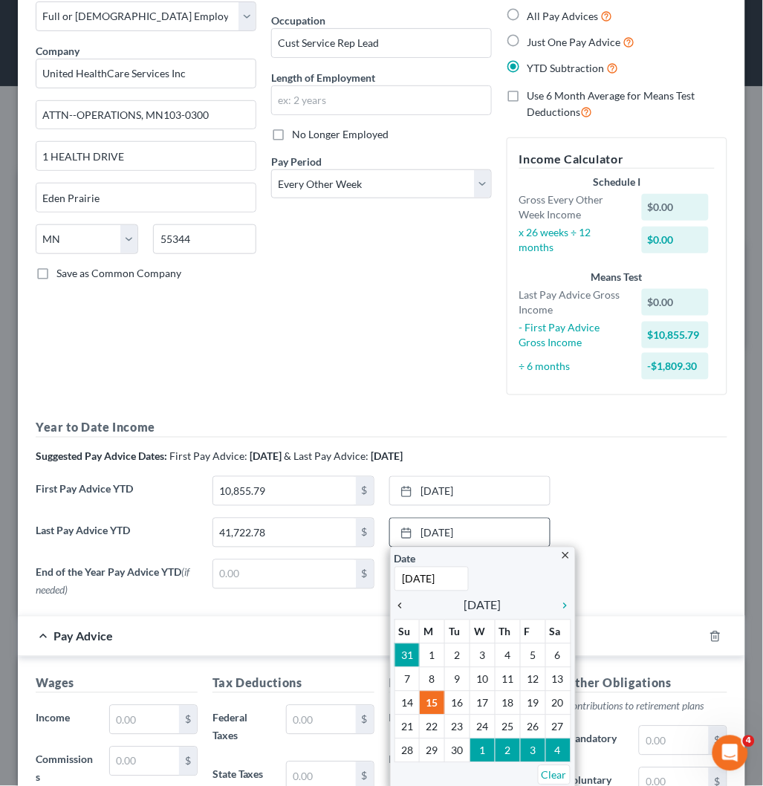
click at [395, 605] on icon "chevron_left" at bounding box center [404, 607] width 19 height 12
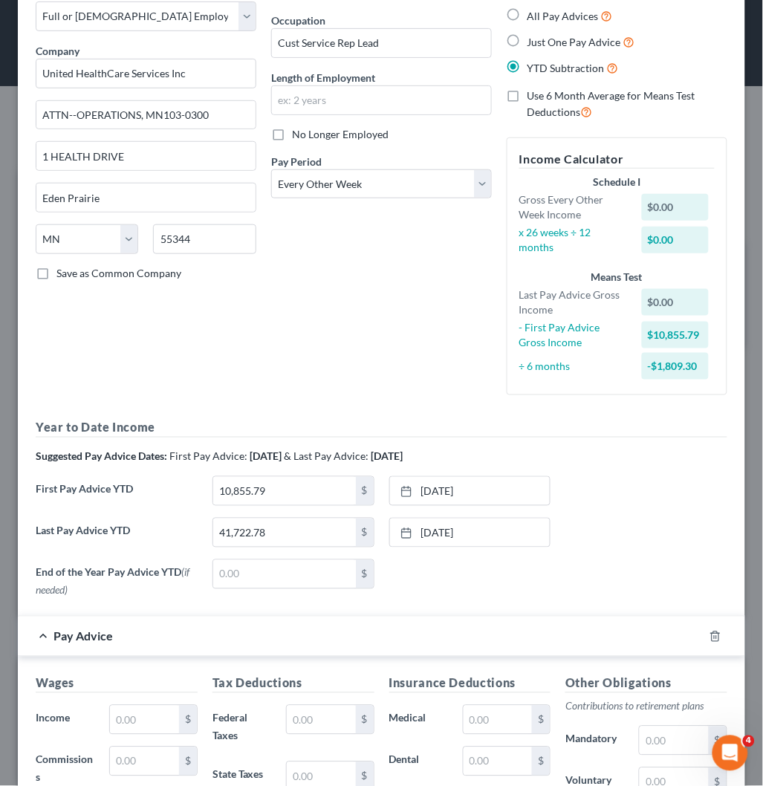
click at [603, 522] on div "Last Pay Advice YTD 41,722.78 $ 8/29/2025 close Date 8/29/2025 Time 12:00 AM ch…" at bounding box center [381, 539] width 707 height 42
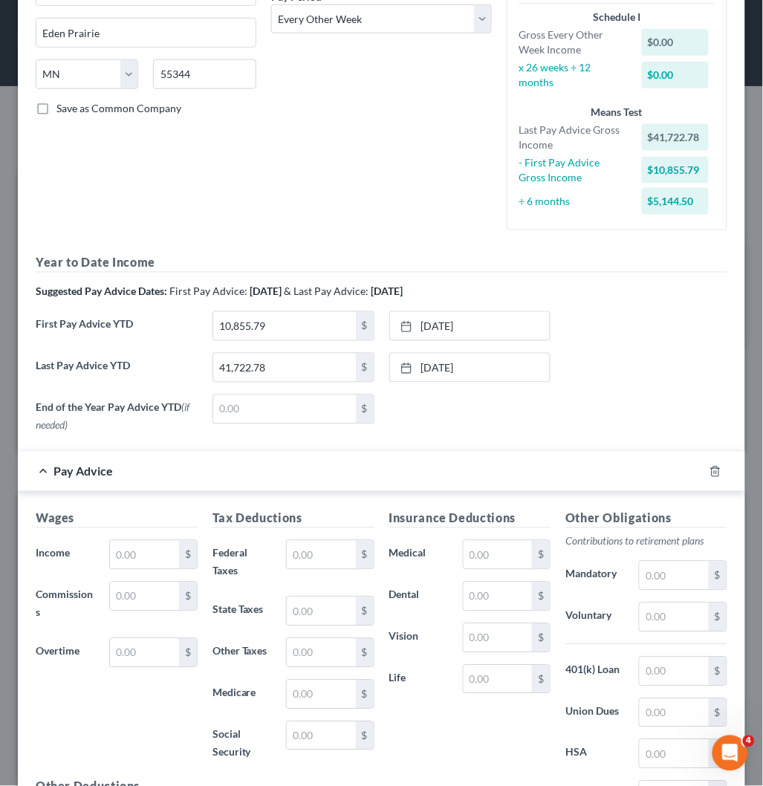
scroll to position [330, 0]
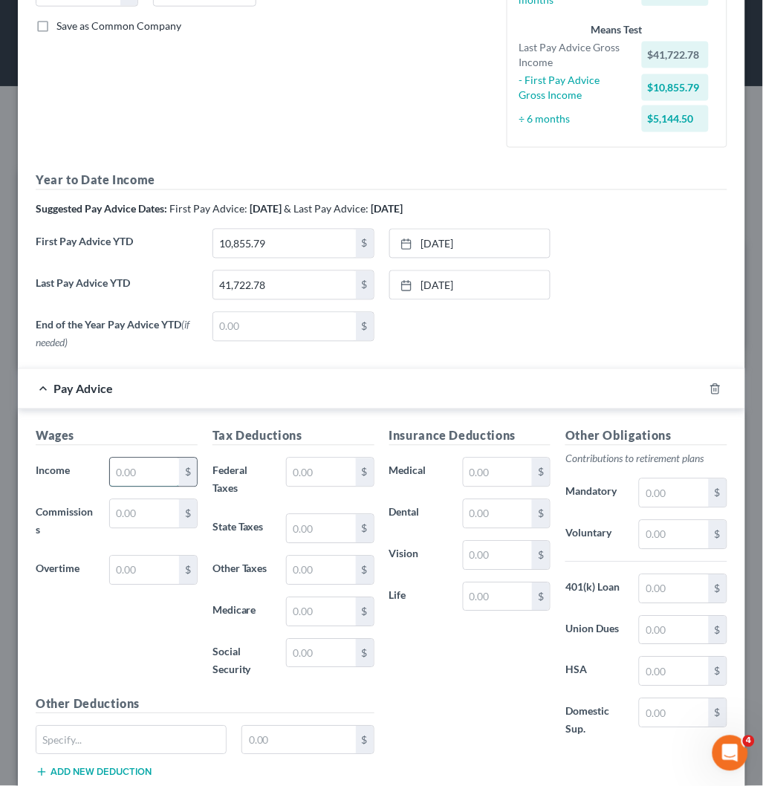
click at [131, 472] on input "text" at bounding box center [144, 473] width 69 height 28
type input "1,807.22"
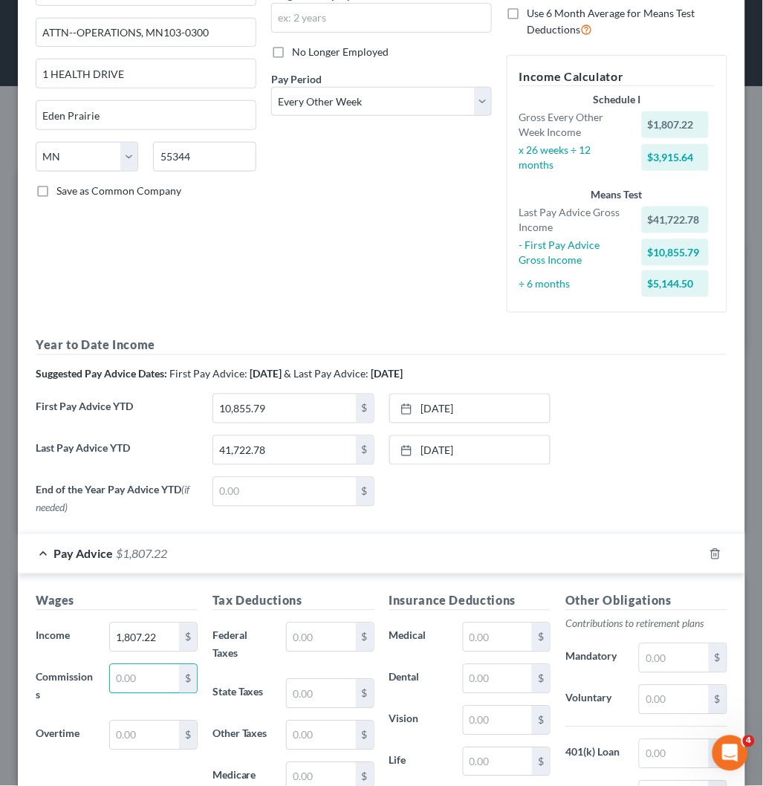
scroll to position [248, 0]
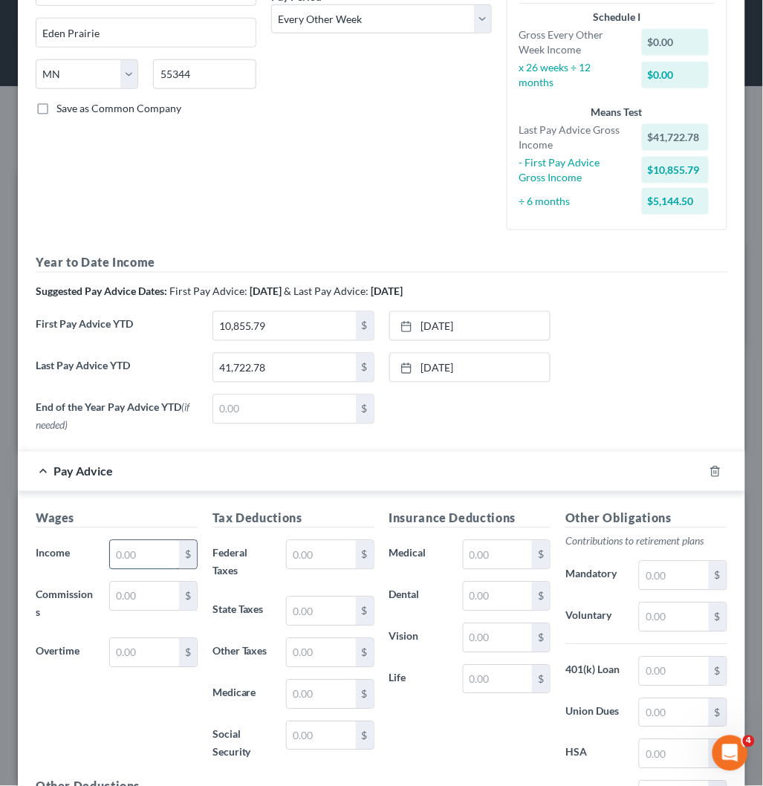
click at [132, 551] on input "text" at bounding box center [144, 555] width 69 height 28
paste input "2,248.35"
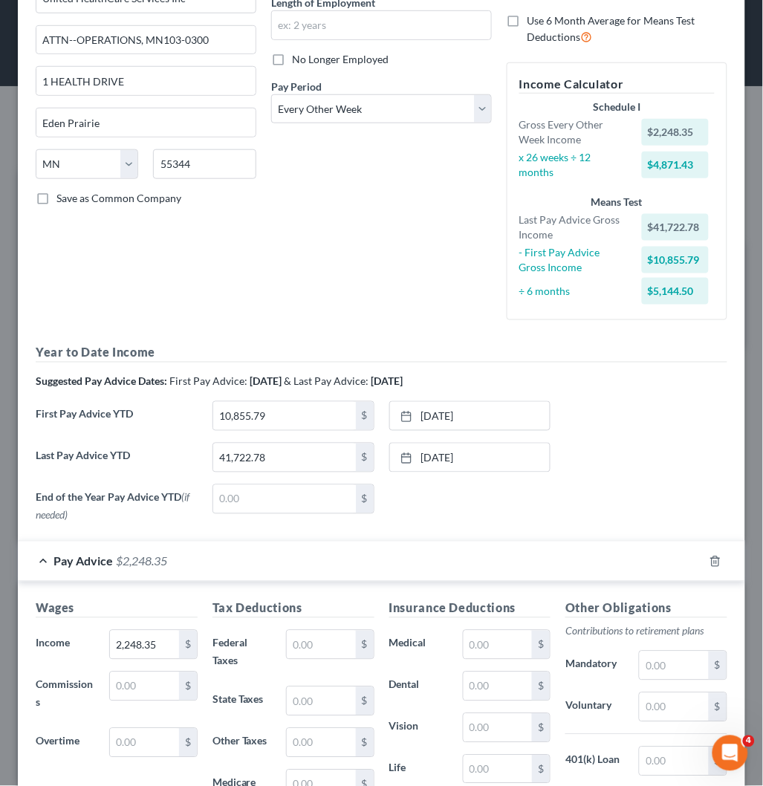
scroll to position [165, 0]
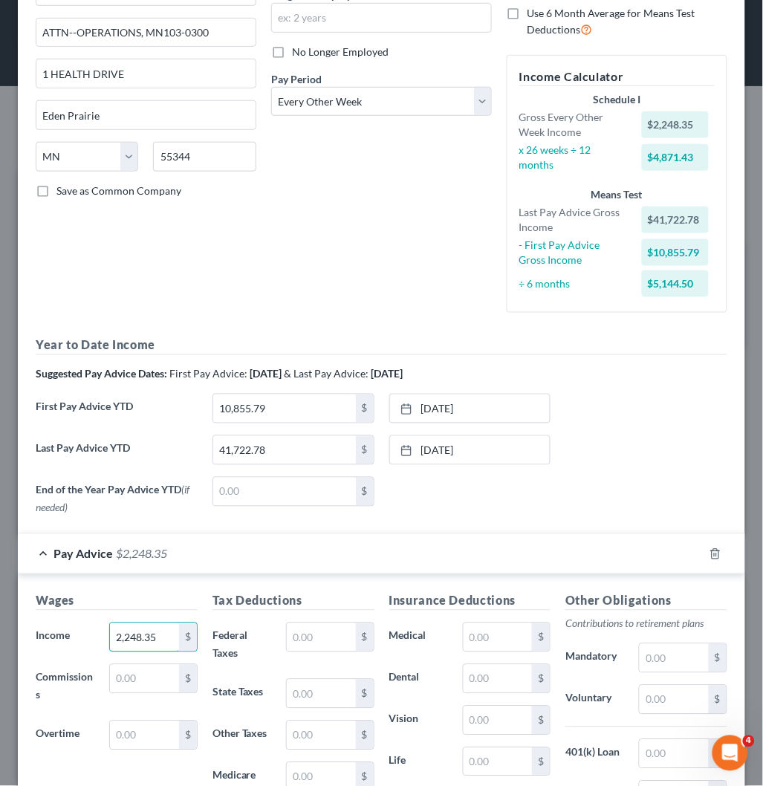
paste input "151.87"
paste input "805.84"
paste input "152.35"
paste input "01.60"
paste input "37.65"
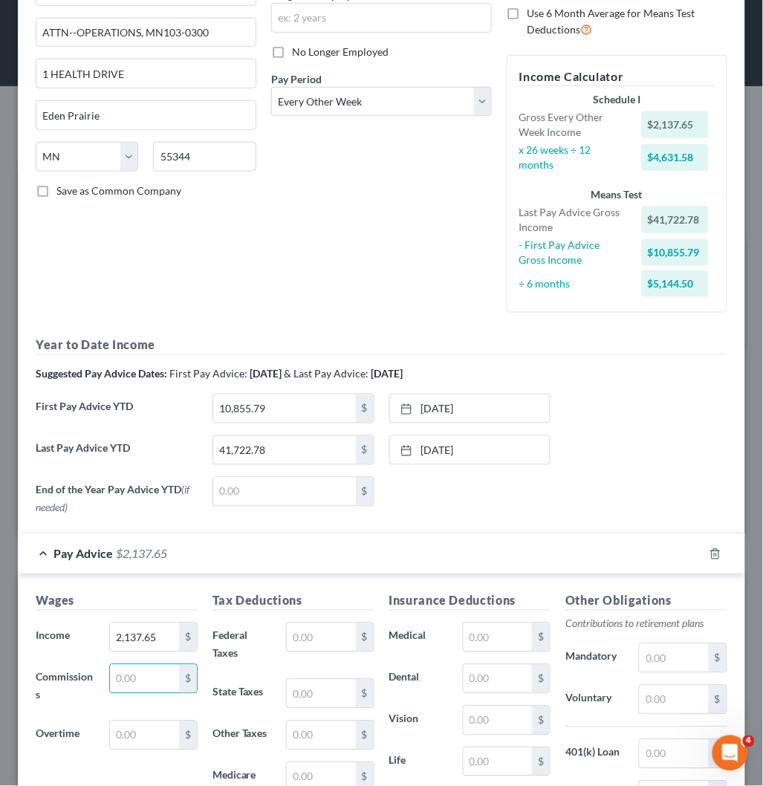
click at [602, 502] on div "End of the Year Pay Advice YTD (if needed) $ None close Date Time chevron_left …" at bounding box center [381, 499] width 707 height 45
paste input "52.3"
type input "2,152.35"
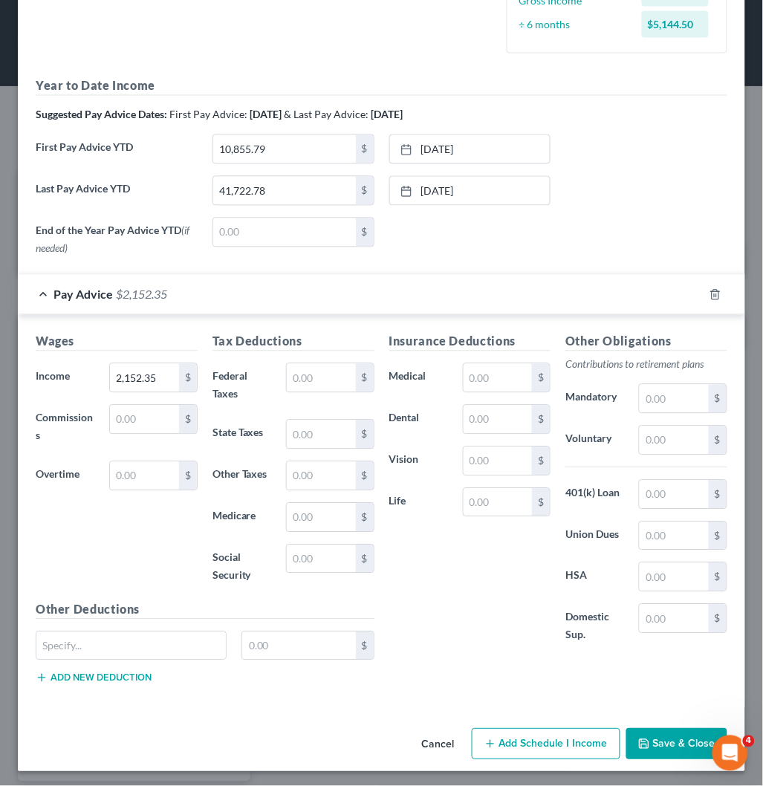
scroll to position [428, 0]
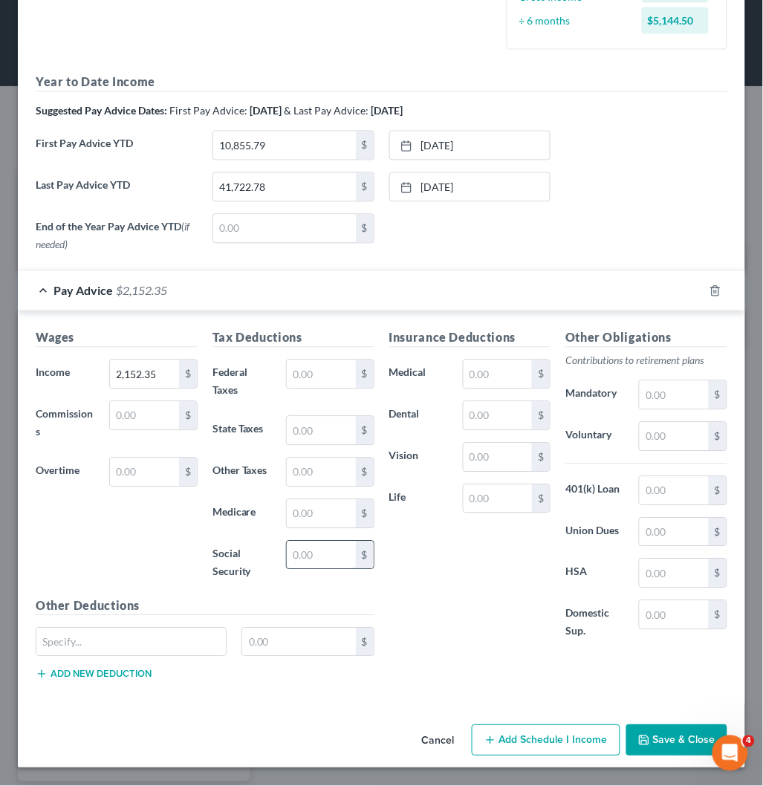
click at [314, 555] on input "text" at bounding box center [321, 556] width 69 height 28
paste input "129.22"
type input "129.22"
click at [311, 513] on input "text" at bounding box center [321, 514] width 69 height 28
paste input "30.23"
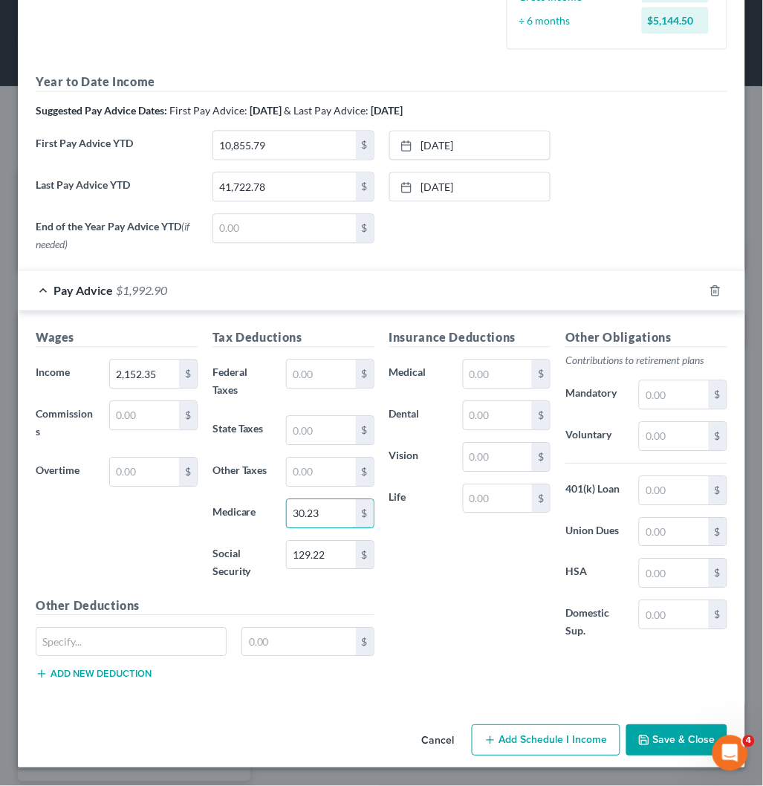
type input "30.23"
click at [489, 420] on input "text" at bounding box center [498, 416] width 69 height 28
paste input "24.83"
type input "24.83"
click at [482, 368] on input "text" at bounding box center [498, 375] width 69 height 28
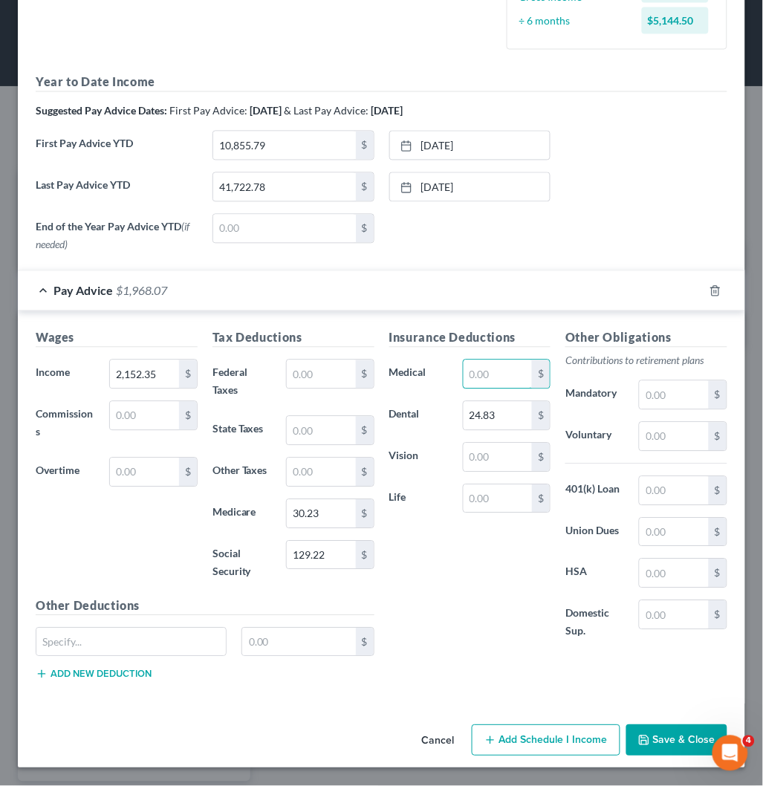
paste input "51.69"
type input "51.69"
click at [508, 455] on input "text" at bounding box center [498, 458] width 69 height 28
paste input "5.52"
type input "5.52"
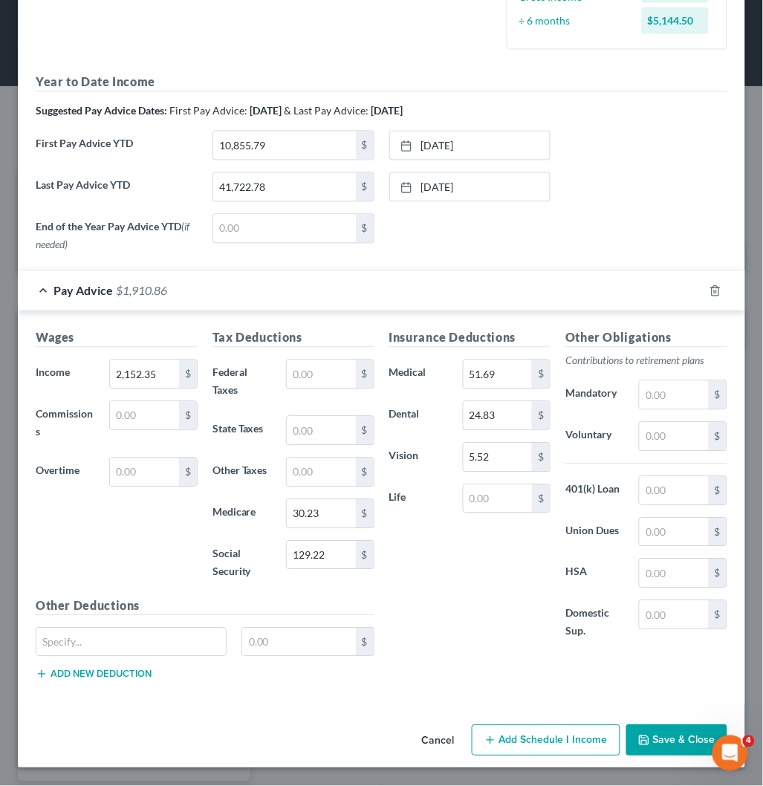
click at [508, 563] on div "Insurance Deductions Medical 51.69 $ Dental 24.83 $ Vision 5.52 $ Life $" at bounding box center [470, 493] width 177 height 328
click at [665, 492] on input "text" at bounding box center [674, 491] width 69 height 28
paste input "43.00"
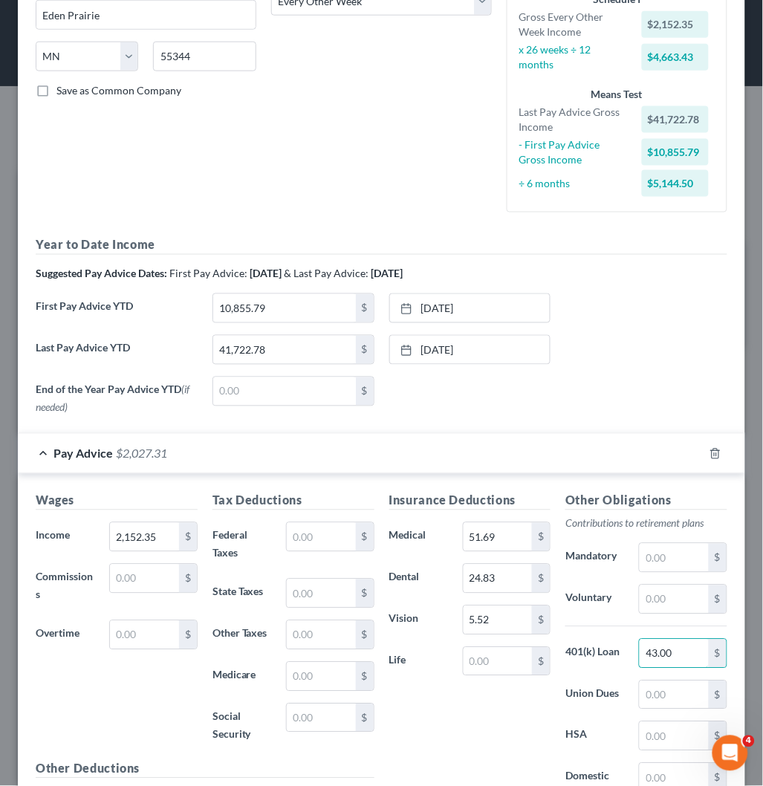
scroll to position [330, 0]
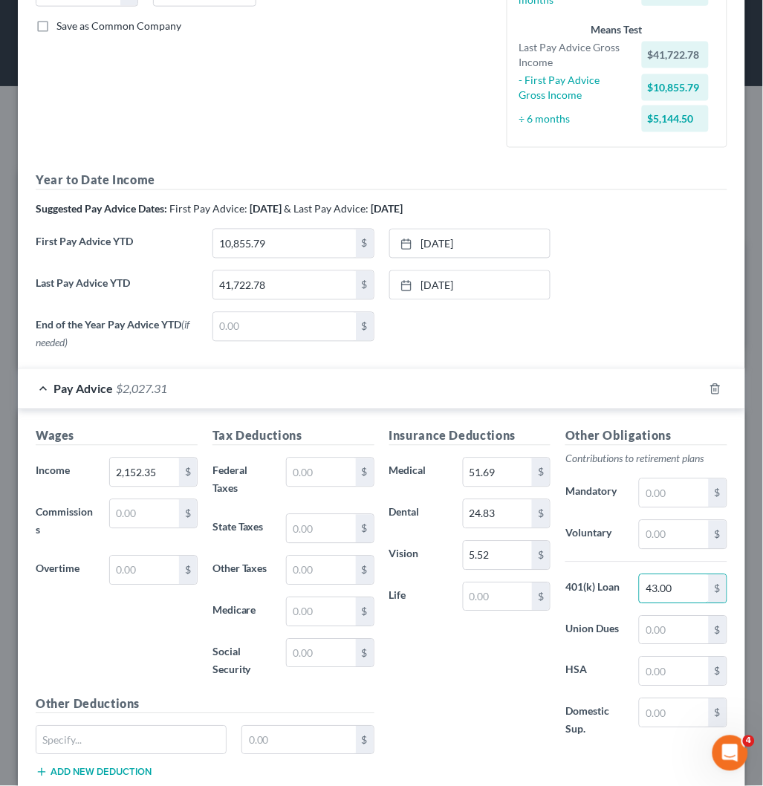
type input "43.00"
click at [671, 589] on input "43.00" at bounding box center [674, 589] width 69 height 28
click at [499, 662] on div "Insurance Deductions Medical 51.69 $ Dental 24.83 $ Vision 5.52 $ Life $" at bounding box center [470, 591] width 177 height 328
click at [305, 529] on input "text" at bounding box center [321, 529] width 69 height 28
type input "58.31"
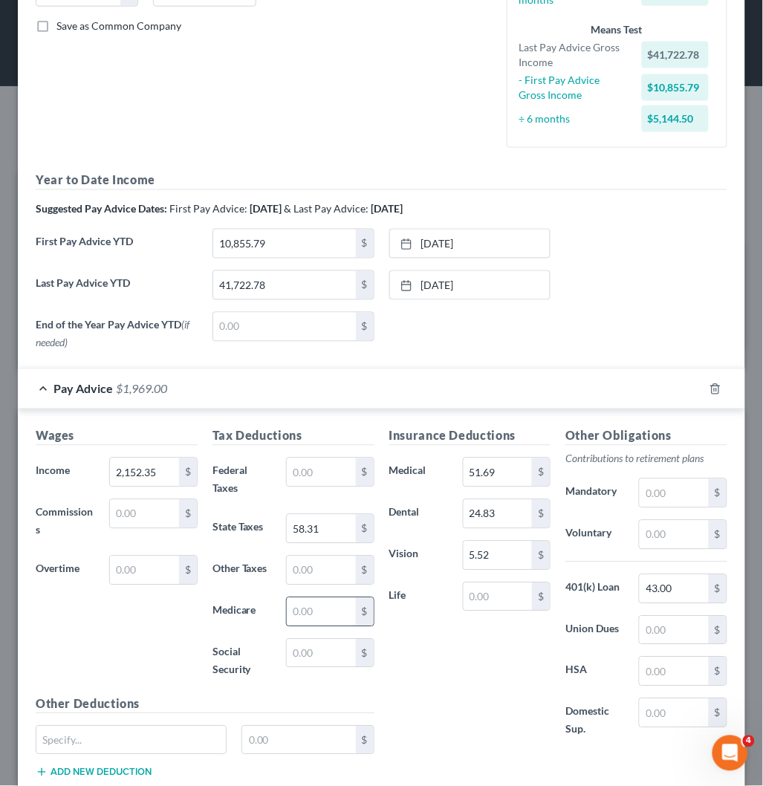
click at [311, 619] on input "text" at bounding box center [321, 612] width 69 height 28
paste input "30.23"
type input "30.23"
click at [310, 651] on input "text" at bounding box center [321, 654] width 69 height 28
paste input "129.22"
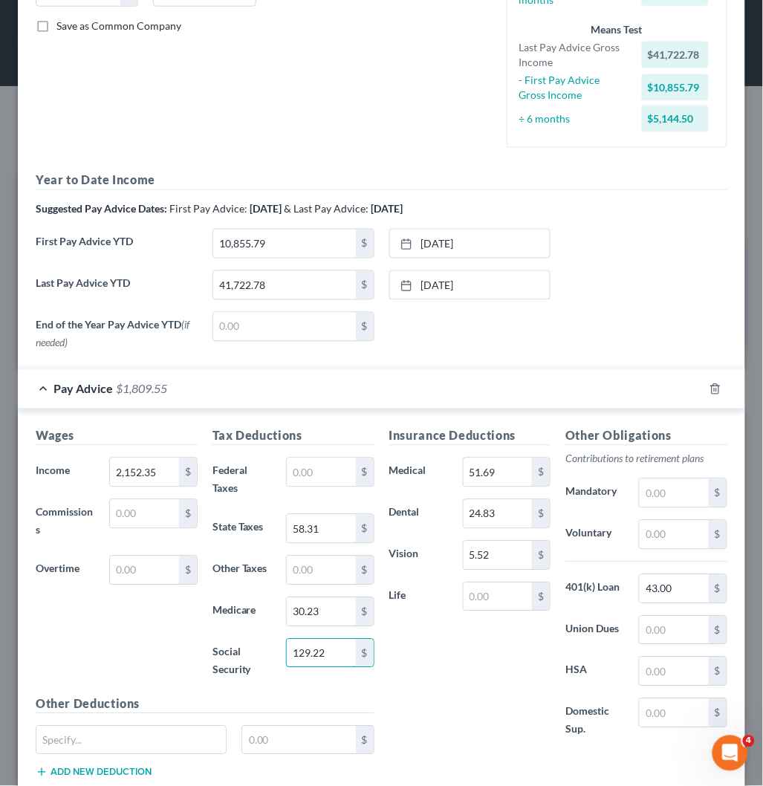
type input "129.22"
click at [442, 665] on div "Insurance Deductions Medical 51.69 $ Dental 24.83 $ Vision 5.52 $ Life $" at bounding box center [470, 591] width 177 height 328
drag, startPoint x: 442, startPoint y: 645, endPoint x: 456, endPoint y: 624, distance: 24.7
click at [442, 645] on div "Insurance Deductions Medical 51.69 $ Dental 24.83 $ Vision 5.52 $ Life $" at bounding box center [470, 591] width 177 height 328
click at [482, 601] on input "text" at bounding box center [498, 598] width 69 height 28
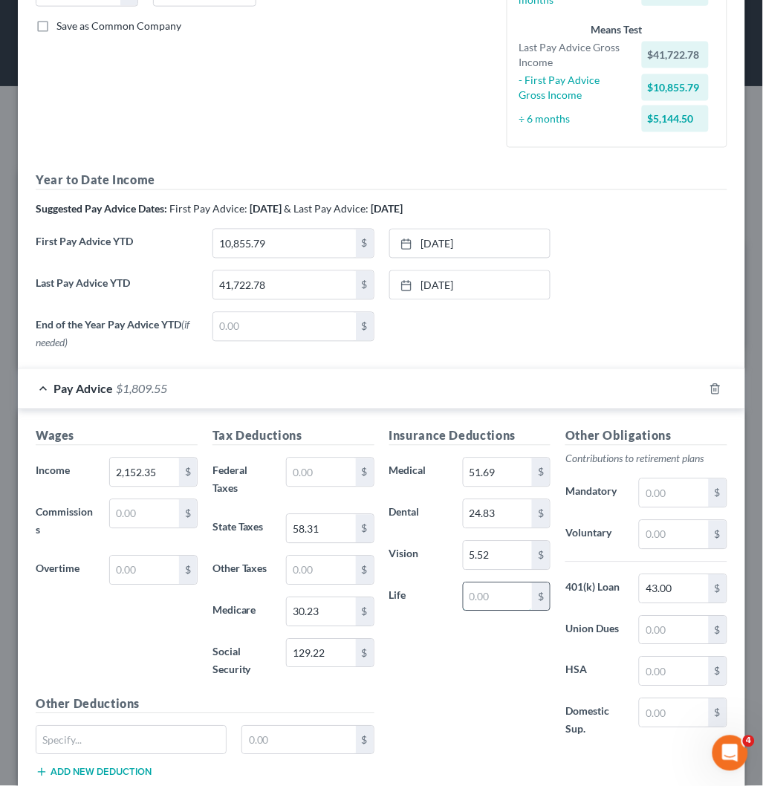
paste input "1.54"
type input "1.54"
click at [442, 696] on div "Insurance Deductions Medical 51.69 $ Dental 24.83 $ Vision 5.52 $ Life 1.54 $" at bounding box center [470, 591] width 177 height 328
click at [634, 239] on div "First Pay Advice YTD 10,855.79 $ 2/28/2025 close Date 2/28/2025 Time 12:00 AM c…" at bounding box center [381, 250] width 707 height 42
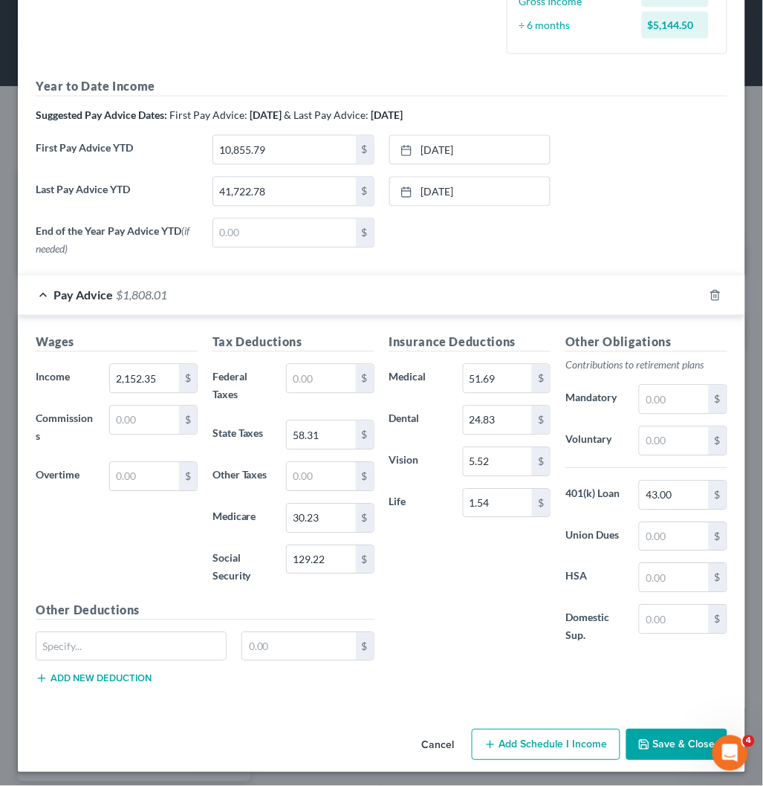
scroll to position [428, 0]
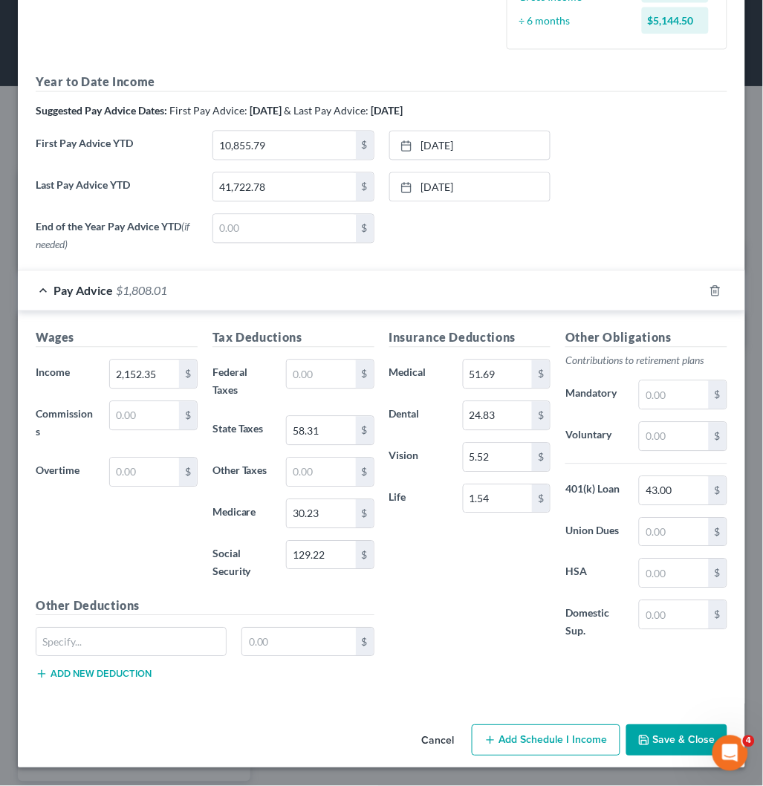
click at [653, 742] on button "Save & Close" at bounding box center [677, 740] width 101 height 31
click at [573, 420] on div "Other Obligations Contributions to retirement plans Mandatory $ Voluntary $ 401…" at bounding box center [646, 493] width 177 height 328
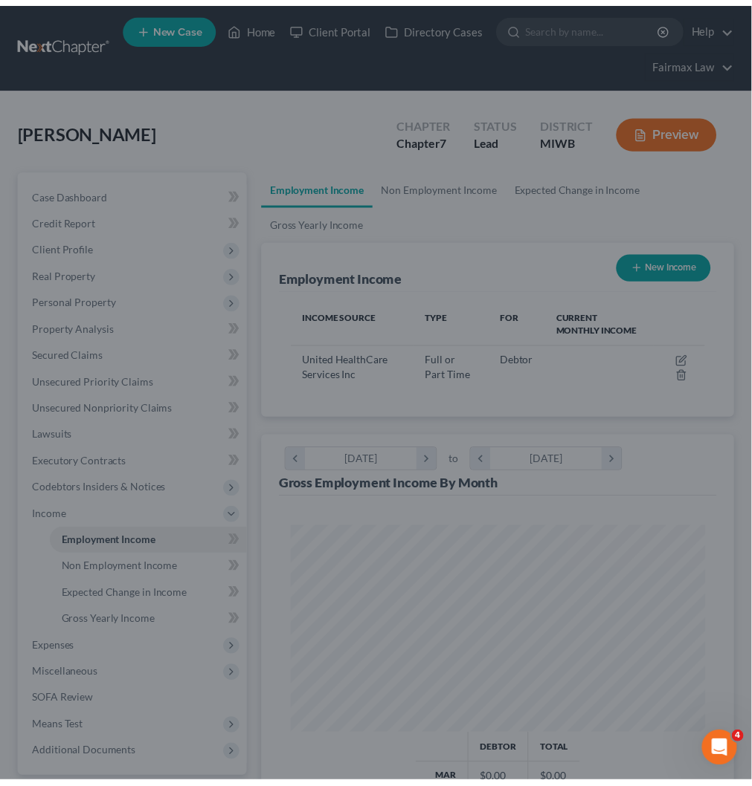
scroll to position [206, 442]
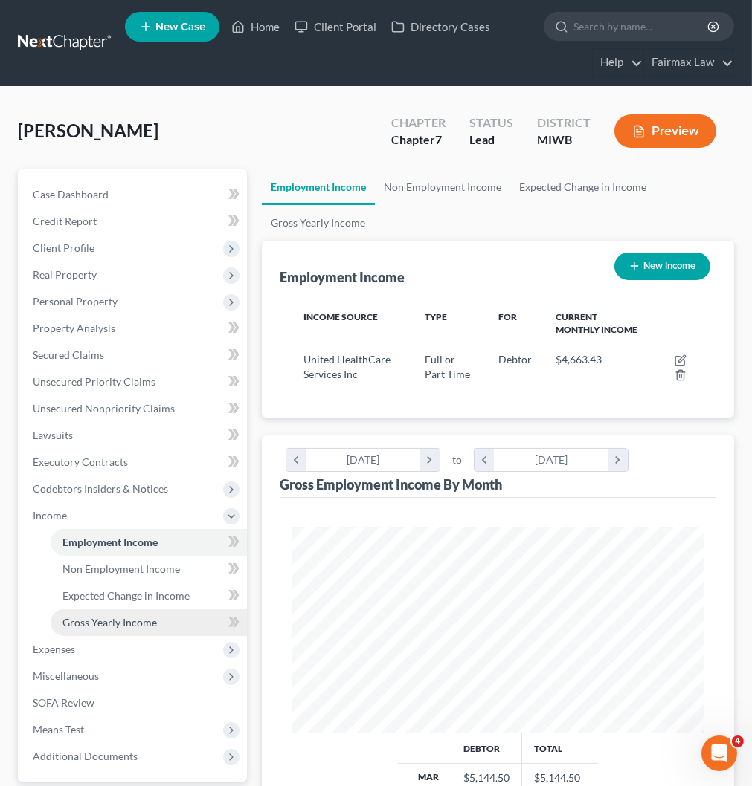
click at [130, 613] on link "Gross Yearly Income" at bounding box center [149, 623] width 196 height 27
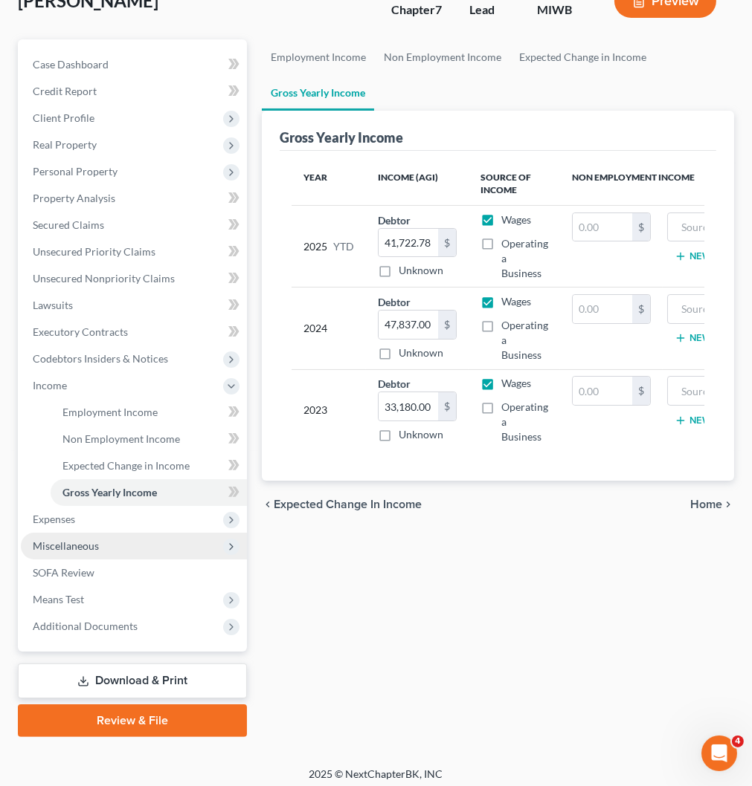
scroll to position [135, 0]
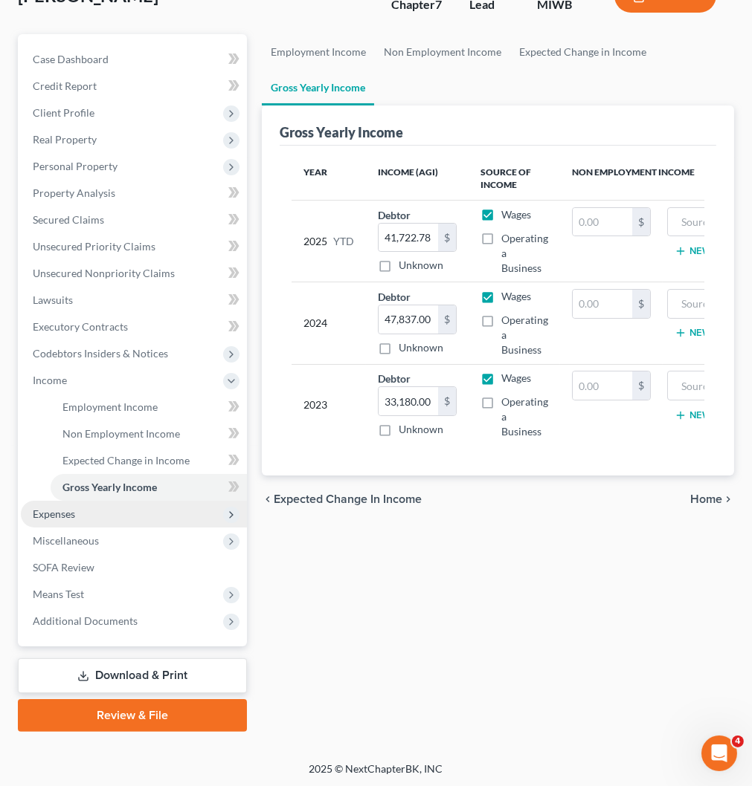
click at [114, 515] on span "Expenses" at bounding box center [134, 514] width 226 height 27
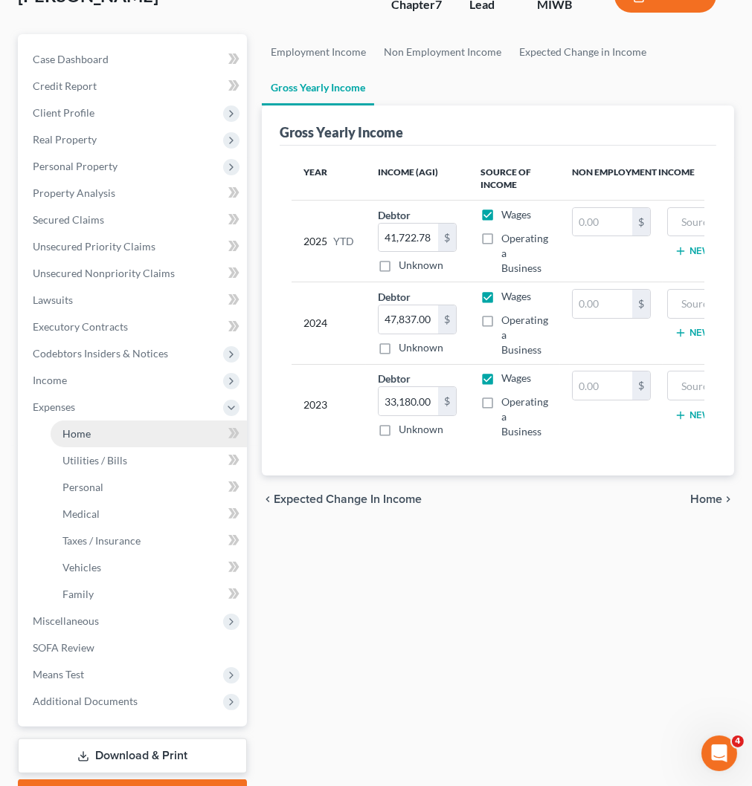
click at [89, 427] on span "Home" at bounding box center [76, 433] width 28 height 13
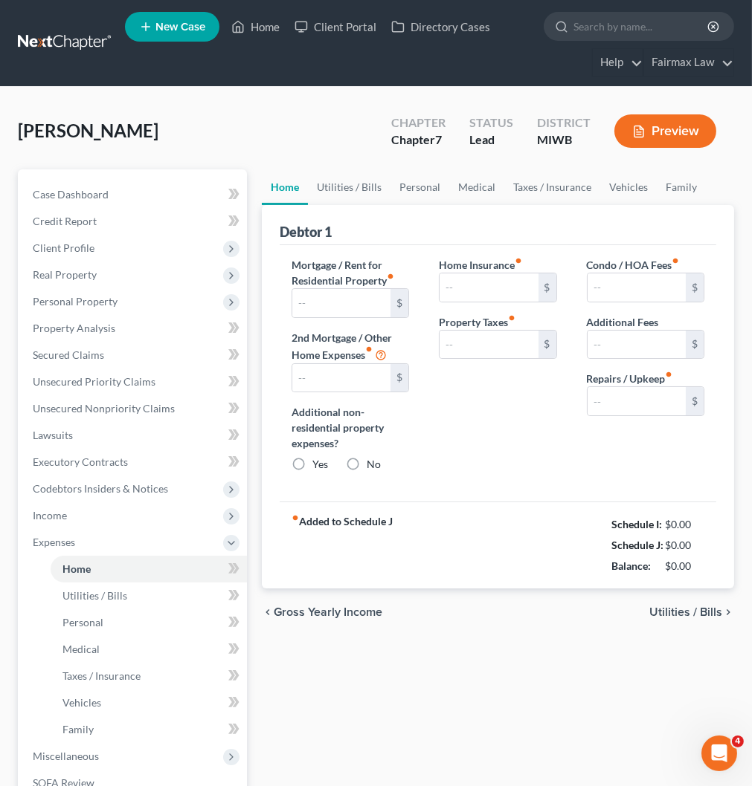
type input "1,160.00"
type input "0.00"
radio input "true"
type input "94.00"
type input "266.00"
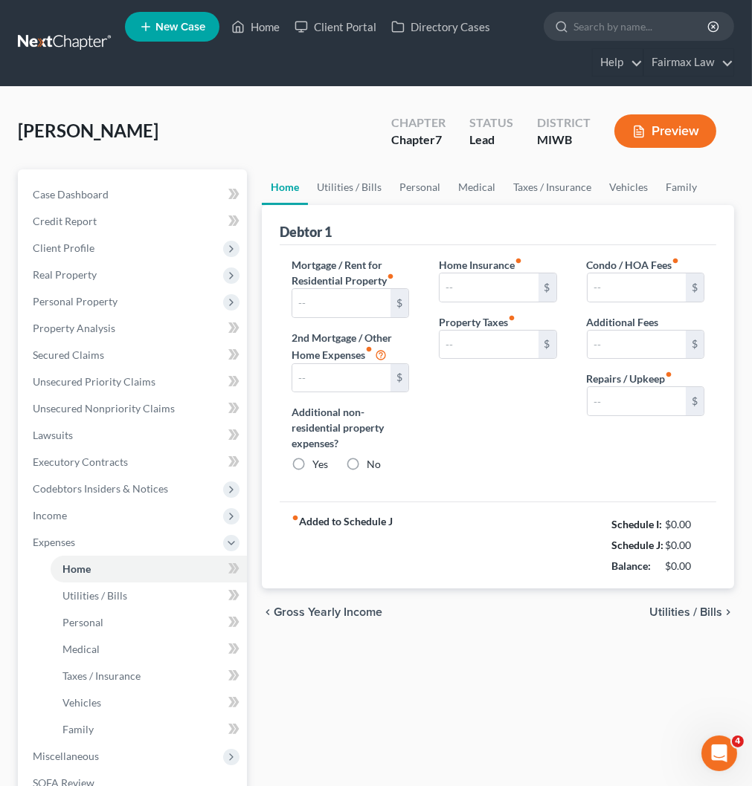
type input "0.00"
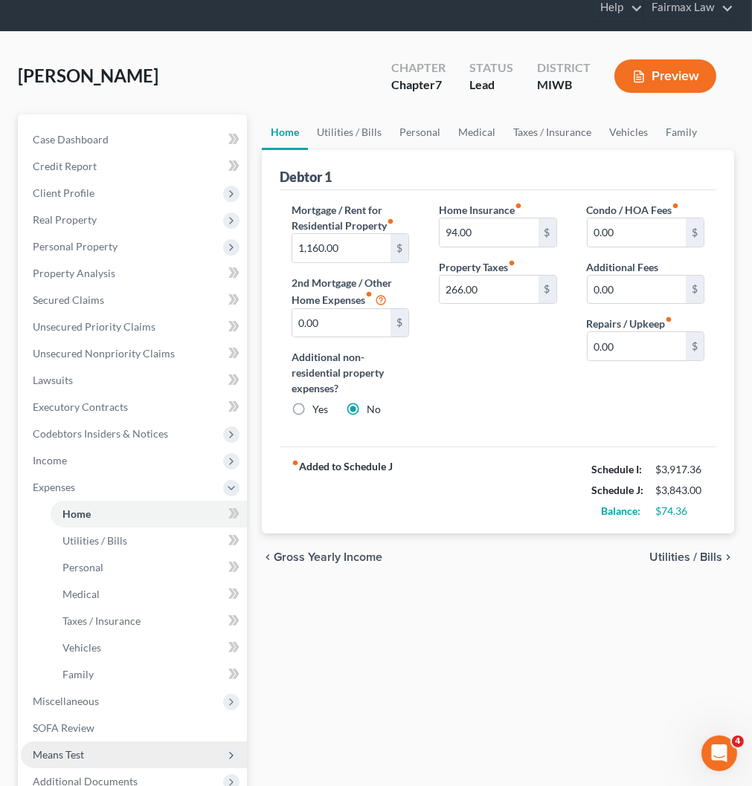
scroll to position [216, 0]
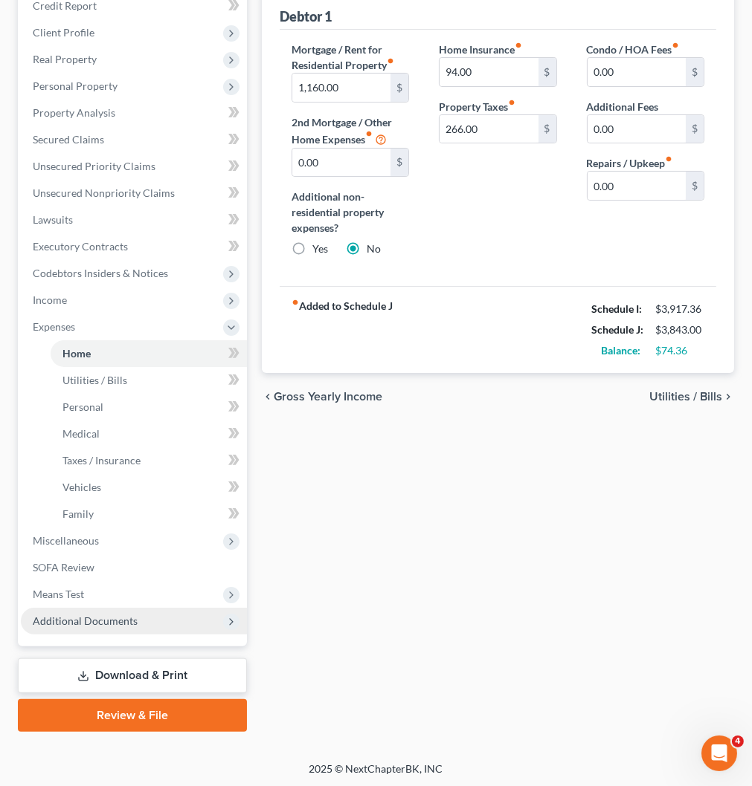
click at [97, 615] on span "Additional Documents" at bounding box center [85, 621] width 105 height 13
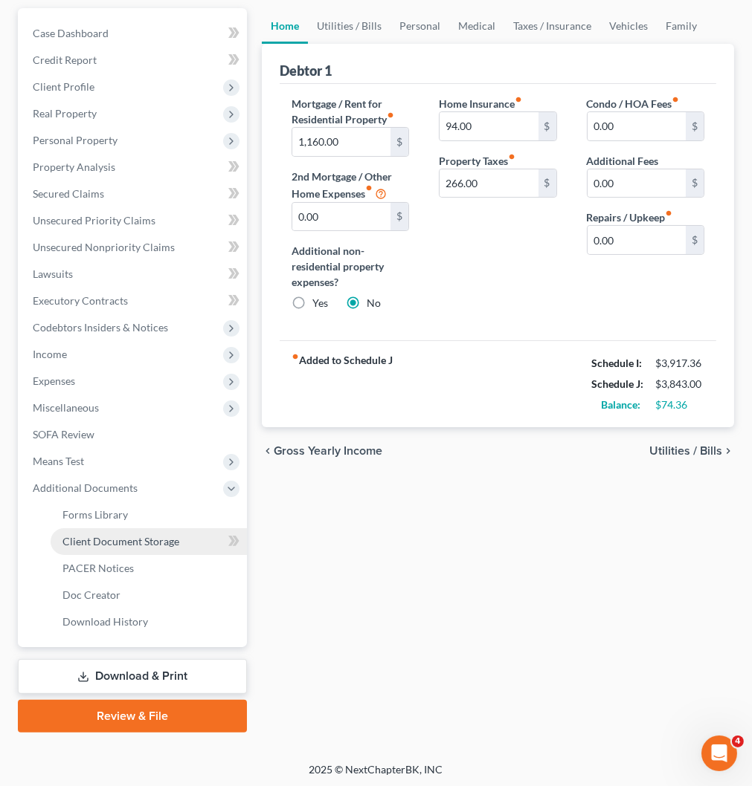
click at [123, 538] on span "Client Document Storage" at bounding box center [120, 541] width 117 height 13
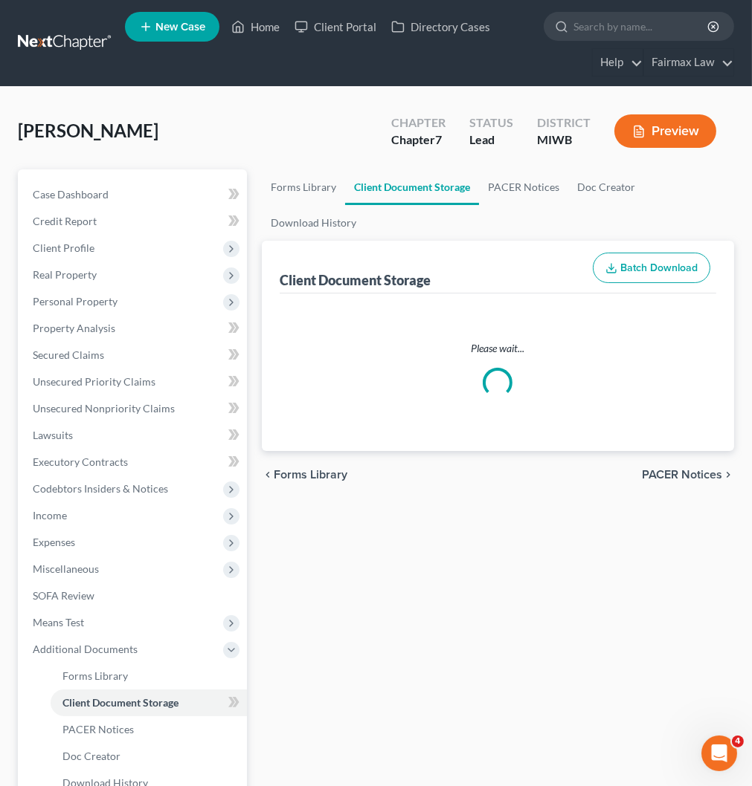
select select "4"
select select "1"
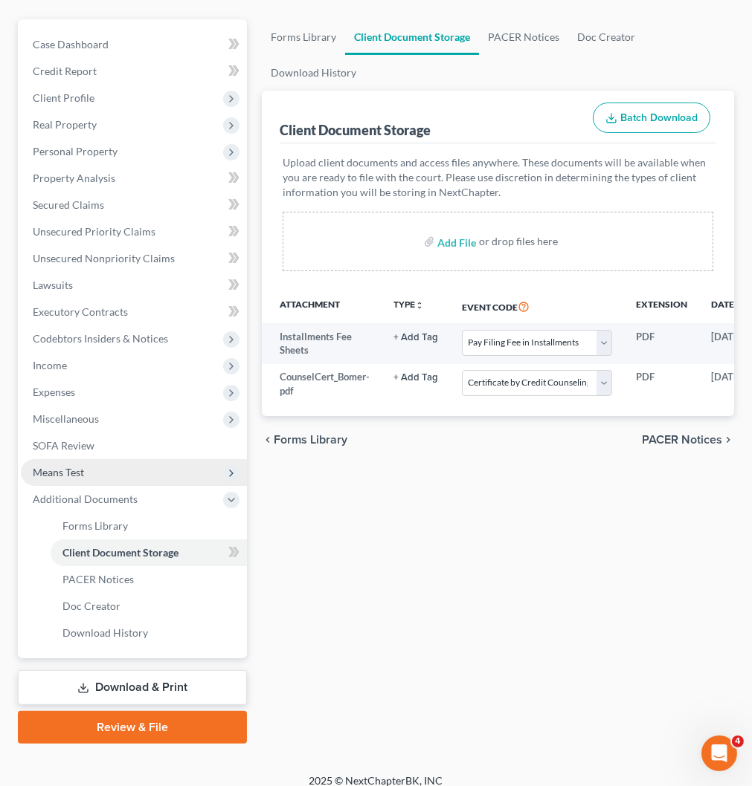
scroll to position [161, 0]
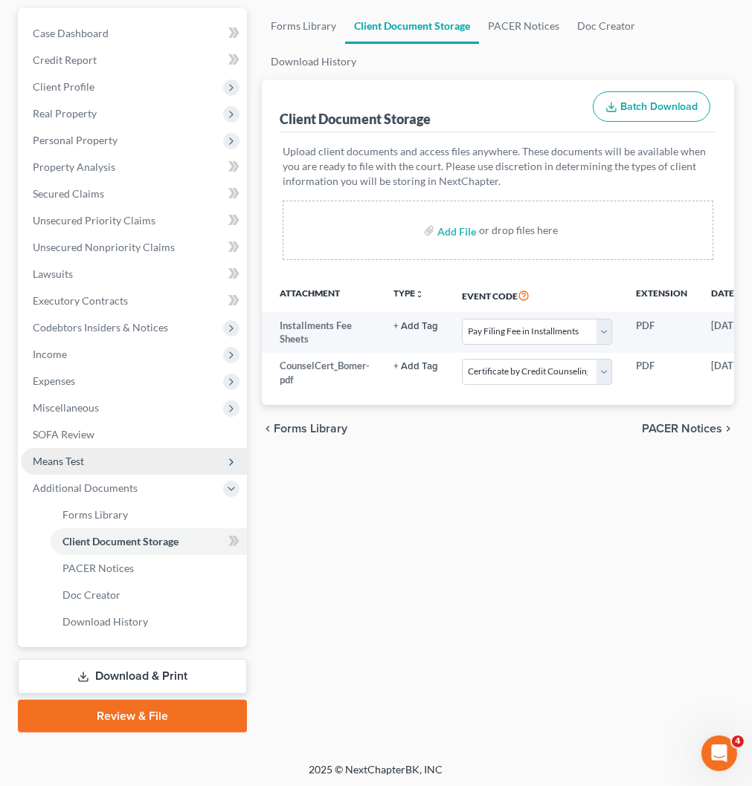
click at [115, 459] on span "Means Test" at bounding box center [134, 461] width 226 height 27
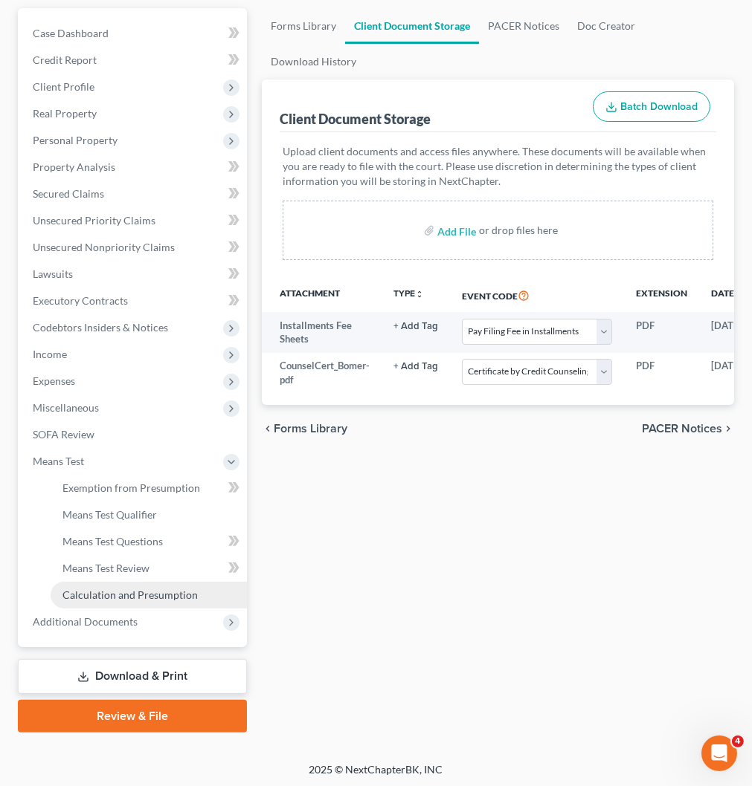
click at [115, 589] on span "Calculation and Presumption" at bounding box center [129, 595] width 135 height 13
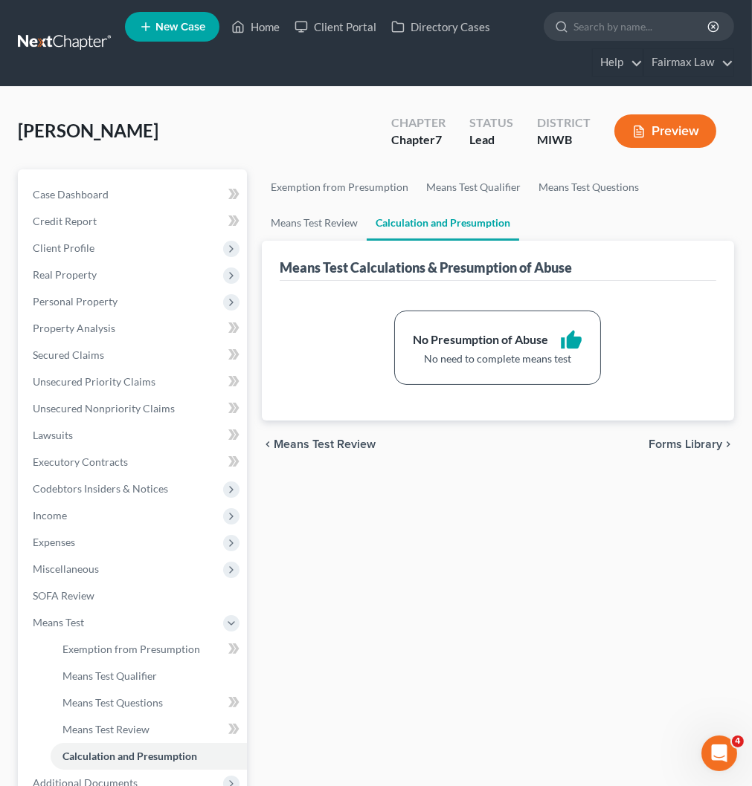
drag, startPoint x: 416, startPoint y: 562, endPoint x: 421, endPoint y: 578, distance: 17.0
click at [417, 560] on div "Exemption from Presumption Means Test Qualifier Means Test Questions Means Test…" at bounding box center [497, 531] width 487 height 725
